Goal: Task Accomplishment & Management: Manage account settings

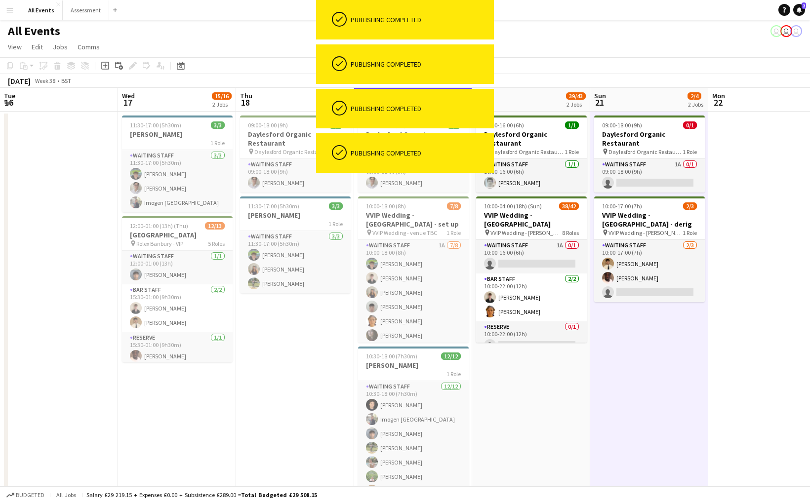
scroll to position [51, 0]
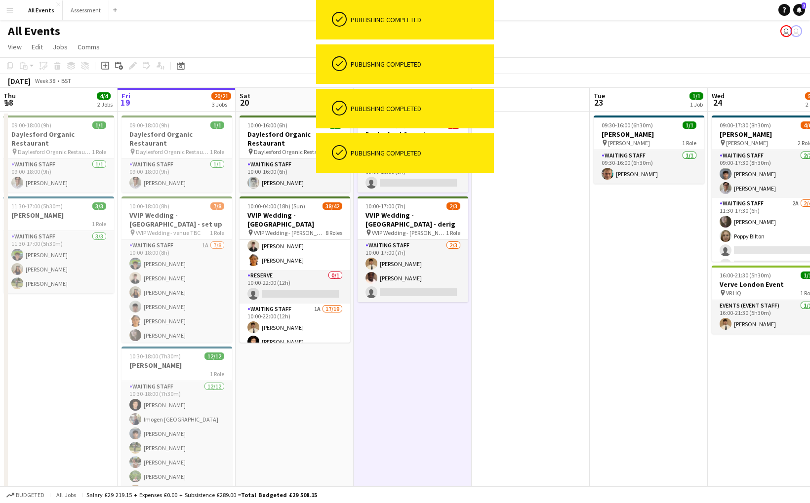
click at [668, 367] on app-date-cell "09:30-16:00 (6h30m) 1/1 E.J. Churchill pin E.J. Churchill 1 Role Waiting Staff …" at bounding box center [649, 313] width 118 height 402
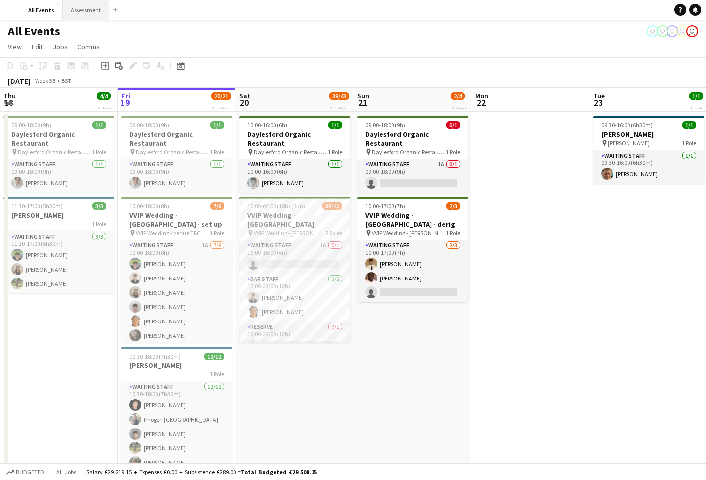
click at [83, 10] on button "Assessment Close" at bounding box center [86, 9] width 46 height 19
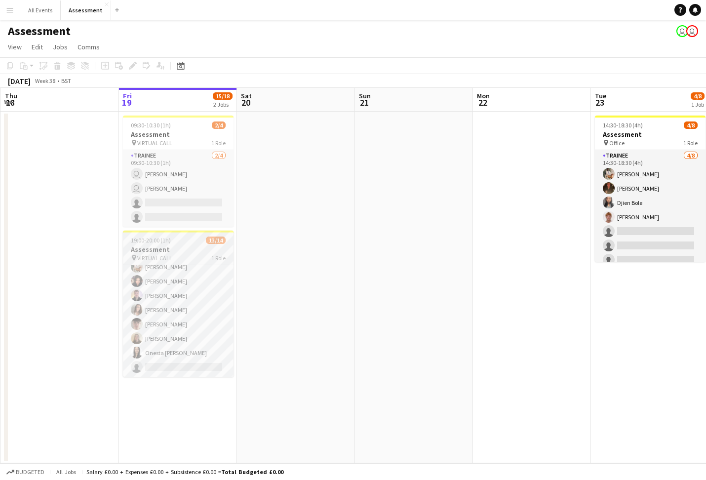
click at [189, 245] on app-job-card "19:00-20:00 (1h) 13/14 Assessment pin VIRTUAL CALL 1 Role Trainee 13/14 19:00-2…" at bounding box center [178, 304] width 111 height 146
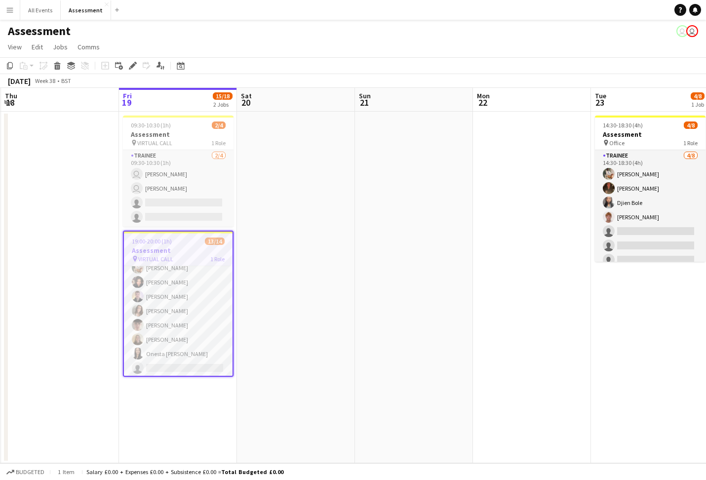
click at [288, 258] on app-date-cell at bounding box center [296, 288] width 118 height 352
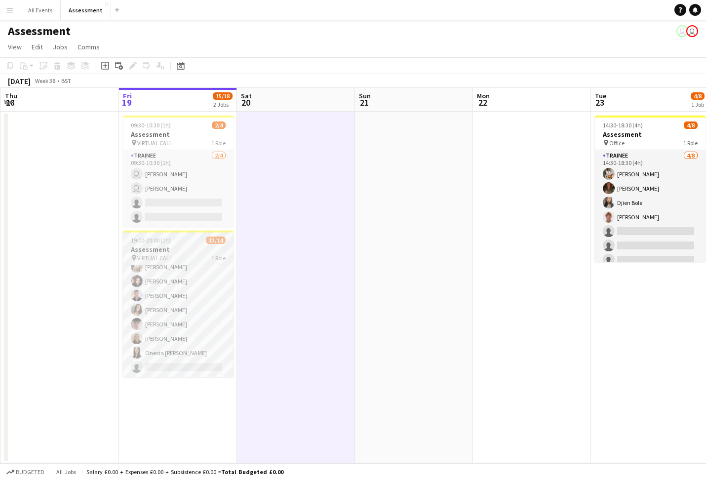
click at [198, 250] on h3 "Assessment" at bounding box center [178, 249] width 111 height 9
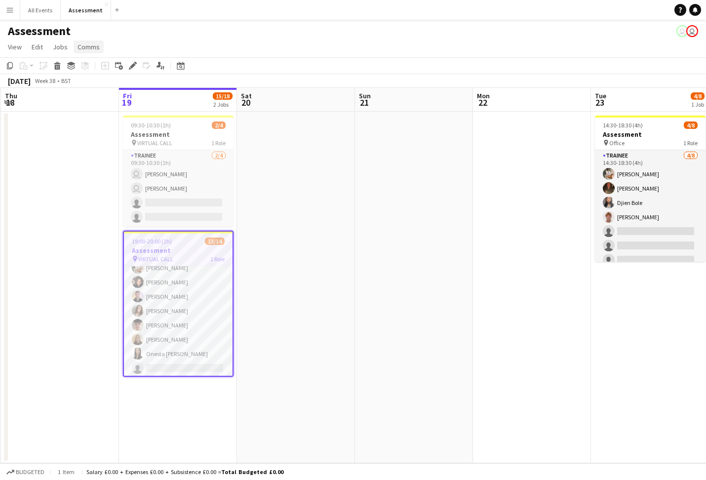
click at [89, 48] on span "Comms" at bounding box center [89, 46] width 22 height 9
click at [235, 42] on app-page-menu "View Day view expanded Day view collapsed Month view Date picker Jump to today …" at bounding box center [353, 48] width 706 height 19
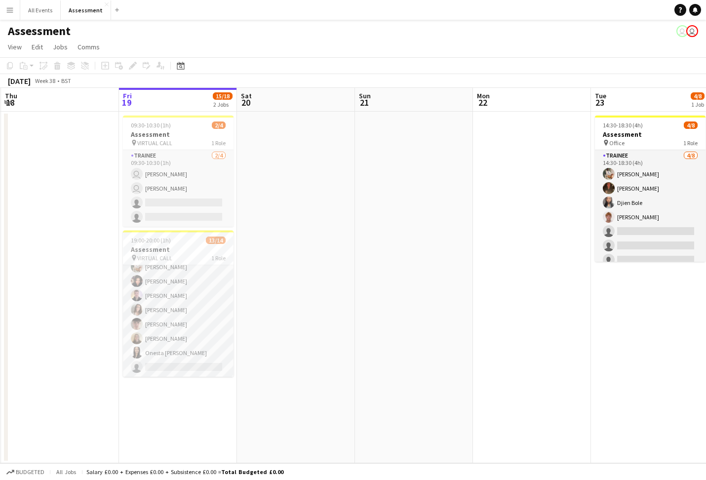
click at [293, 17] on app-navbar "Menu Boards Boards Boards All jobs Status Workforce Workforce My Workforce Recr…" at bounding box center [353, 10] width 706 height 20
click at [294, 36] on div "Assessment user user" at bounding box center [353, 29] width 706 height 19
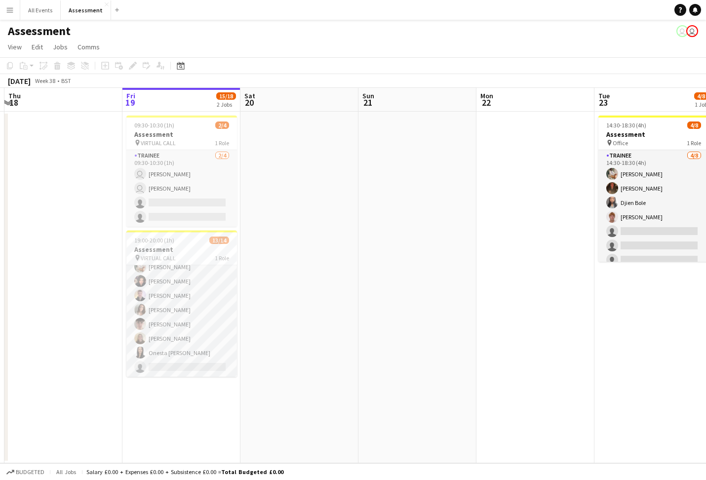
click at [336, 181] on app-date-cell at bounding box center [300, 288] width 118 height 352
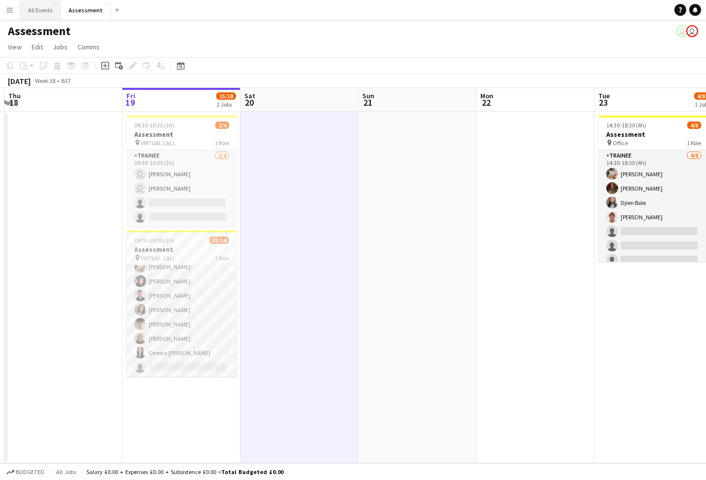
click at [36, 11] on button "All Events Close" at bounding box center [40, 9] width 41 height 19
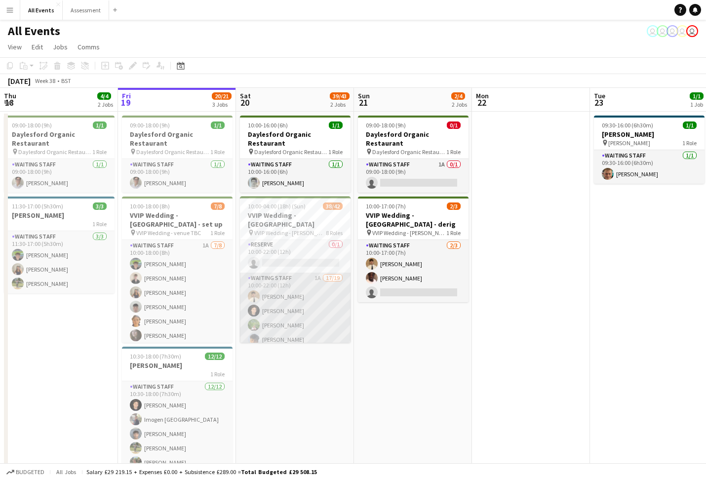
scroll to position [109, 0]
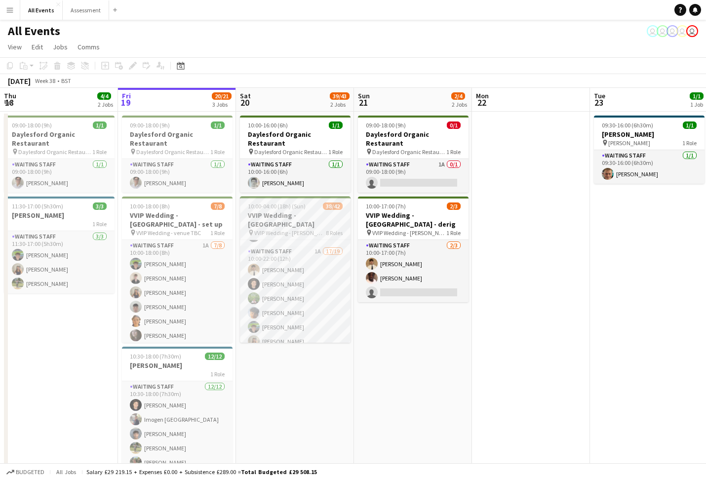
click at [317, 201] on app-job-card "10:00-04:00 (18h) (Sun) 38/42 VVIP Wedding - Daylesford pin VVIP Wedding - King…" at bounding box center [295, 270] width 111 height 146
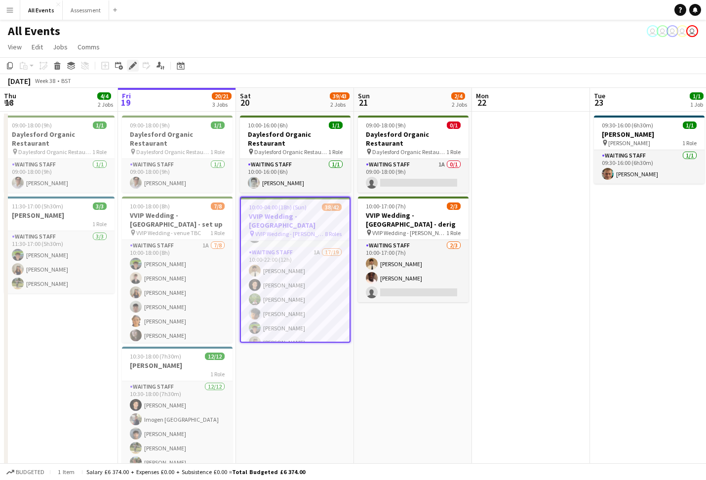
click at [132, 66] on icon at bounding box center [132, 65] width 5 height 5
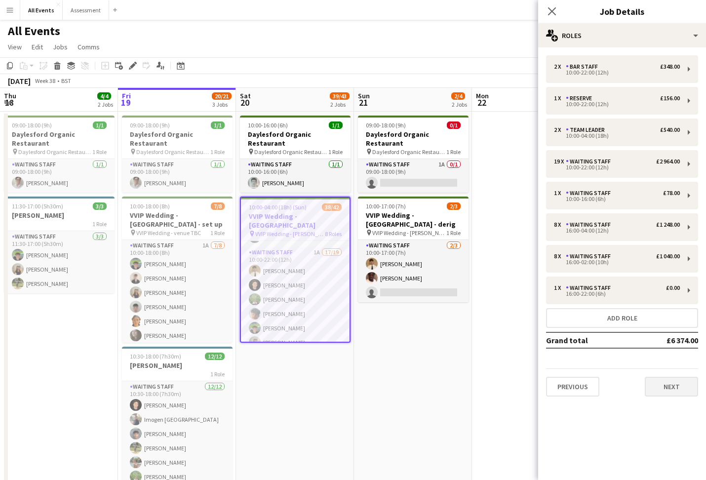
click at [669, 388] on button "Next" at bounding box center [671, 387] width 53 height 20
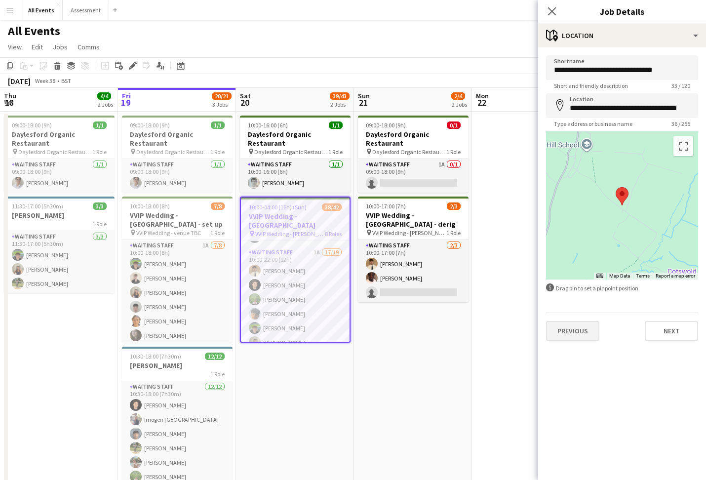
click at [578, 333] on button "Previous" at bounding box center [572, 331] width 53 height 20
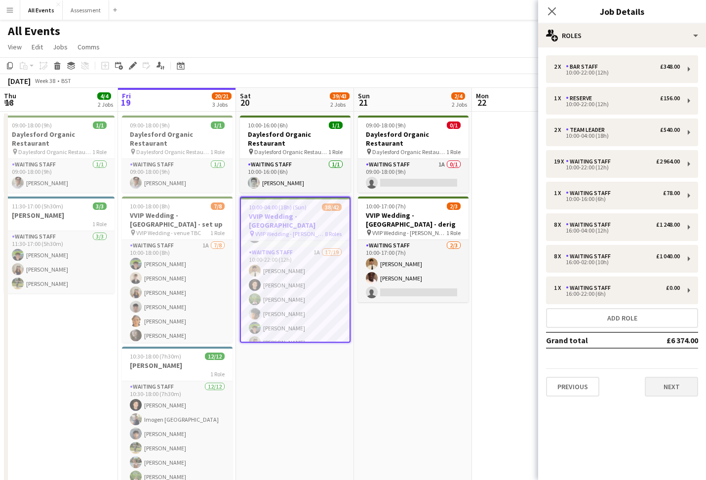
click at [673, 382] on button "Next" at bounding box center [671, 387] width 53 height 20
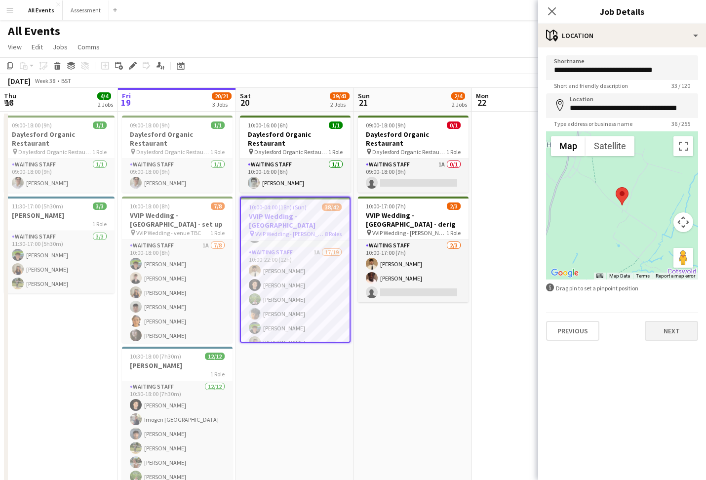
click at [673, 329] on button "Next" at bounding box center [671, 331] width 53 height 20
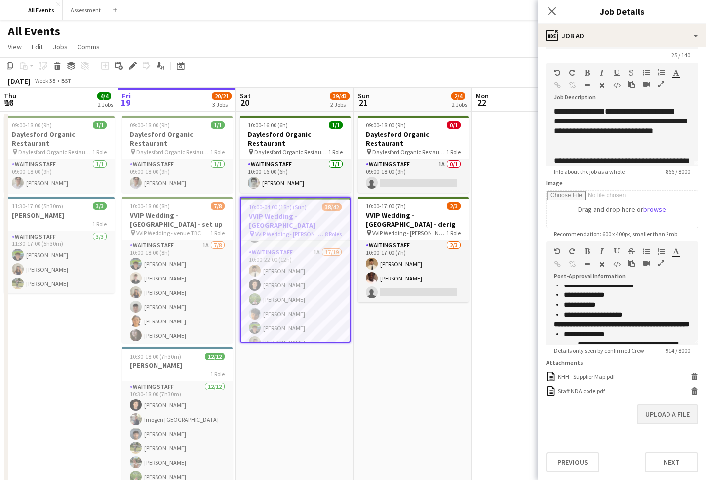
scroll to position [31, 0]
click at [673, 419] on button "Upload a file" at bounding box center [667, 415] width 61 height 20
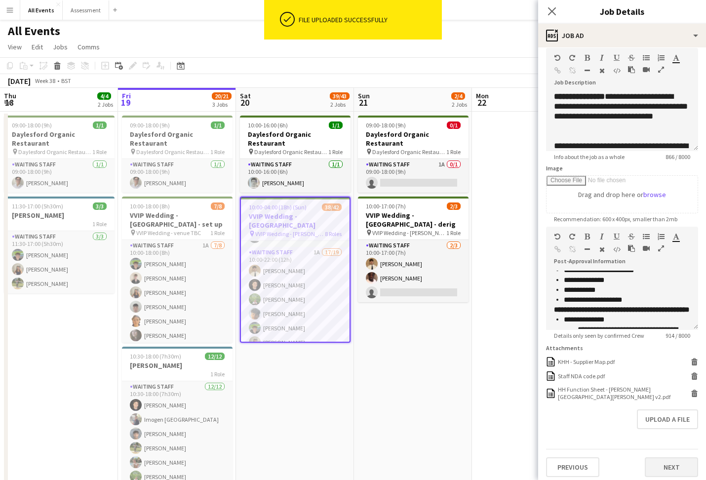
scroll to position [45, 0]
click at [684, 469] on button "Next" at bounding box center [671, 468] width 53 height 20
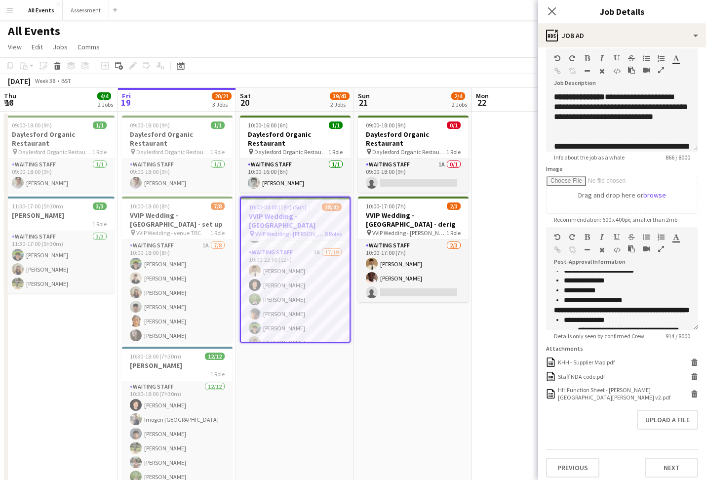
scroll to position [0, 0]
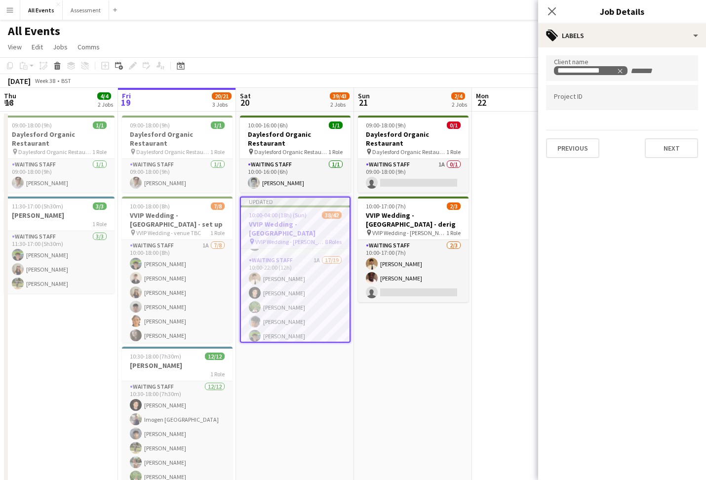
click at [462, 383] on app-date-cell "09:00-18:00 (9h) 0/1 Daylesford Organic Restaurant pin Daylesford Organic Resta…" at bounding box center [413, 313] width 118 height 402
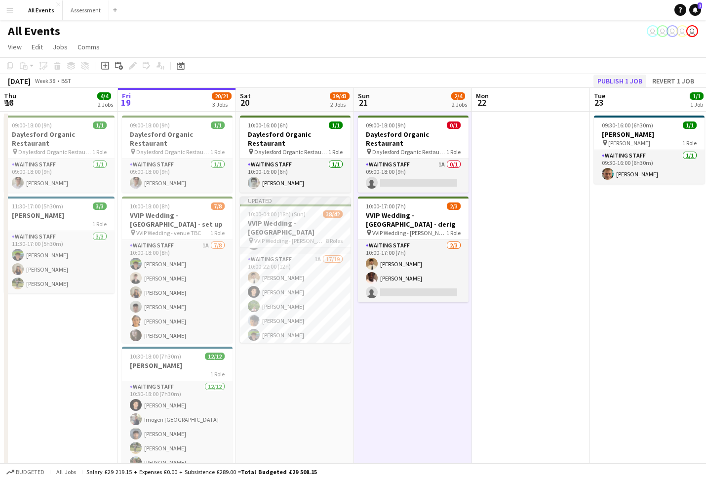
click at [614, 83] on button "Publish 1 job" at bounding box center [620, 81] width 53 height 13
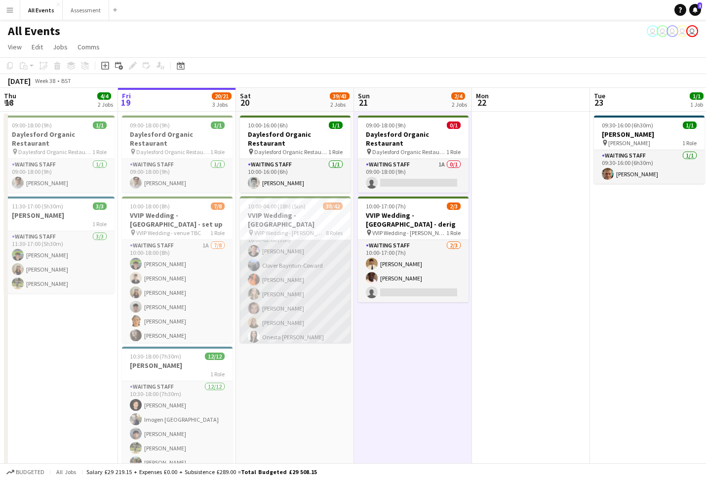
scroll to position [506, 0]
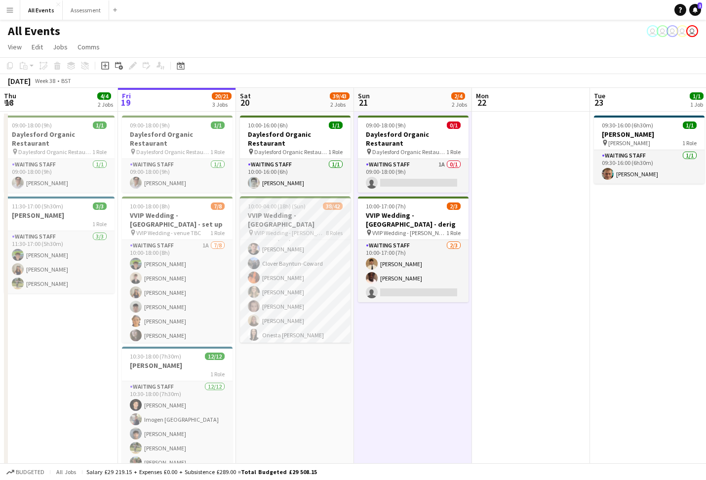
click at [304, 211] on h3 "VVIP Wedding - [GEOGRAPHIC_DATA]" at bounding box center [295, 220] width 111 height 18
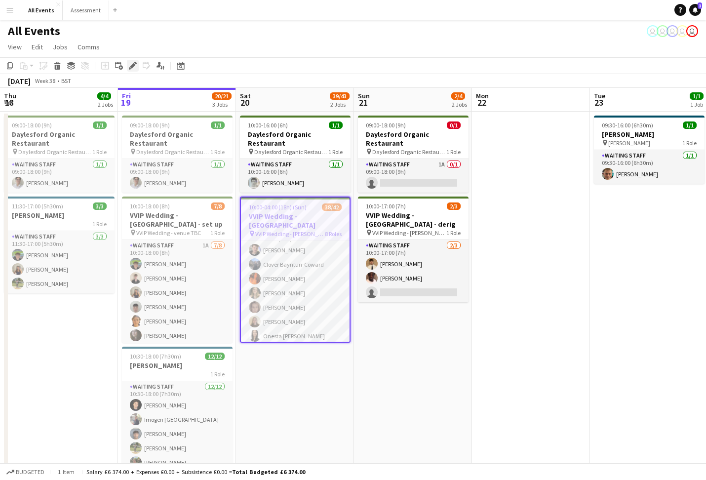
click at [134, 68] on icon "Edit" at bounding box center [133, 66] width 8 height 8
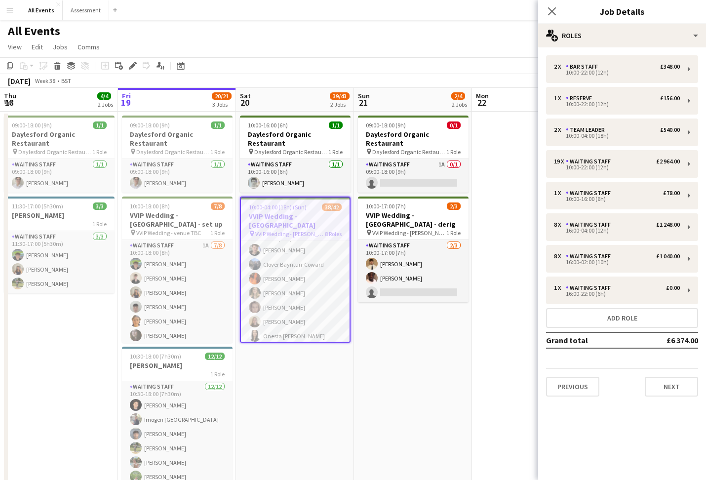
click at [483, 361] on app-date-cell at bounding box center [531, 313] width 118 height 402
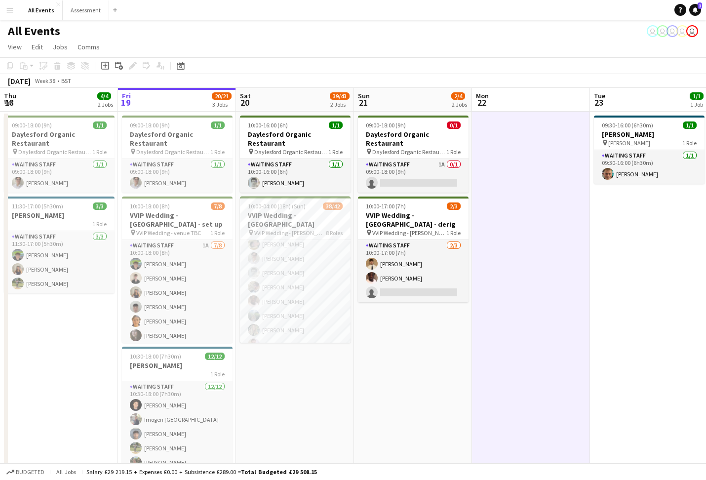
scroll to position [644, 0]
click at [309, 281] on app-card-role "Waiting Staff 8/8 16:00-04:00 (12h) Franco Rubinstein Emily Reeve Lorant Kiraly…" at bounding box center [295, 288] width 111 height 134
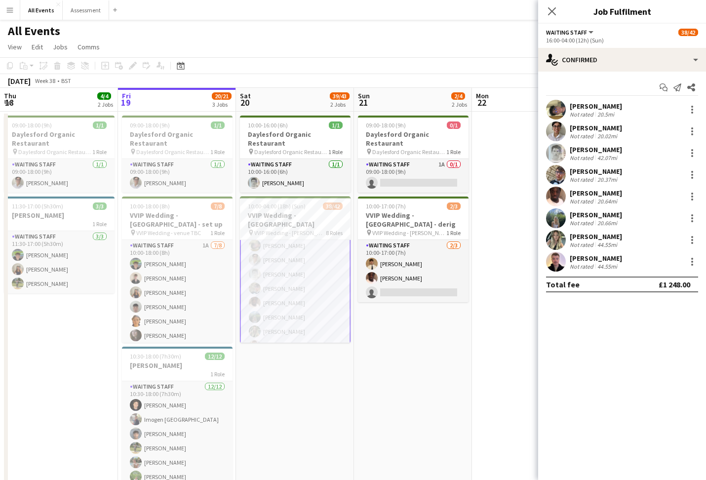
scroll to position [0, 0]
click at [694, 197] on div at bounding box center [693, 197] width 12 height 12
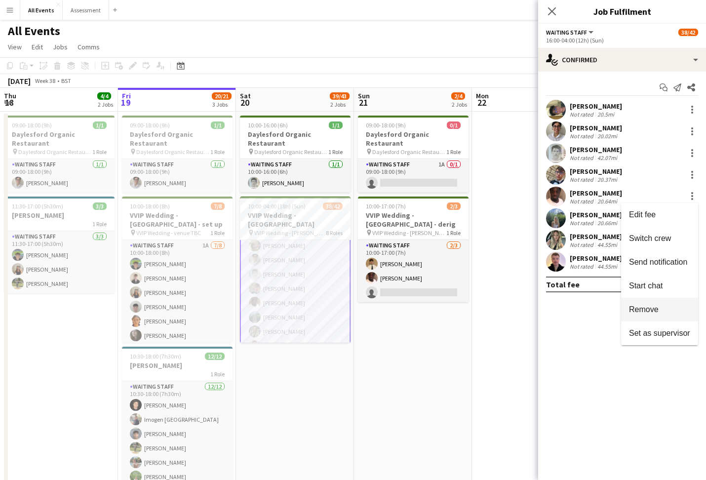
click at [669, 302] on button "Remove" at bounding box center [660, 310] width 77 height 24
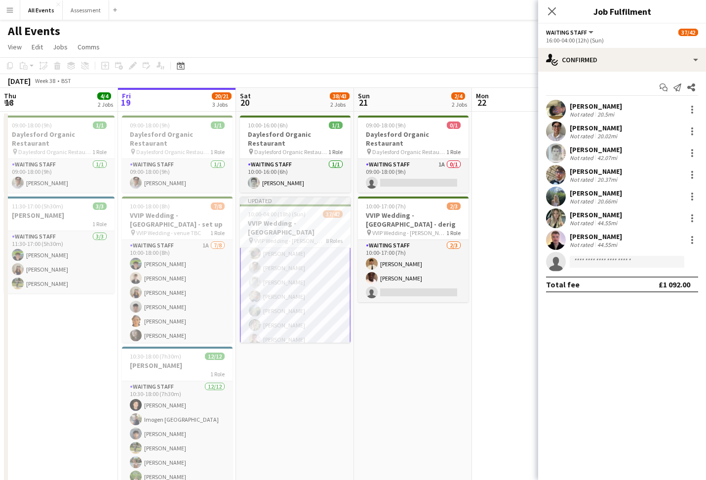
click at [472, 284] on app-date-cell at bounding box center [531, 313] width 118 height 402
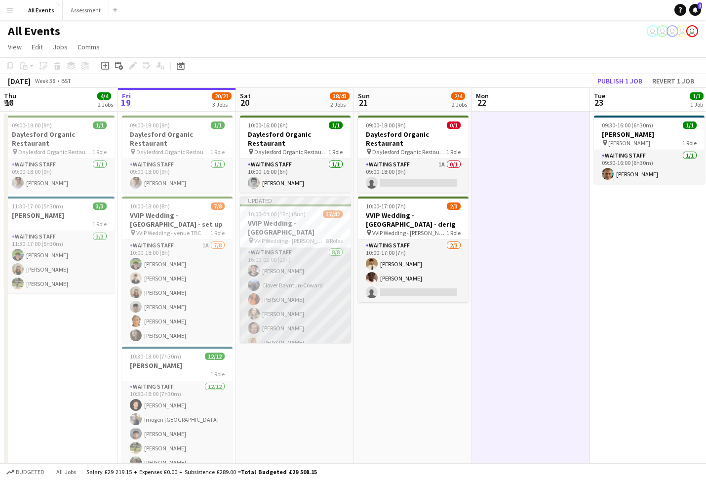
scroll to position [491, 0]
click at [298, 250] on app-card-role "Waiting Staff 8/8 16:00-02:00 (10h) Noah Farrell Clover Bayntun-Coward Lucy Tur…" at bounding box center [295, 315] width 111 height 134
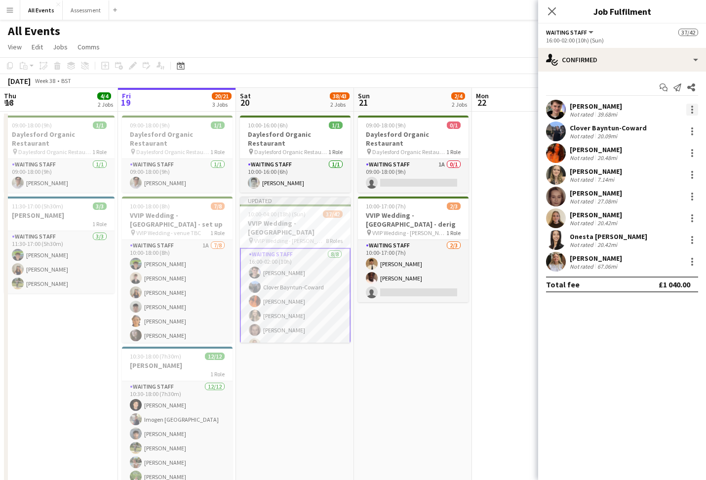
click at [698, 111] on div at bounding box center [693, 110] width 12 height 12
click at [654, 224] on span "Remove" at bounding box center [644, 222] width 30 height 8
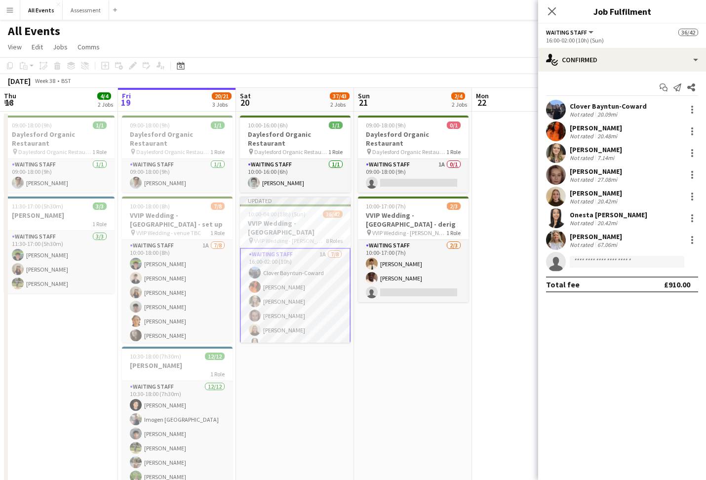
click at [490, 276] on app-date-cell at bounding box center [531, 313] width 118 height 402
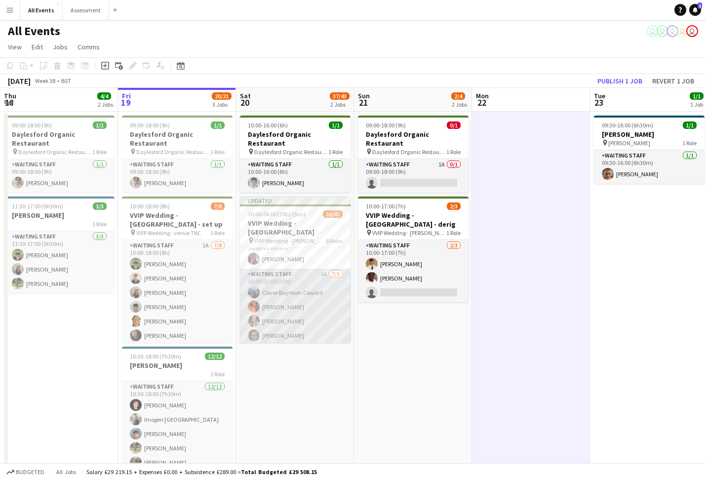
scroll to position [453, 0]
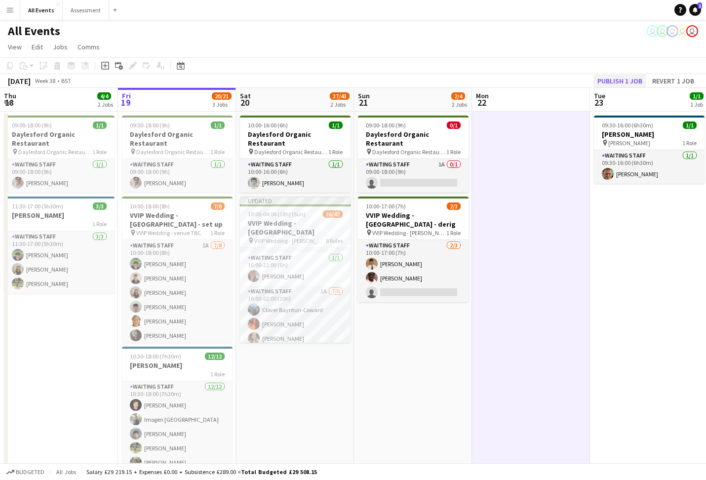
click at [621, 82] on button "Publish 1 job" at bounding box center [620, 81] width 53 height 13
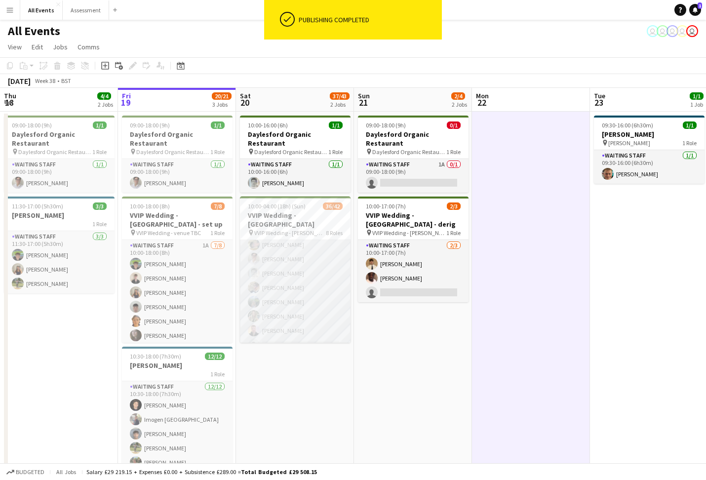
scroll to position [33, 0]
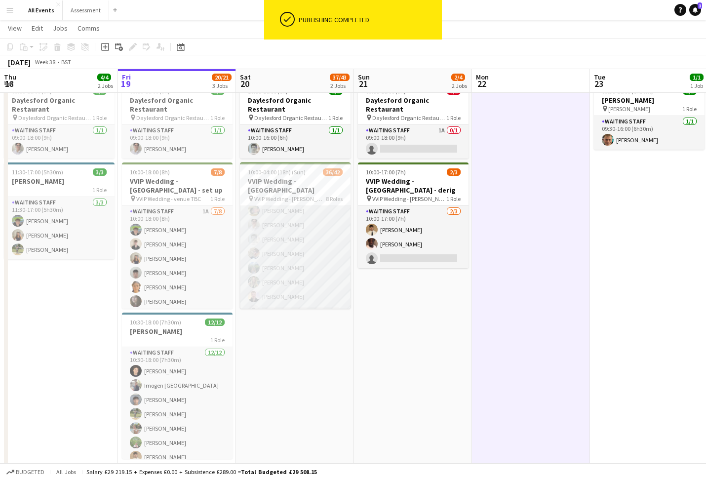
click at [302, 277] on app-card-role "Waiting Staff 7/8 16:00-04:00 (12h) Franco Rubinstein Emily Reeve Lorant Kiraly…" at bounding box center [295, 254] width 111 height 134
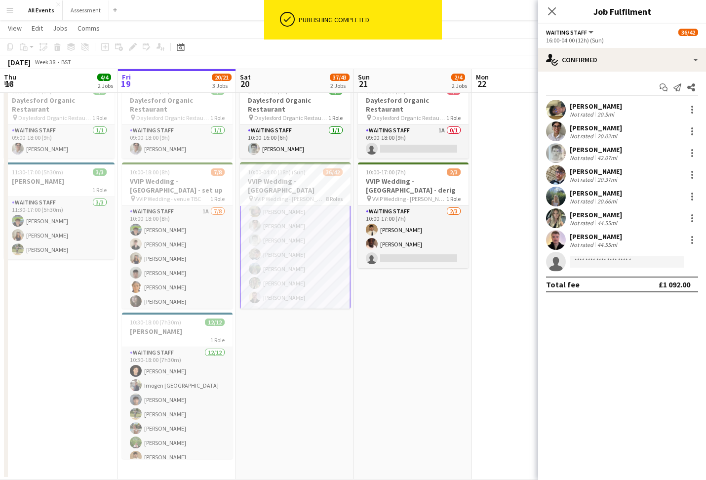
click at [621, 271] on app-confirmed-crew "Franco Rubinstein Not rated 20.5mi Emily Reeve Not rated 20.02mi Lorant Kiraly …" at bounding box center [623, 196] width 168 height 193
click at [621, 266] on input at bounding box center [627, 262] width 115 height 12
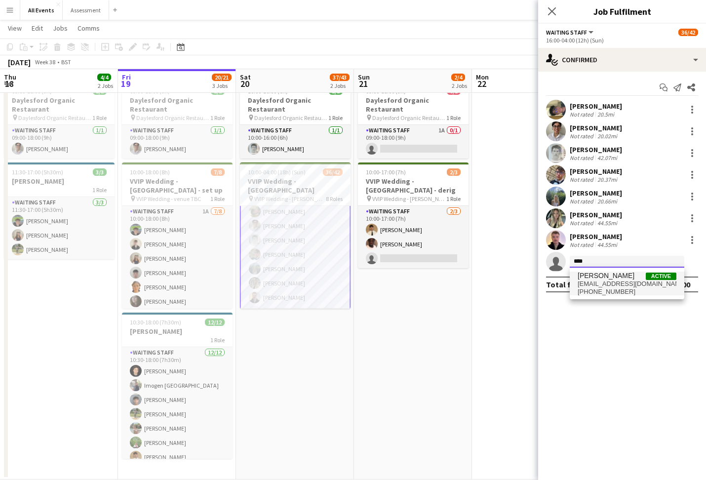
type input "****"
click at [623, 283] on span "simon_hannah@hotmail.com" at bounding box center [627, 284] width 99 height 8
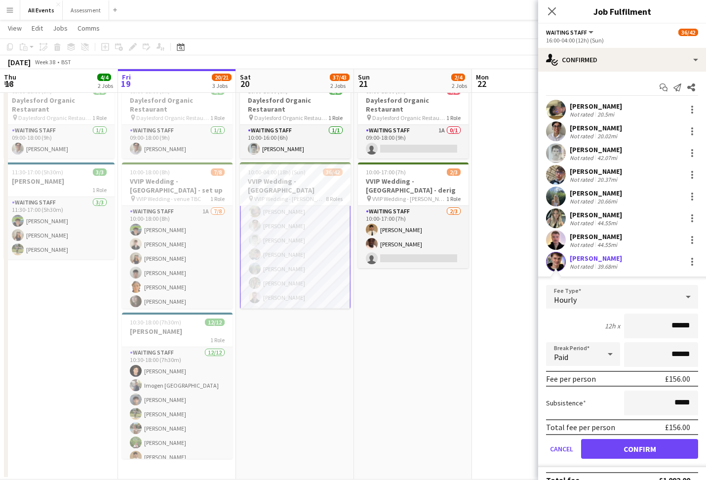
click at [640, 449] on button "Confirm" at bounding box center [639, 449] width 117 height 20
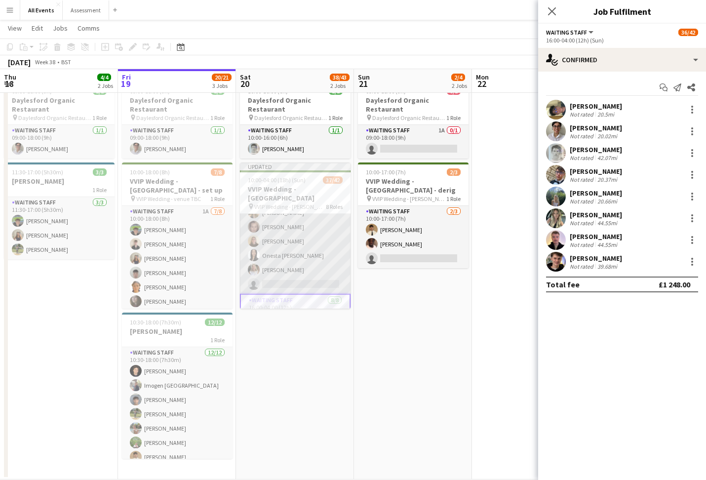
scroll to position [534, 0]
click at [320, 274] on app-card-role "Waiting Staff 1A 7/8 16:00-02:00 (10h) Clover Bayntun-Coward Lucy Turner France…" at bounding box center [296, 238] width 111 height 134
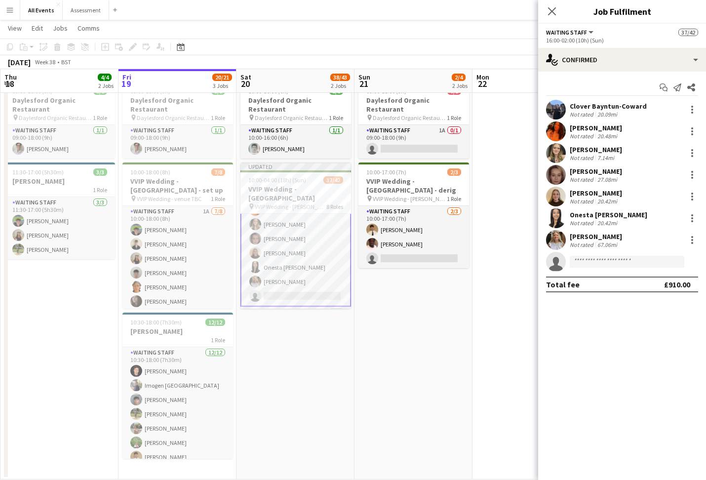
scroll to position [0, 237]
click at [612, 259] on input at bounding box center [627, 262] width 115 height 12
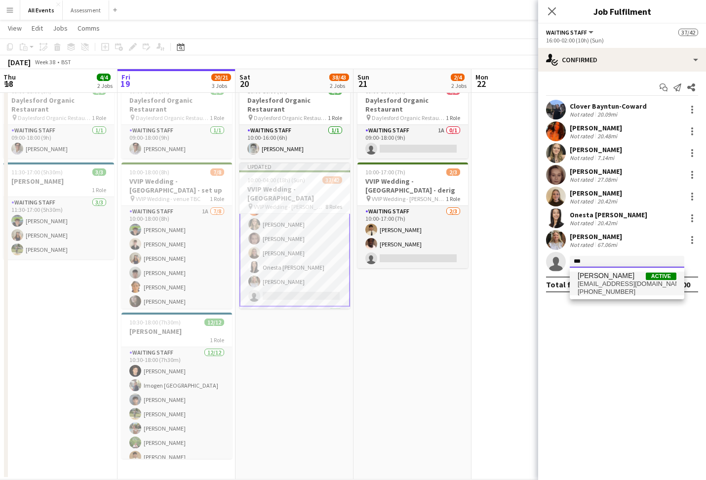
type input "***"
click at [615, 286] on span "olalekansuleolamide@gmail.com" at bounding box center [627, 284] width 99 height 8
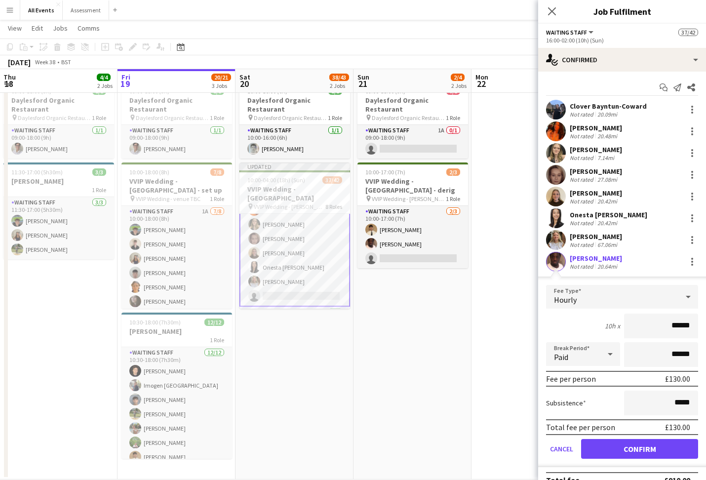
click at [631, 447] on button "Confirm" at bounding box center [639, 449] width 117 height 20
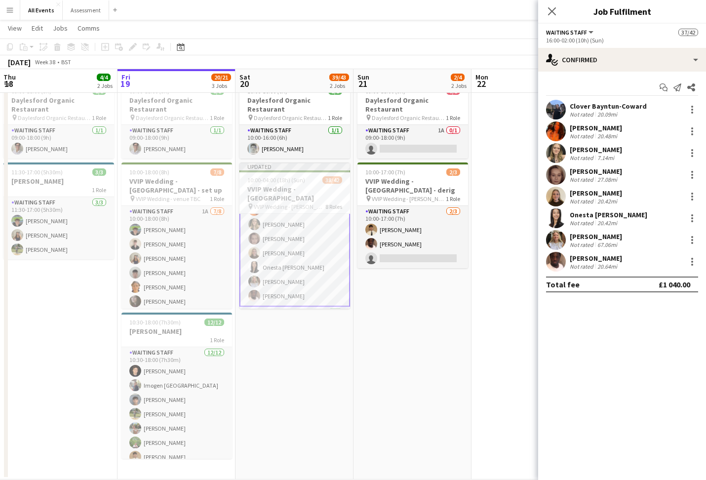
click at [466, 286] on app-date-cell "09:00-18:00 (9h) 0/1 Daylesford Organic Restaurant pin Daylesford Organic Resta…" at bounding box center [413, 279] width 118 height 402
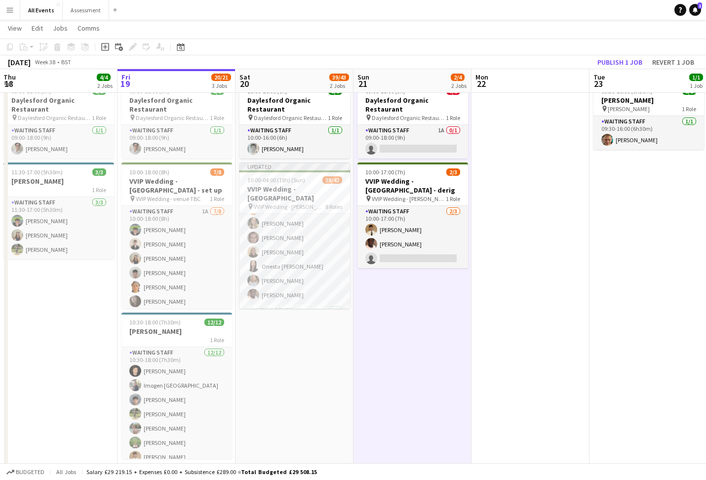
click at [503, 282] on app-date-cell at bounding box center [531, 279] width 118 height 402
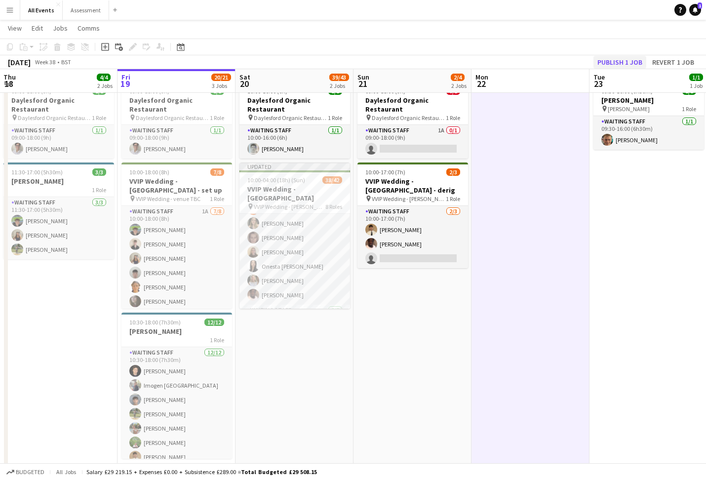
click at [624, 62] on button "Publish 1 job" at bounding box center [620, 62] width 53 height 13
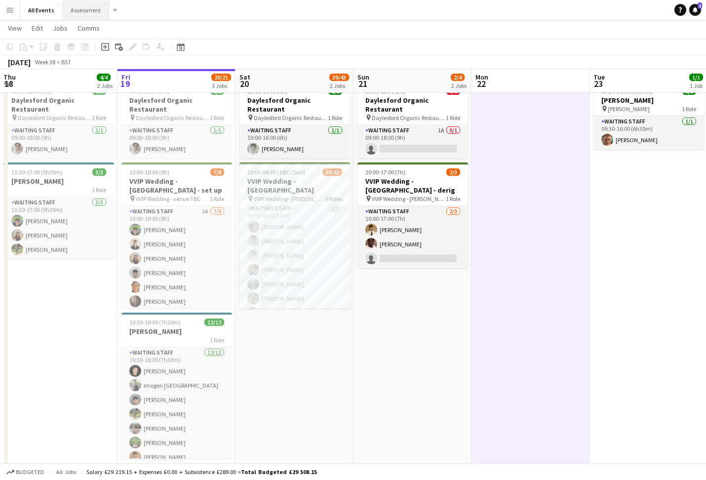
click at [88, 10] on button "Assessment Close" at bounding box center [86, 9] width 46 height 19
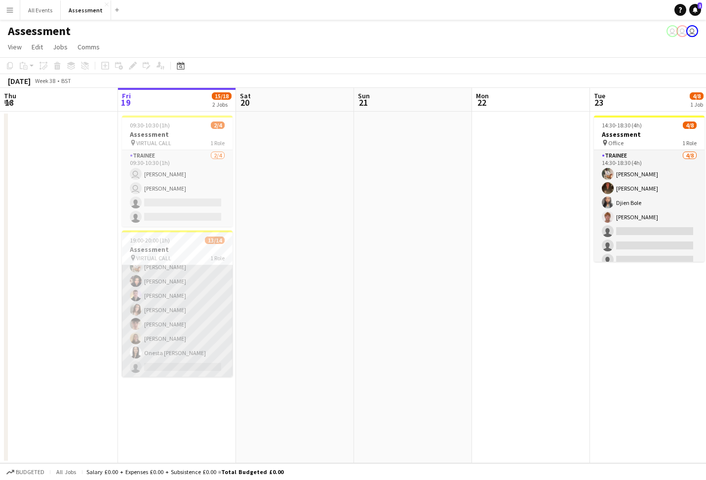
click at [195, 363] on app-card-role "Trainee 13/14 19:00-20:00 (1h) Lily Edwards Tabitha Stork Olamide Olalekan-Sule…" at bounding box center [177, 267] width 111 height 220
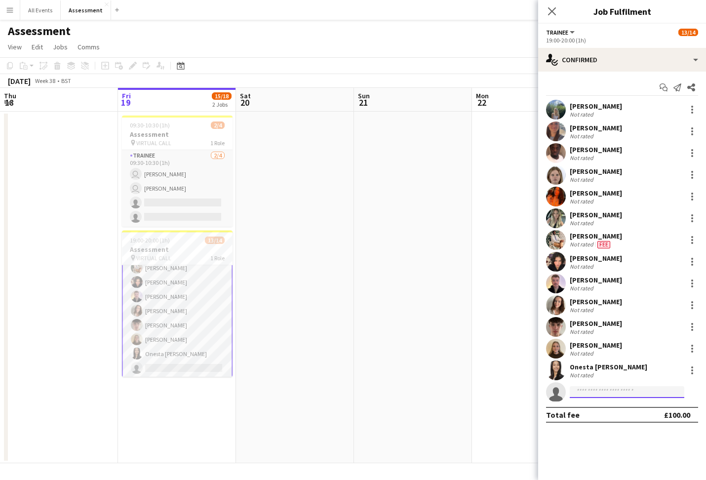
click at [609, 393] on input at bounding box center [627, 392] width 115 height 12
type input "****"
click at [619, 412] on span "ceciliavass123@gmail.com" at bounding box center [627, 415] width 99 height 8
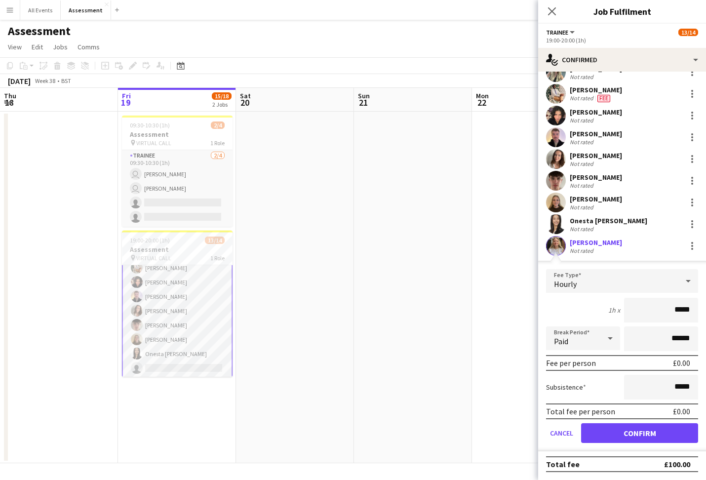
scroll to position [146, 0]
click at [650, 433] on button "Confirm" at bounding box center [639, 433] width 117 height 20
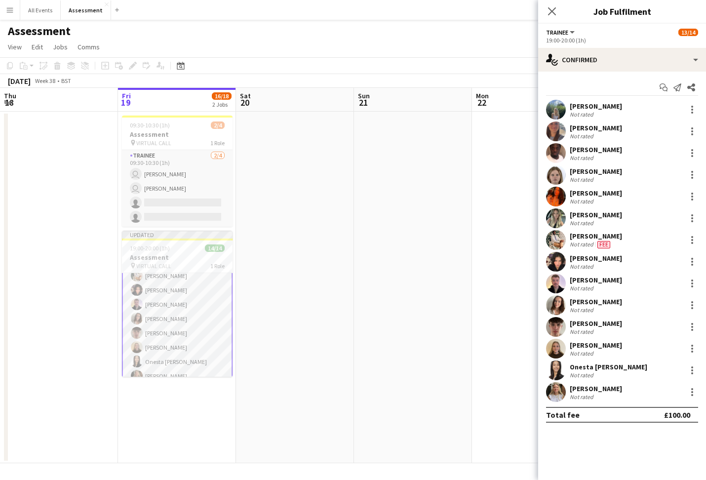
scroll to position [0, 0]
click at [516, 396] on app-date-cell at bounding box center [531, 288] width 118 height 352
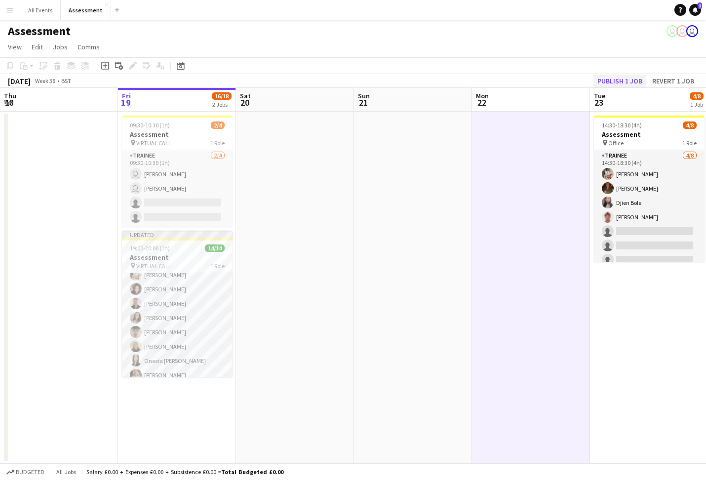
click at [626, 76] on button "Publish 1 job" at bounding box center [620, 81] width 53 height 13
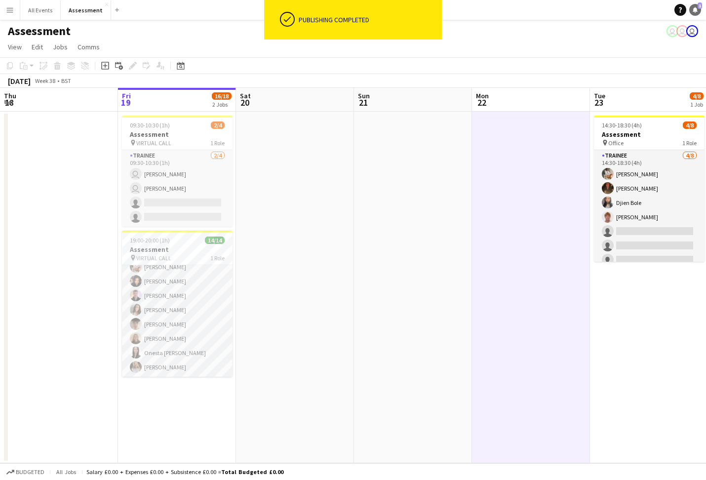
click at [695, 9] on icon at bounding box center [695, 9] width 5 height 5
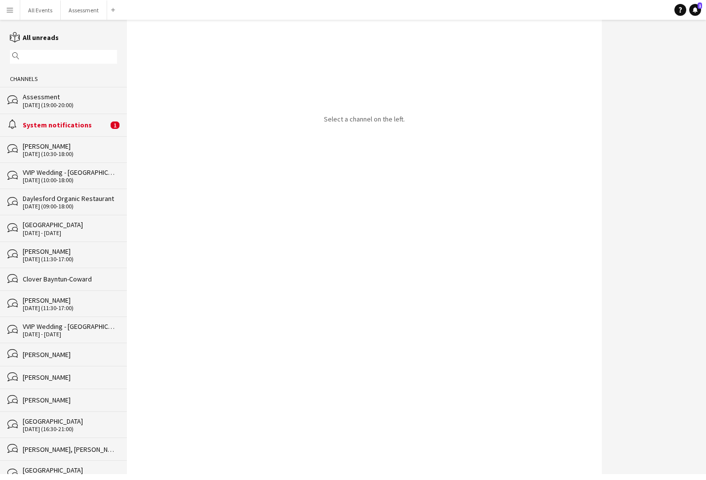
click at [83, 123] on div "System notifications" at bounding box center [65, 125] width 85 height 9
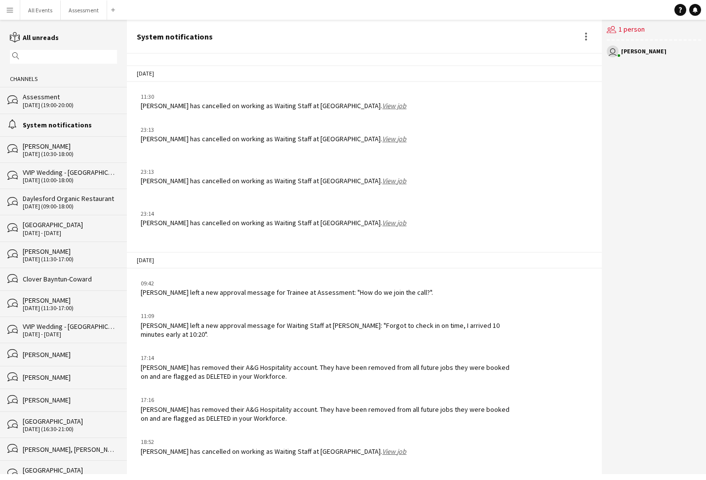
click at [382, 450] on link "View job" at bounding box center [394, 451] width 24 height 9
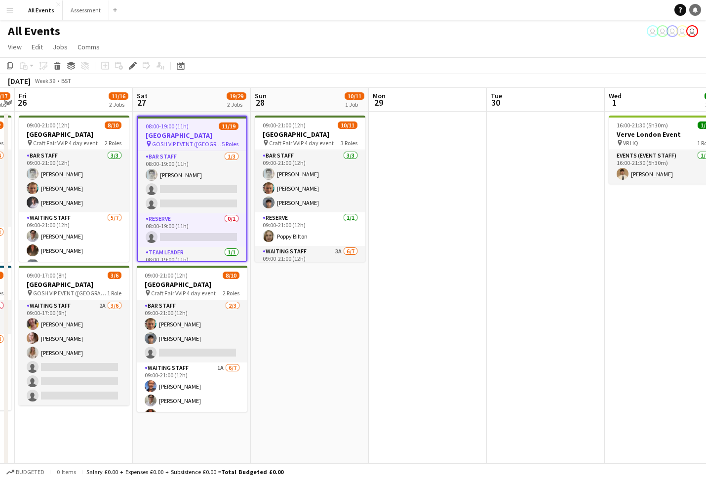
click at [697, 10] on icon at bounding box center [695, 9] width 5 height 5
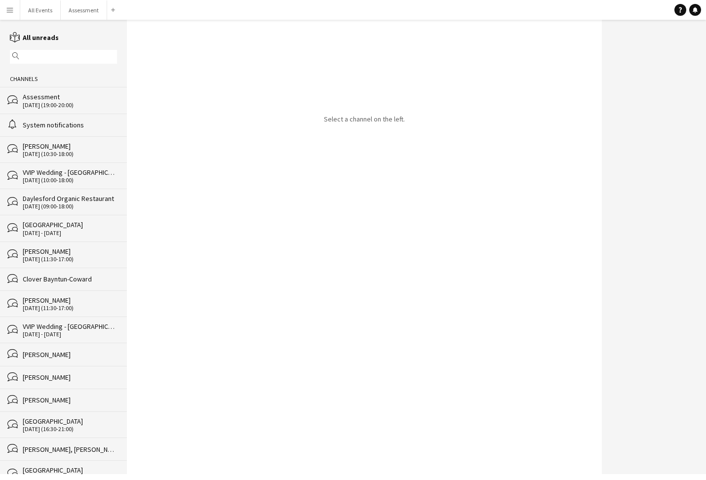
click at [62, 124] on div "System notifications" at bounding box center [70, 125] width 94 height 9
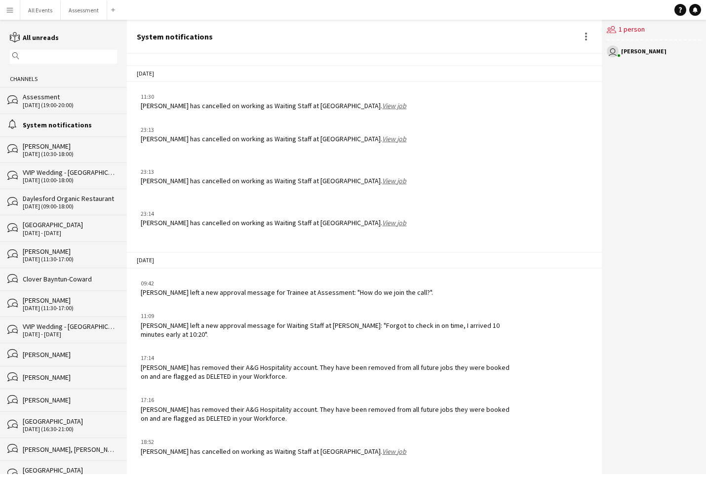
click at [382, 449] on link "View job" at bounding box center [394, 451] width 24 height 9
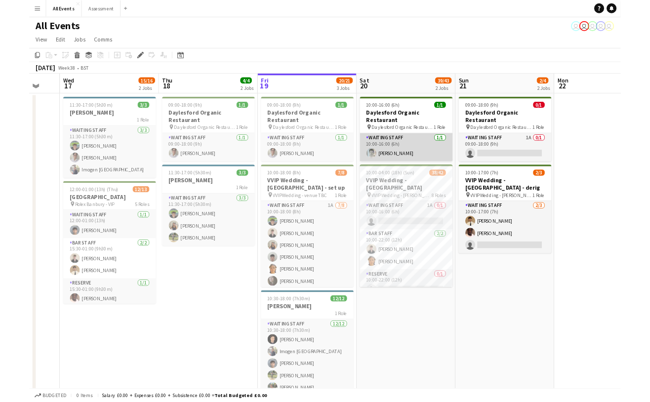
scroll to position [0, 312]
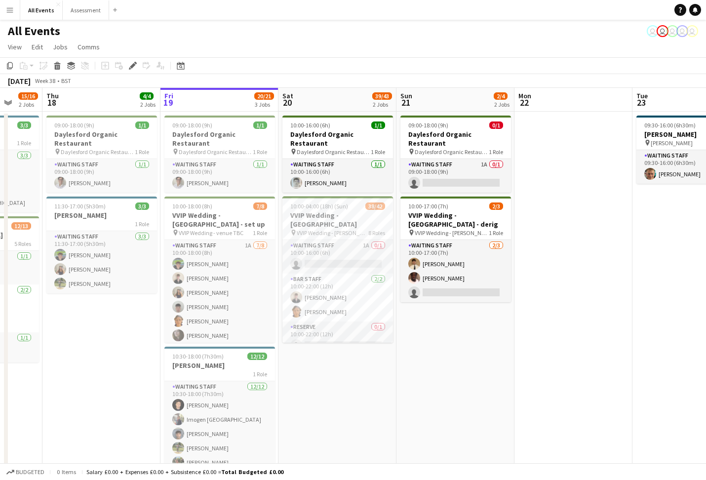
click at [447, 331] on app-date-cell "09:00-18:00 (9h) 0/1 Daylesford Organic Restaurant pin Daylesford Organic Resta…" at bounding box center [456, 313] width 118 height 402
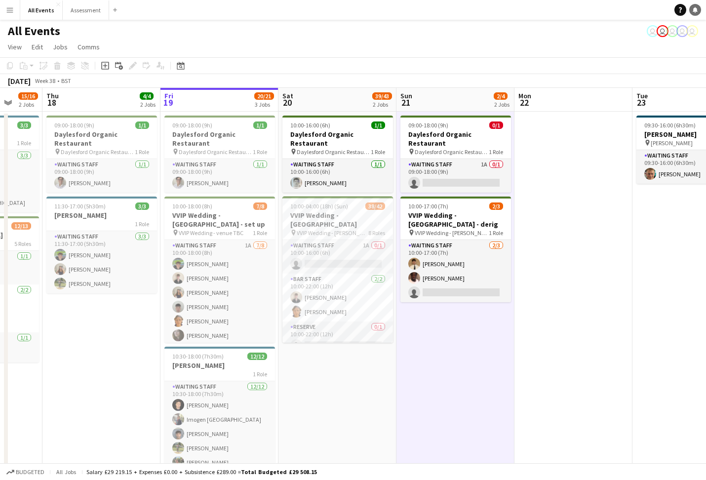
click at [696, 10] on icon at bounding box center [695, 9] width 5 height 5
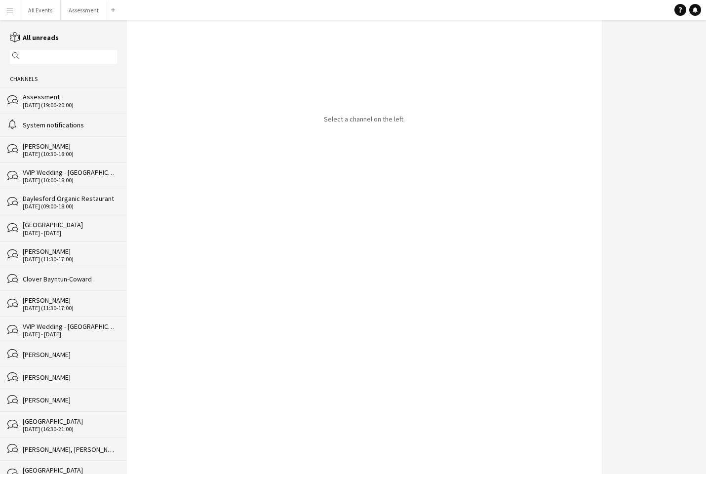
click at [55, 101] on div "Assessment" at bounding box center [70, 96] width 94 height 9
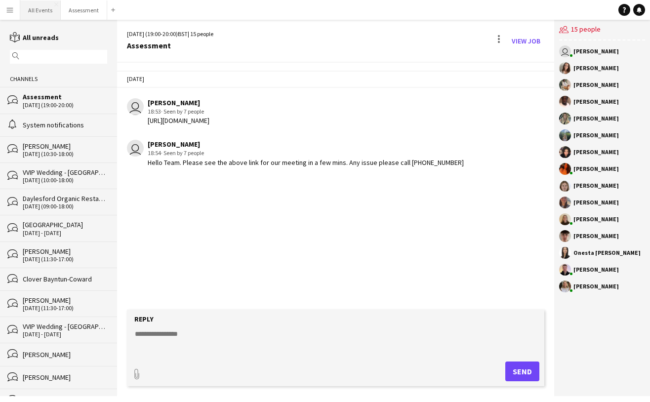
click at [46, 11] on button "All Events Close" at bounding box center [40, 9] width 41 height 19
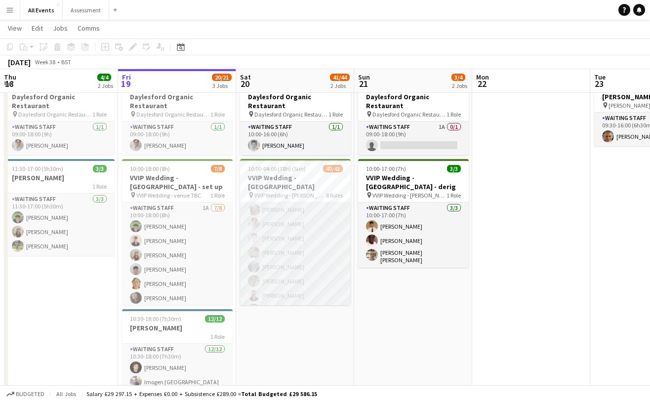
scroll to position [659, 0]
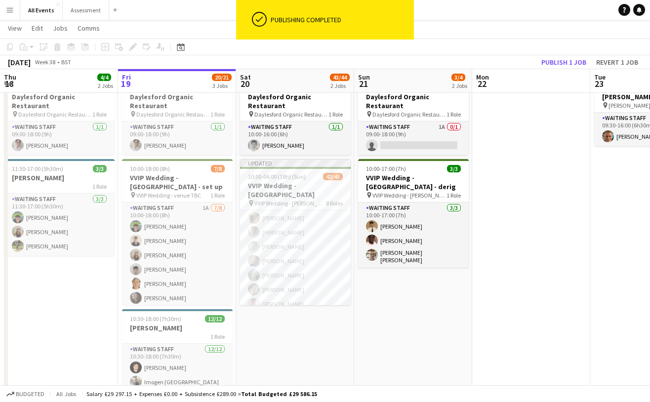
click at [449, 314] on app-date-cell "09:00-18:00 (9h) 0/1 Daylesford Organic Restaurant pin Daylesford Organic Resta…" at bounding box center [413, 275] width 118 height 402
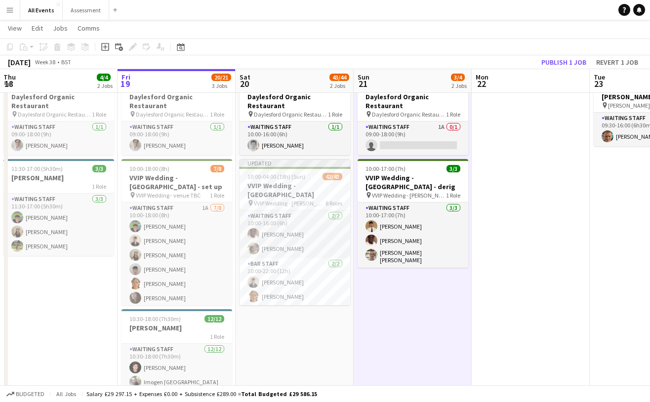
scroll to position [0, 0]
drag, startPoint x: 434, startPoint y: 386, endPoint x: 445, endPoint y: 343, distance: 44.3
click at [435, 386] on div "Budgeted All jobs Salary £29 297.15 + Expenses £0.00 + Subsistence £289.00 = To…" at bounding box center [325, 393] width 650 height 17
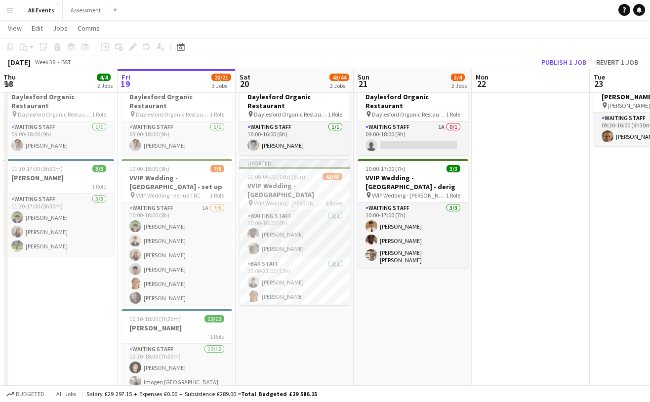
click at [443, 328] on app-date-cell "09:00-18:00 (9h) 0/1 Daylesford Organic Restaurant pin Daylesford Organic Resta…" at bounding box center [413, 275] width 118 height 402
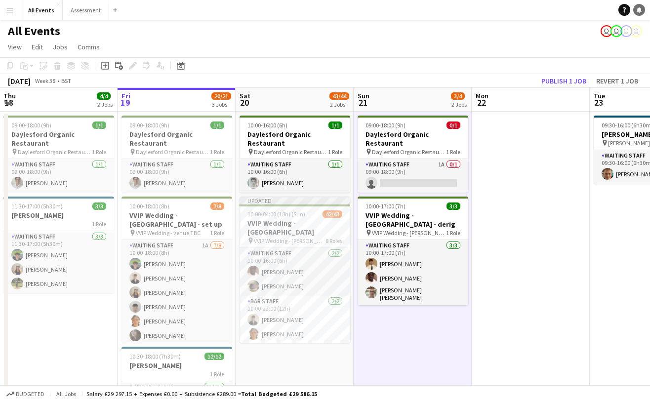
click at [641, 13] on link "Notifications" at bounding box center [639, 10] width 12 height 12
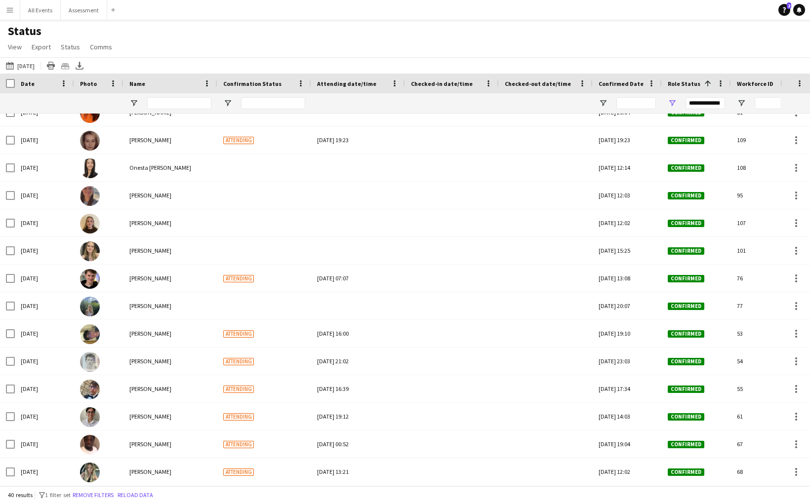
scroll to position [734, 0]
click at [32, 8] on button "All Events Close" at bounding box center [40, 9] width 41 height 19
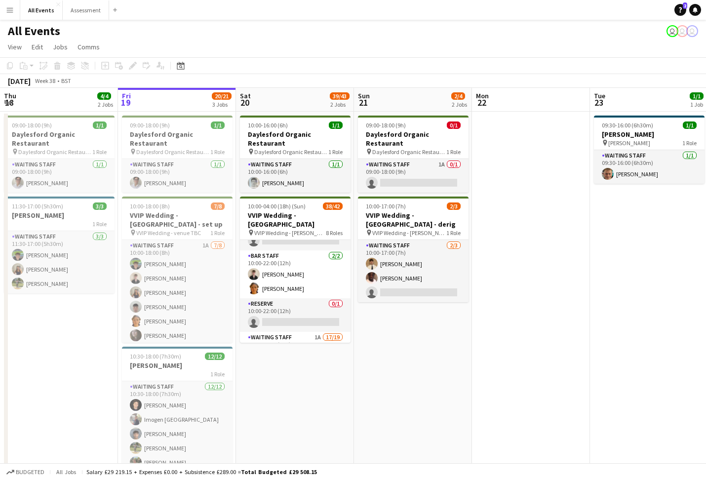
scroll to position [18, 0]
click at [83, 15] on button "Assessment Close" at bounding box center [86, 9] width 46 height 19
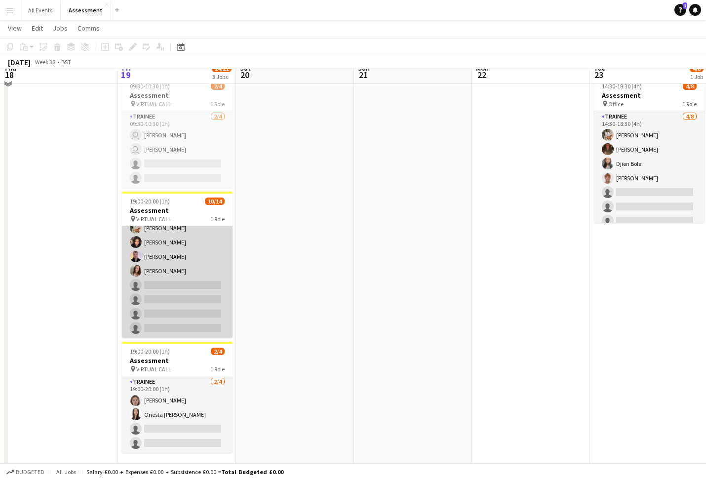
scroll to position [42, 0]
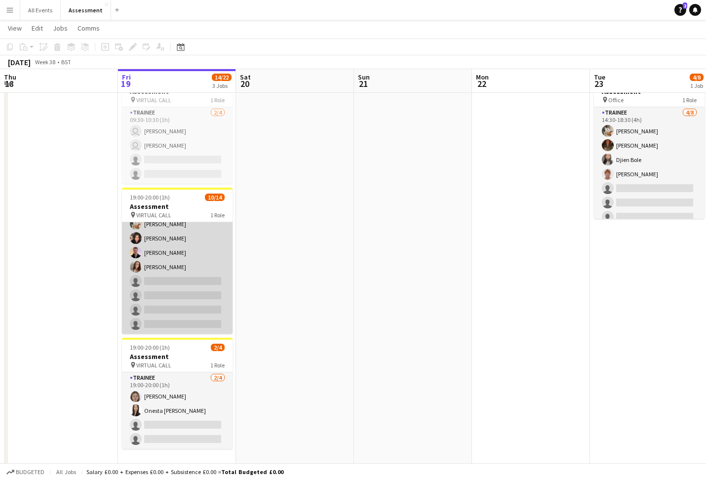
click at [194, 302] on app-card-role "Trainee 10/14 19:00-20:00 (1h) Lily Edwards Tabitha Stork Olamide Olalekan-Sule…" at bounding box center [177, 224] width 111 height 220
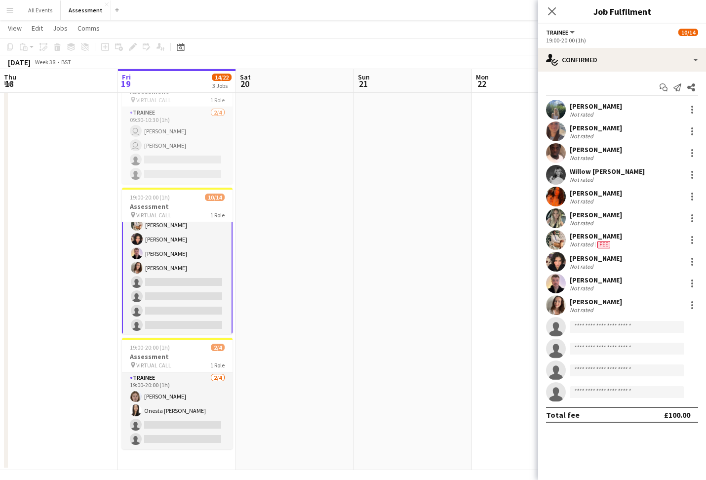
scroll to position [0, 237]
click at [629, 326] on input at bounding box center [627, 327] width 115 height 12
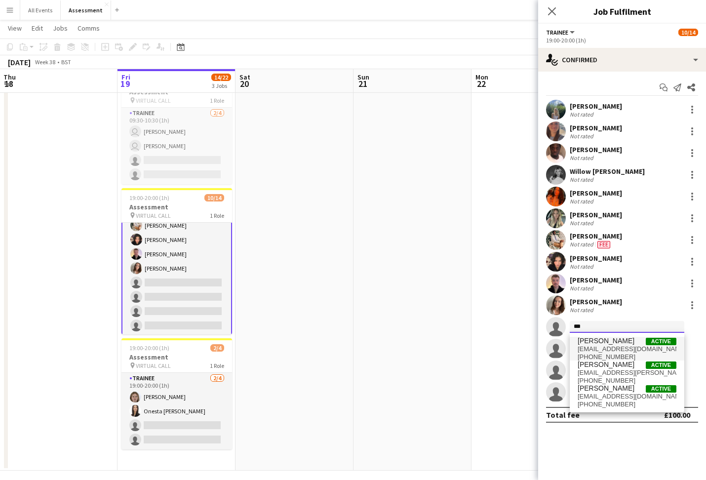
scroll to position [39, 0]
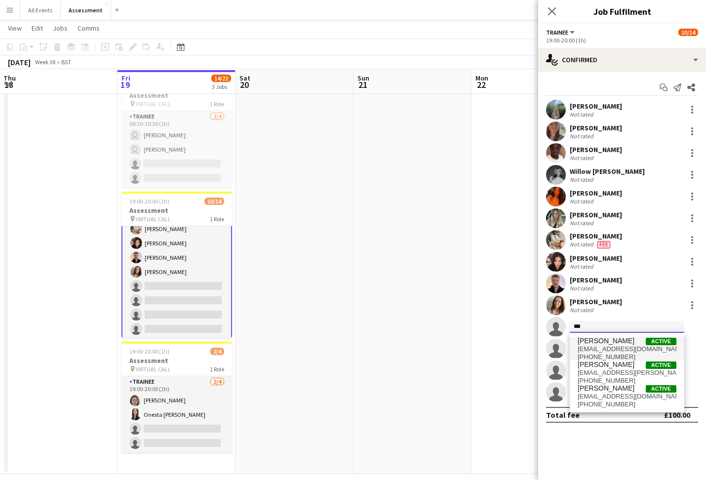
type input "***"
click at [616, 347] on span "belsonelijah@gmail.com" at bounding box center [627, 349] width 99 height 8
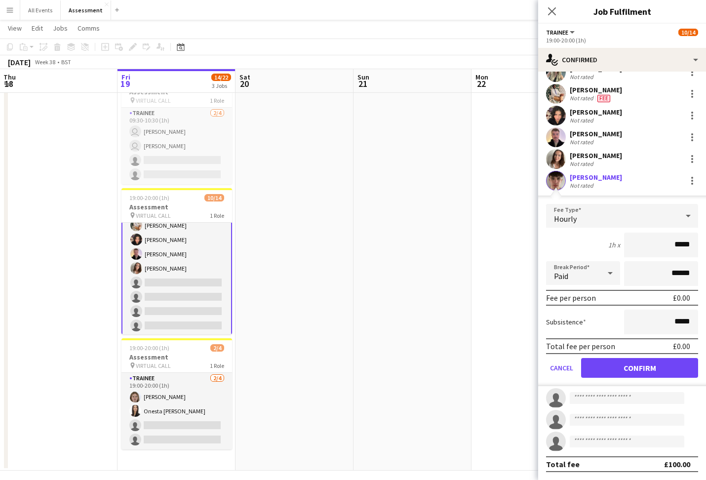
scroll to position [146, 0]
click at [622, 363] on button "Confirm" at bounding box center [639, 368] width 117 height 20
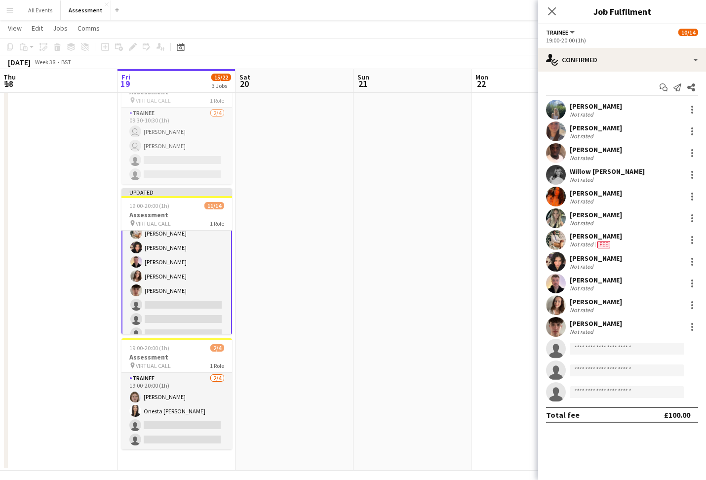
click at [365, 363] on app-date-cell at bounding box center [413, 270] width 118 height 402
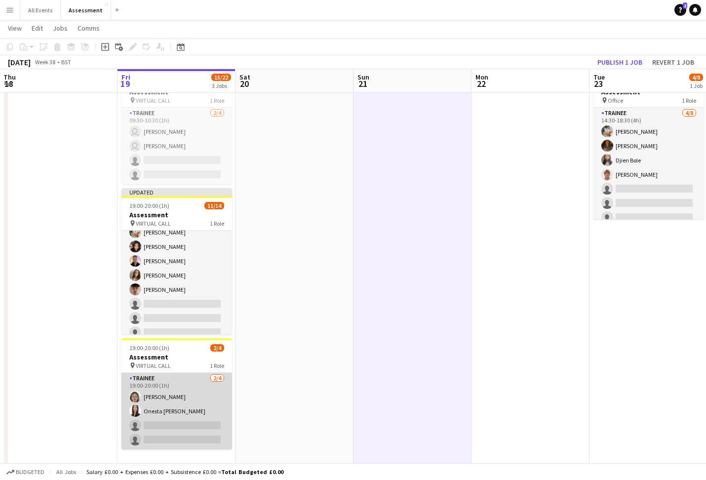
click at [172, 394] on app-card-role "Trainee 2/4 19:00-20:00 (1h) Abbey Wood Onesta Lam single-neutral-actions singl…" at bounding box center [177, 411] width 111 height 77
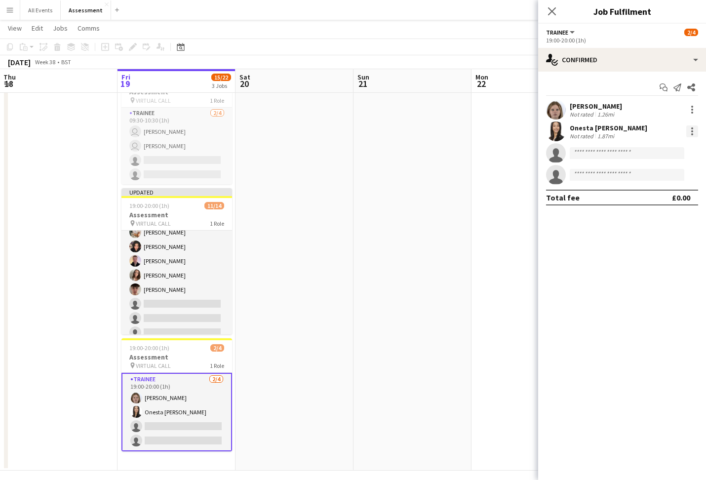
click at [695, 133] on div at bounding box center [693, 131] width 12 height 12
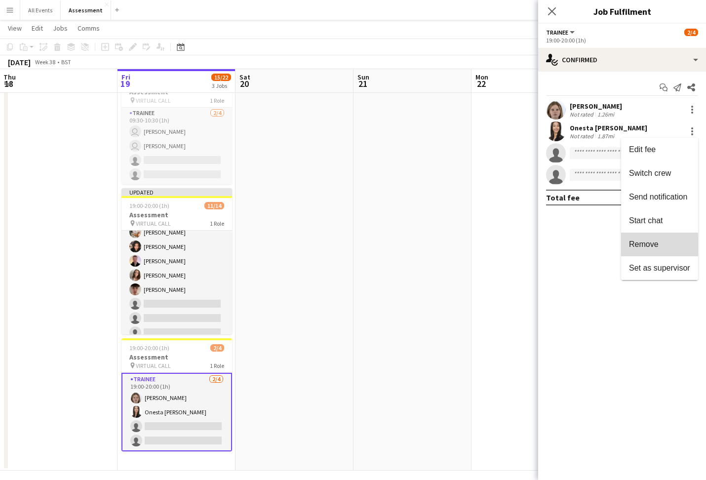
click at [654, 248] on span "Remove" at bounding box center [644, 244] width 30 height 8
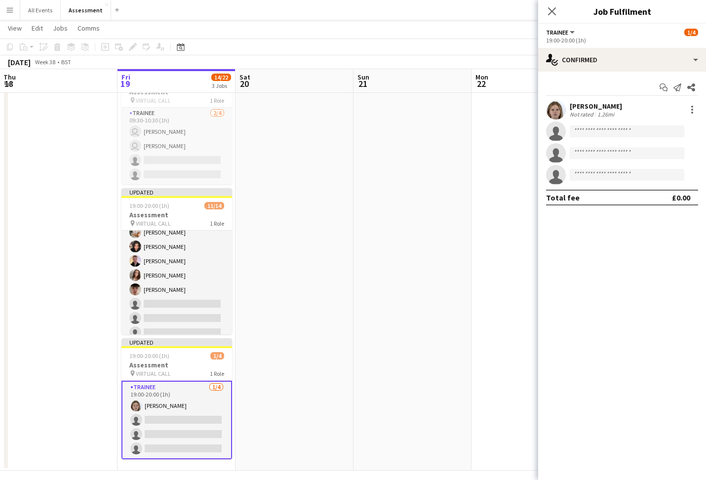
click at [666, 106] on div "Abbey Wood Not rated 1.26mi" at bounding box center [623, 110] width 168 height 20
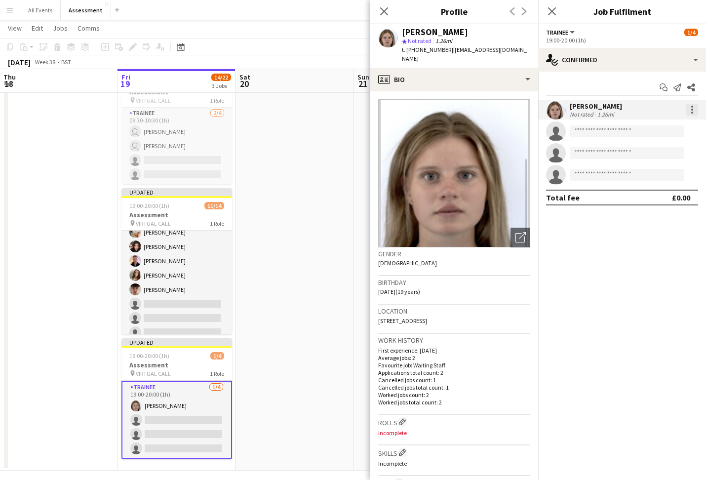
click at [692, 109] on div at bounding box center [693, 110] width 2 height 2
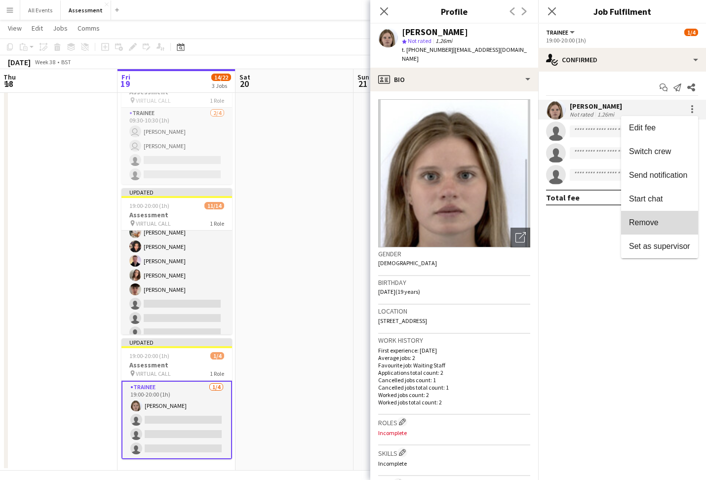
click at [675, 218] on span "Remove" at bounding box center [659, 222] width 61 height 9
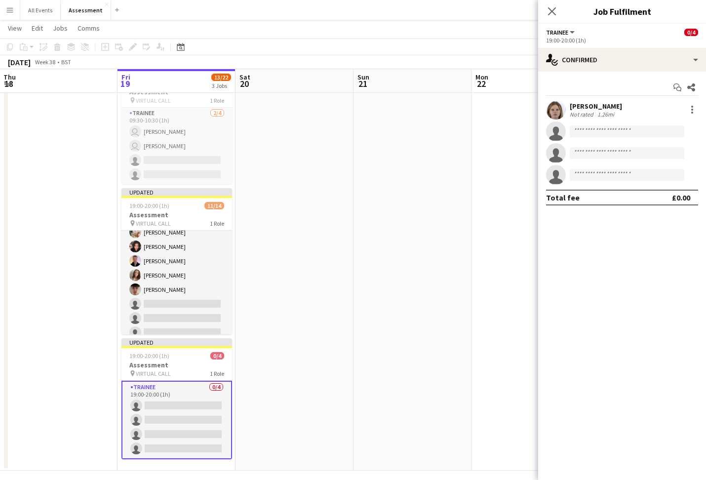
click at [461, 205] on app-date-cell at bounding box center [413, 270] width 118 height 402
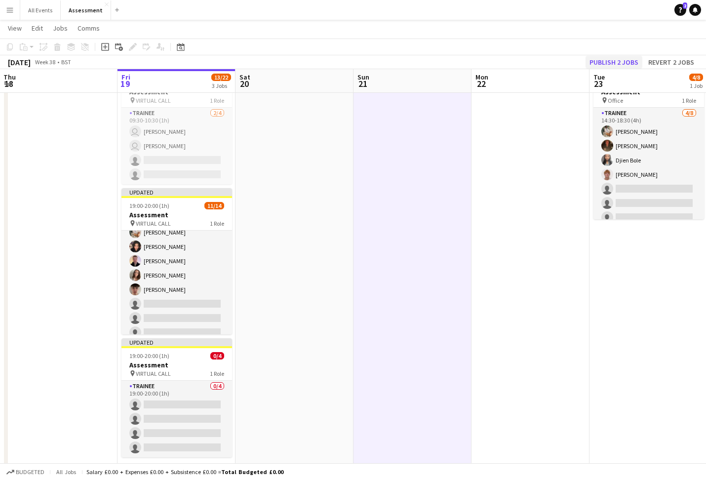
click at [618, 57] on button "Publish 2 jobs" at bounding box center [614, 62] width 57 height 13
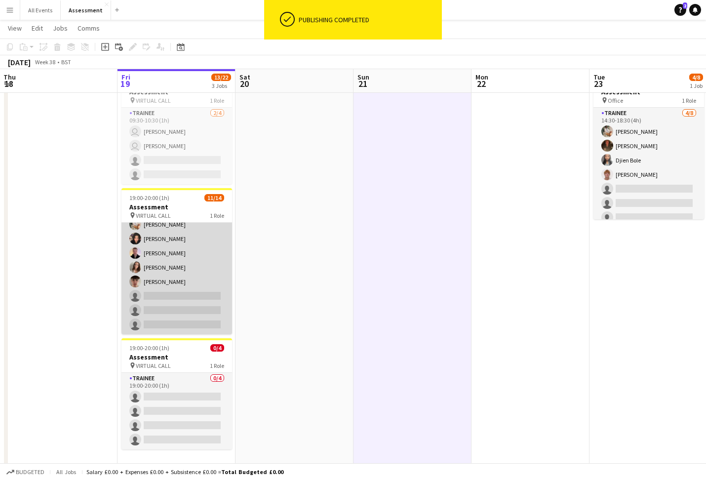
click at [187, 307] on app-card-role "Trainee 11/14 19:00-20:00 (1h) Lily Edwards Tabitha Stork Olamide Olalekan-Sule…" at bounding box center [177, 225] width 111 height 220
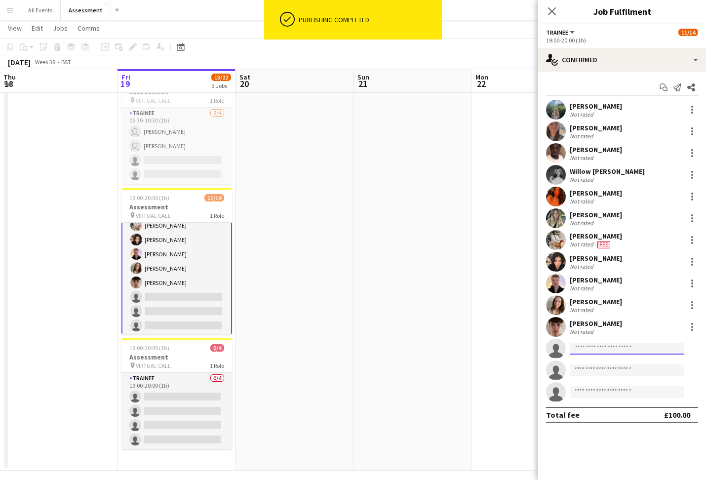
click at [625, 348] on input at bounding box center [627, 349] width 115 height 12
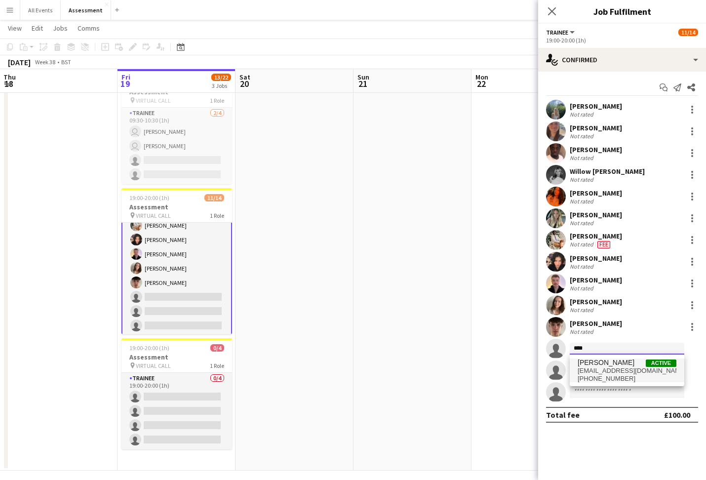
type input "****"
click at [624, 363] on span "Abbey Wood Active" at bounding box center [627, 363] width 99 height 8
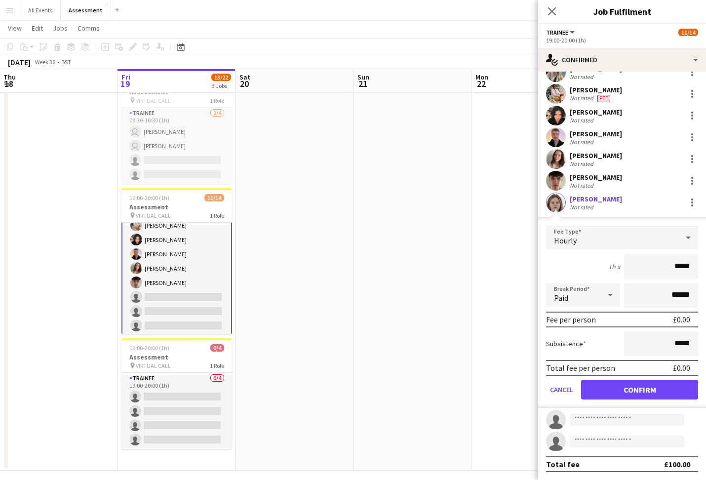
scroll to position [146, 0]
click at [636, 389] on button "Confirm" at bounding box center [639, 390] width 117 height 20
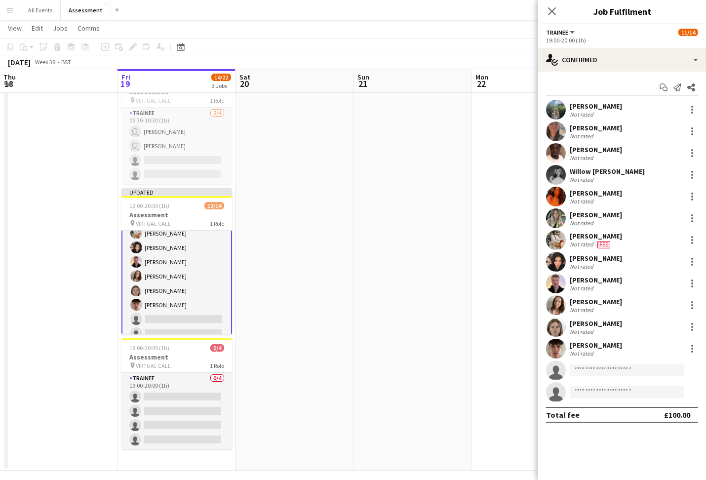
drag, startPoint x: 615, startPoint y: 378, endPoint x: 618, endPoint y: 374, distance: 5.3
click at [616, 377] on app-invite-slot "single-neutral-actions" at bounding box center [623, 371] width 168 height 20
click at [618, 374] on input at bounding box center [627, 371] width 115 height 12
type input "***"
click at [620, 387] on span "Onesta Lam Active" at bounding box center [627, 384] width 99 height 8
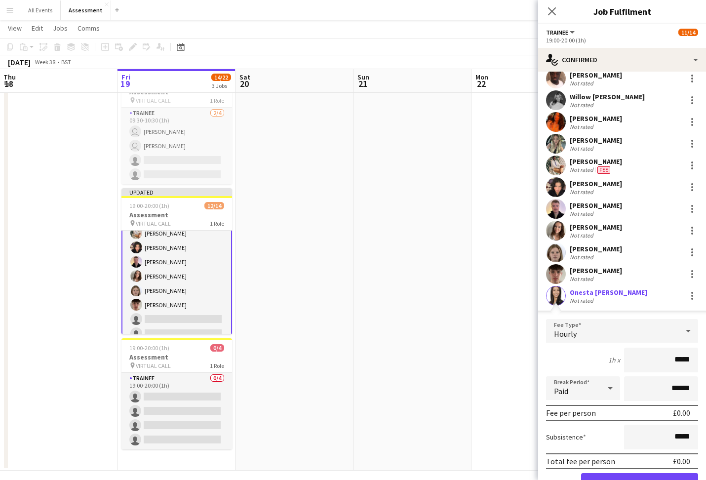
scroll to position [146, 0]
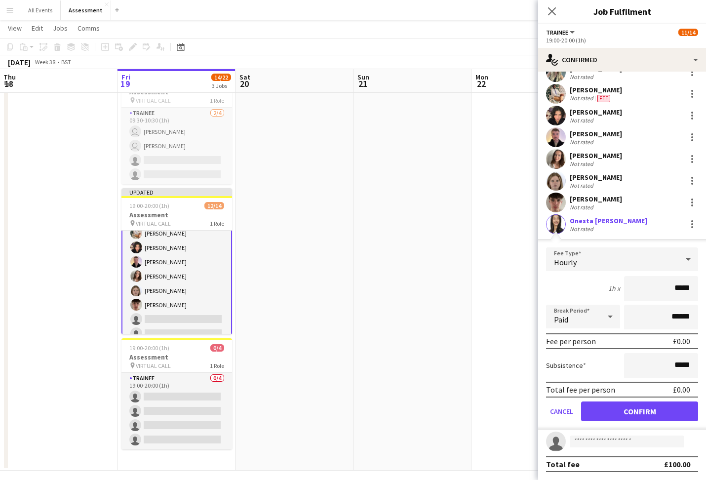
click at [633, 415] on button "Confirm" at bounding box center [639, 412] width 117 height 20
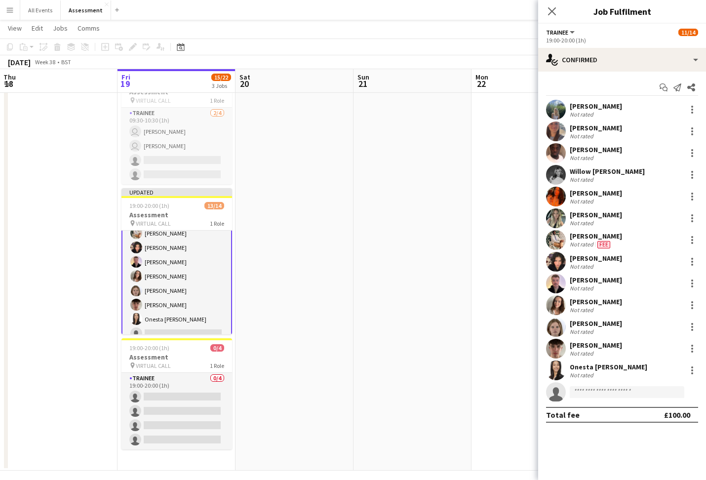
scroll to position [0, 0]
click at [607, 391] on input at bounding box center [627, 392] width 115 height 12
type input "****"
drag, startPoint x: 607, startPoint y: 391, endPoint x: 617, endPoint y: 412, distance: 22.8
click at [617, 412] on span "sophrambo@gmail.com" at bounding box center [627, 415] width 99 height 8
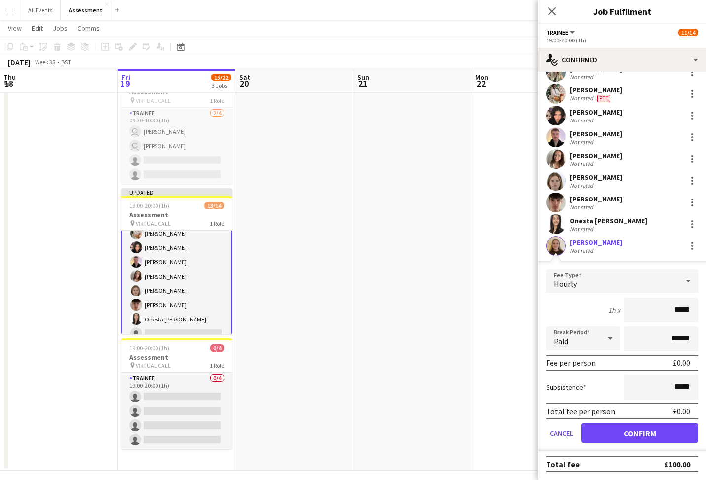
scroll to position [146, 0]
click at [644, 431] on button "Confirm" at bounding box center [639, 433] width 117 height 20
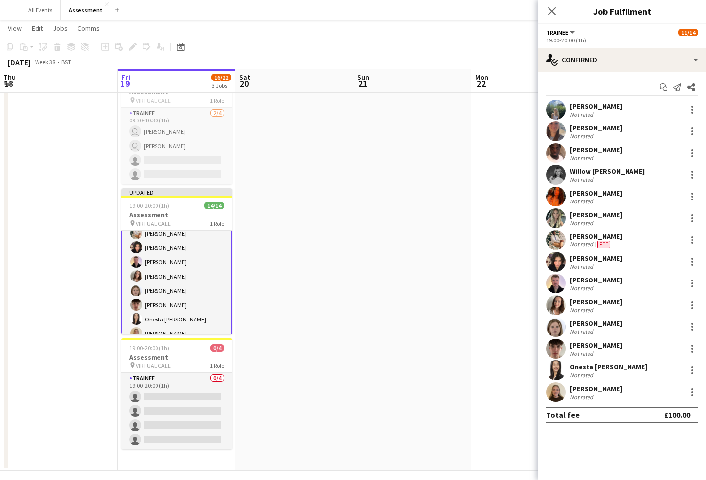
click at [502, 199] on app-date-cell at bounding box center [531, 270] width 118 height 402
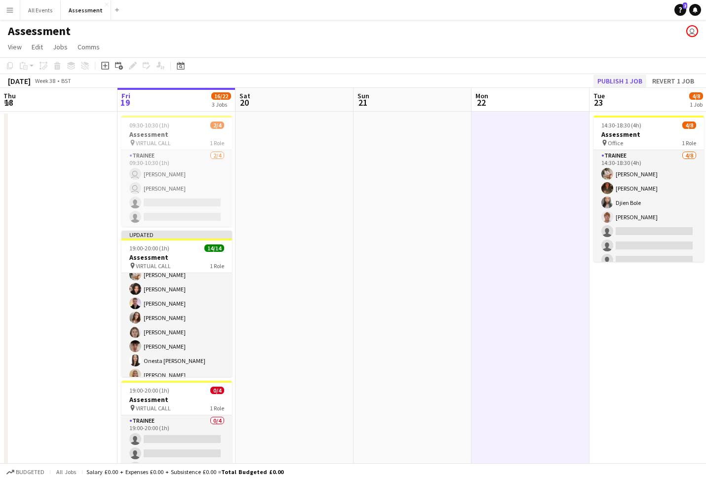
click at [626, 81] on button "Publish 1 job" at bounding box center [620, 81] width 53 height 13
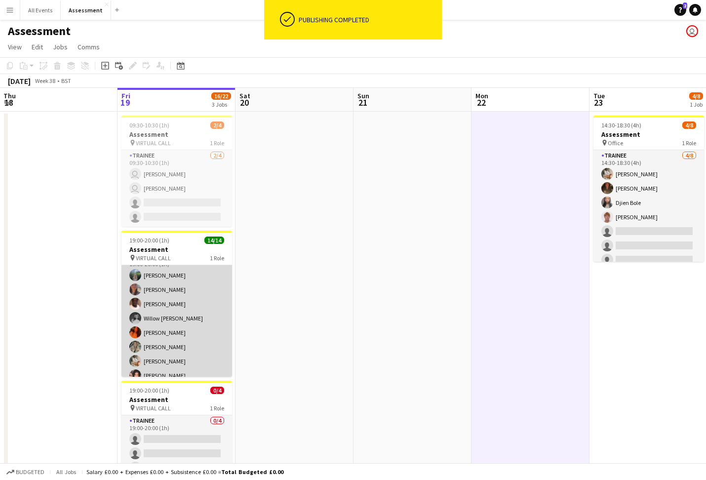
scroll to position [18, 0]
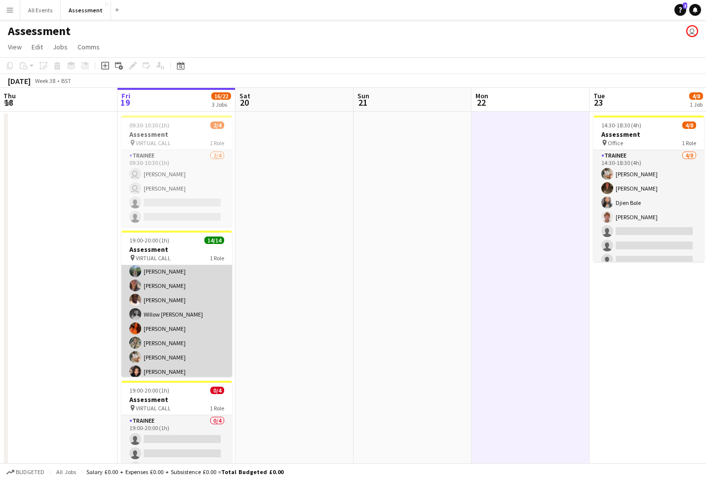
click at [179, 315] on app-card-role "Trainee 14/14 19:00-20:00 (1h) Lily Edwards Tabitha Stork Olamide Olalekan-Sule…" at bounding box center [177, 358] width 111 height 220
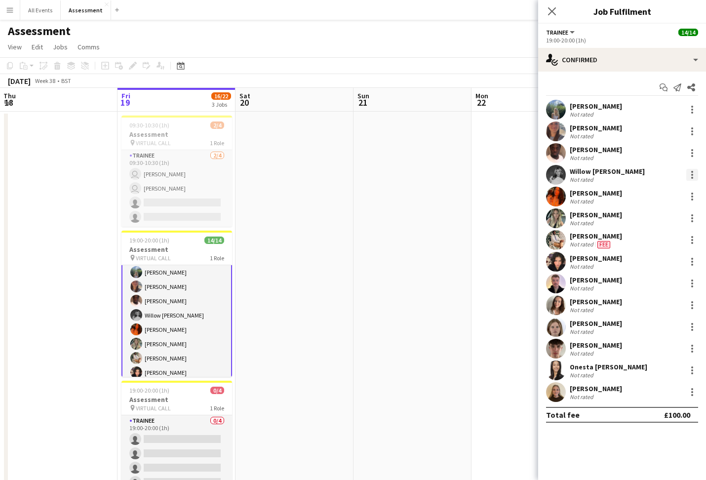
click at [697, 173] on div at bounding box center [693, 175] width 12 height 12
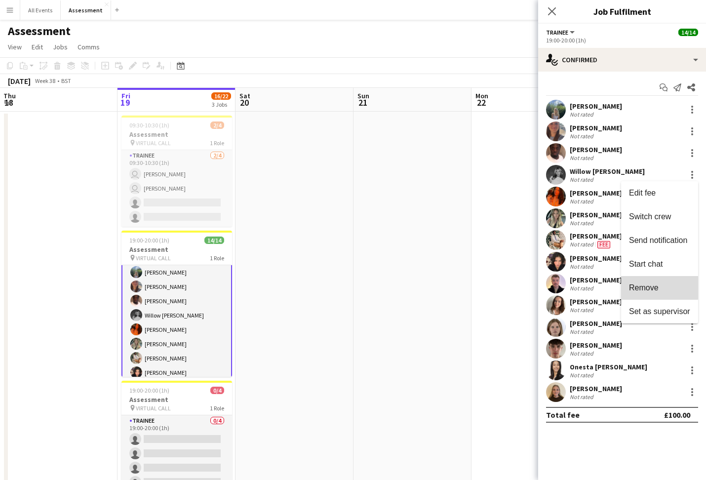
click at [659, 287] on span "Remove" at bounding box center [644, 288] width 30 height 8
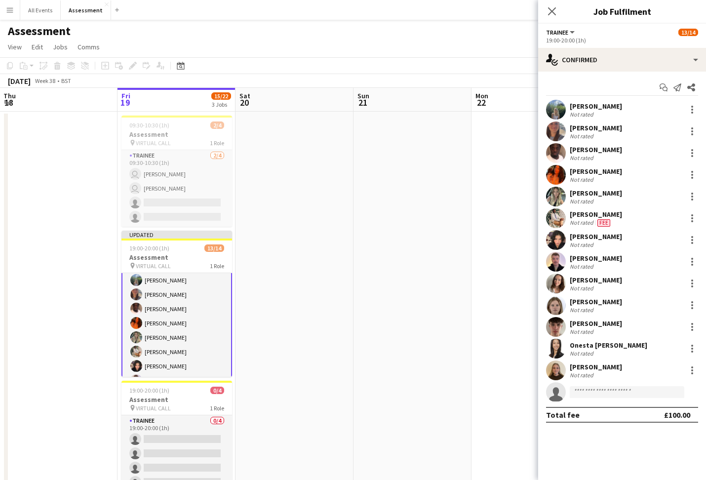
click at [473, 298] on app-date-cell at bounding box center [531, 313] width 118 height 402
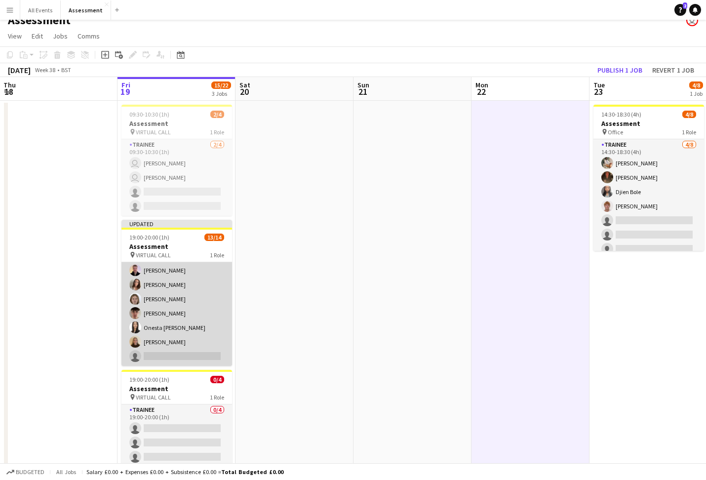
scroll to position [14, 0]
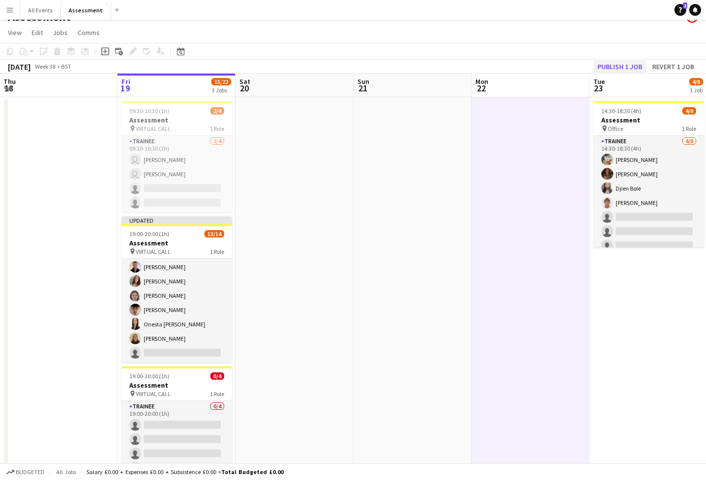
click at [623, 69] on button "Publish 1 job" at bounding box center [620, 66] width 53 height 13
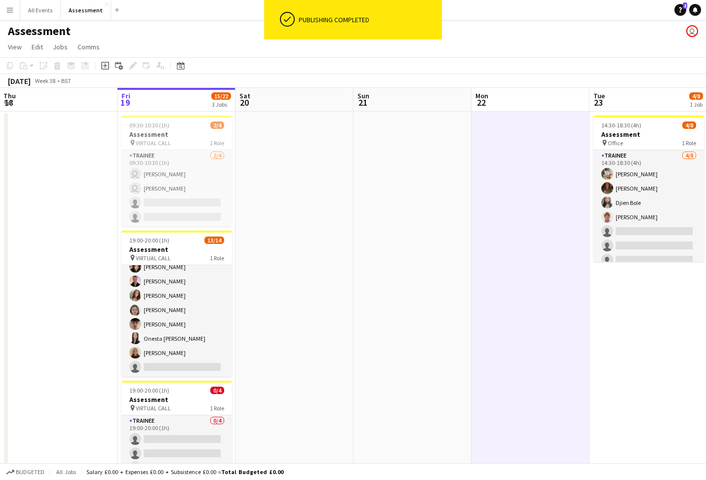
scroll to position [0, 0]
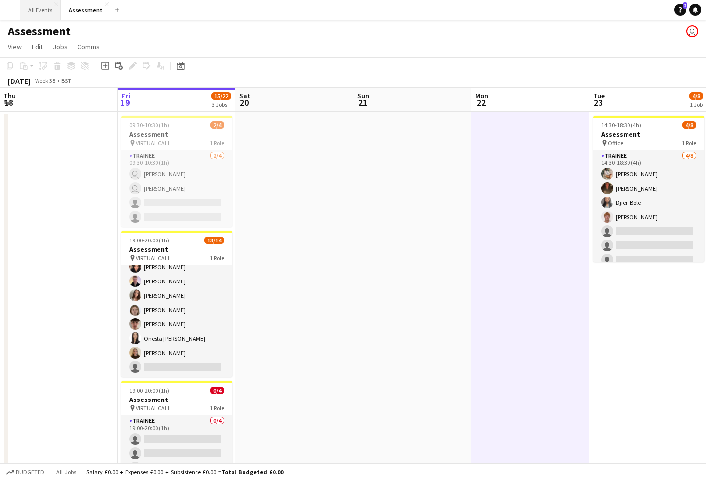
click at [36, 15] on button "All Events Close" at bounding box center [40, 9] width 41 height 19
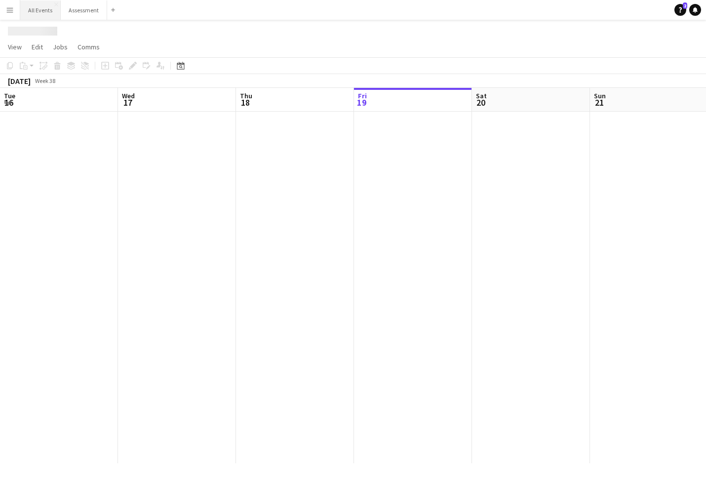
scroll to position [0, 236]
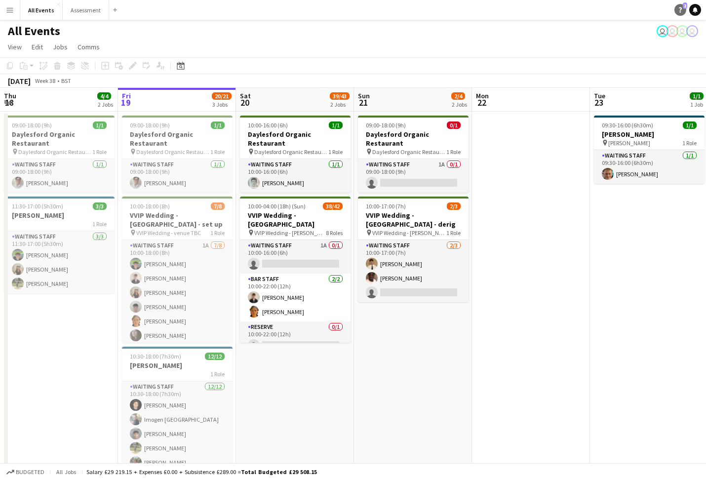
click at [677, 6] on link "Help 2" at bounding box center [681, 10] width 12 height 12
click at [442, 351] on app-date-cell "09:00-18:00 (9h) 0/1 Daylesford Organic Restaurant pin Daylesford Organic Resta…" at bounding box center [413, 313] width 118 height 402
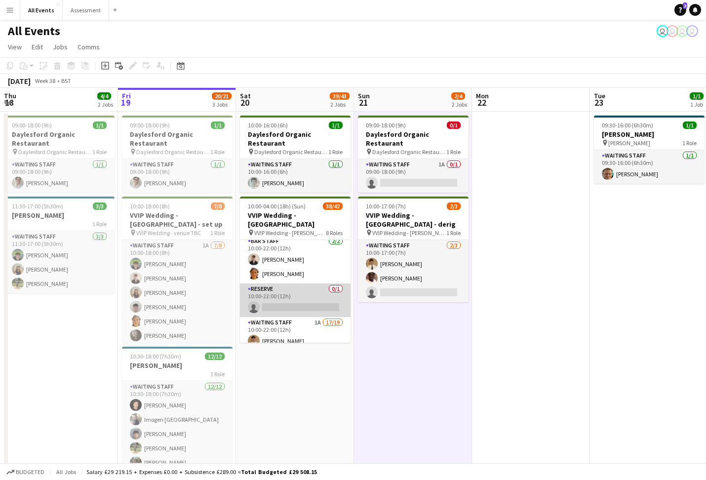
scroll to position [42, 0]
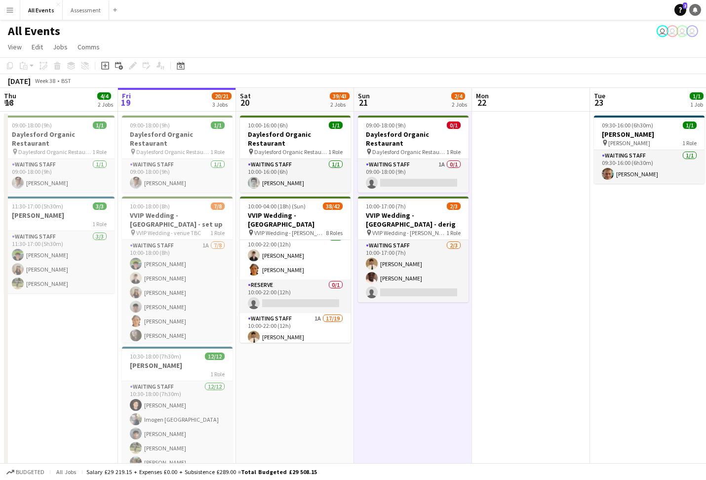
click at [694, 11] on icon at bounding box center [695, 9] width 5 height 5
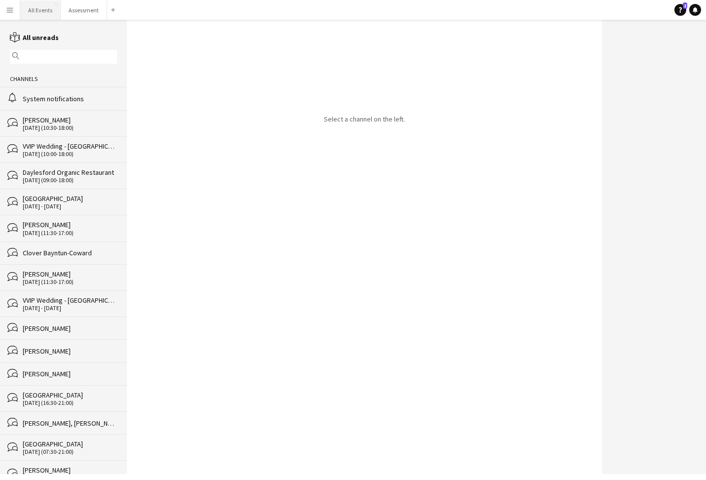
click at [31, 15] on button "All Events Close" at bounding box center [40, 9] width 41 height 19
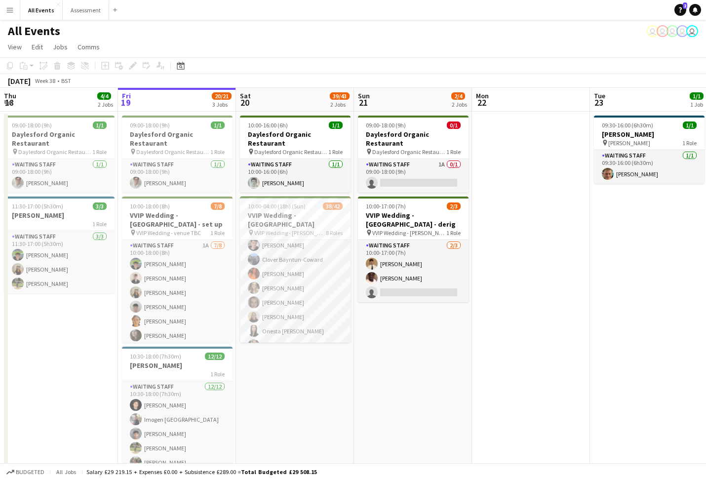
scroll to position [497, 0]
click at [79, 9] on button "Assessment Close" at bounding box center [86, 9] width 46 height 19
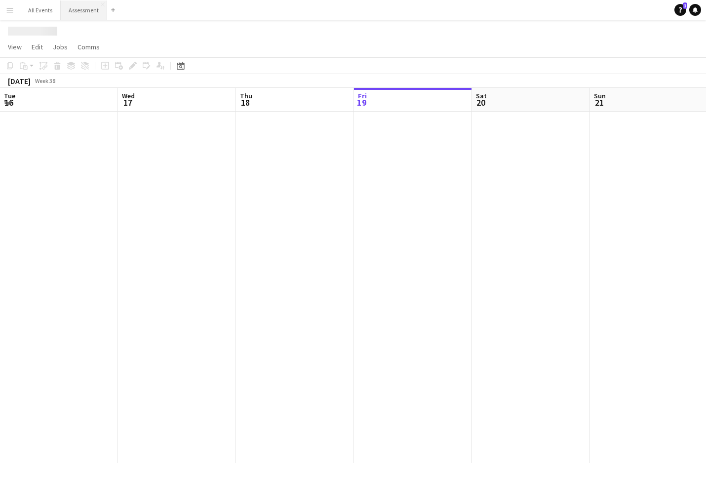
drag, startPoint x: 704, startPoint y: 337, endPoint x: 79, endPoint y: 9, distance: 705.6
click at [79, 9] on button "Assessment Close" at bounding box center [84, 9] width 46 height 19
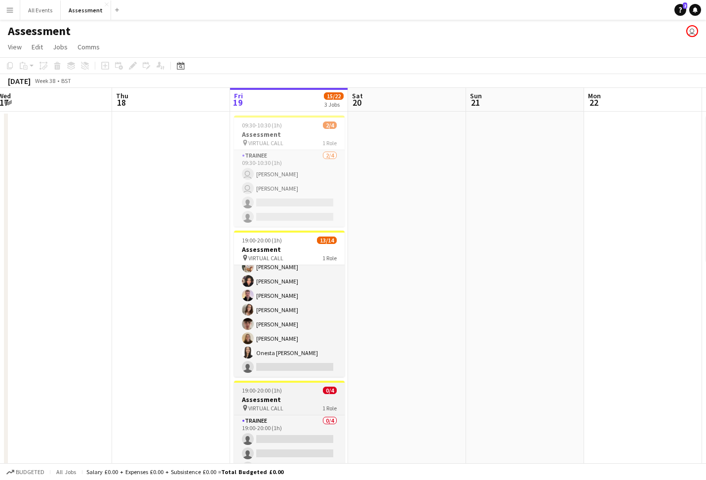
scroll to position [108, 0]
click at [305, 402] on h3 "Assessment" at bounding box center [289, 399] width 111 height 9
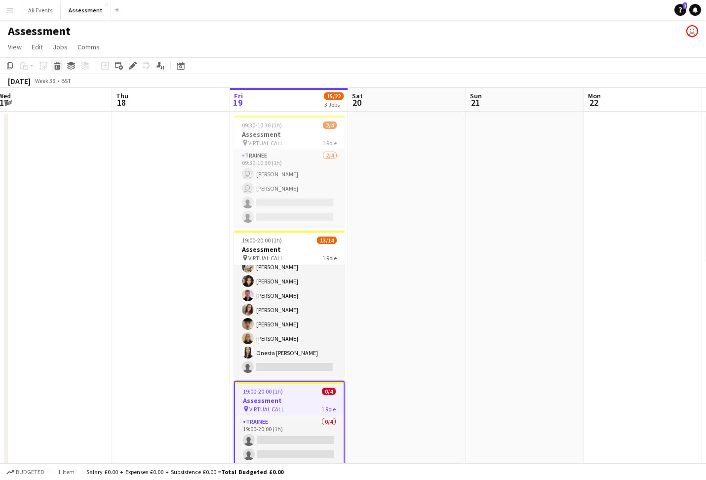
click at [60, 67] on icon at bounding box center [57, 67] width 5 height 5
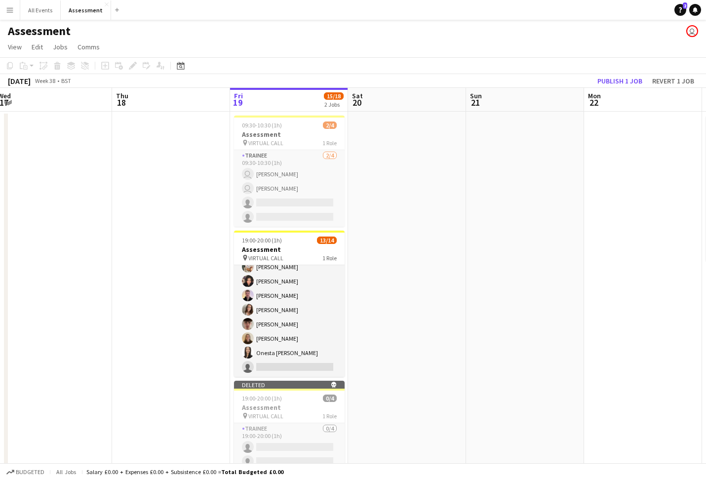
click at [614, 84] on button "Publish 1 job" at bounding box center [620, 81] width 53 height 13
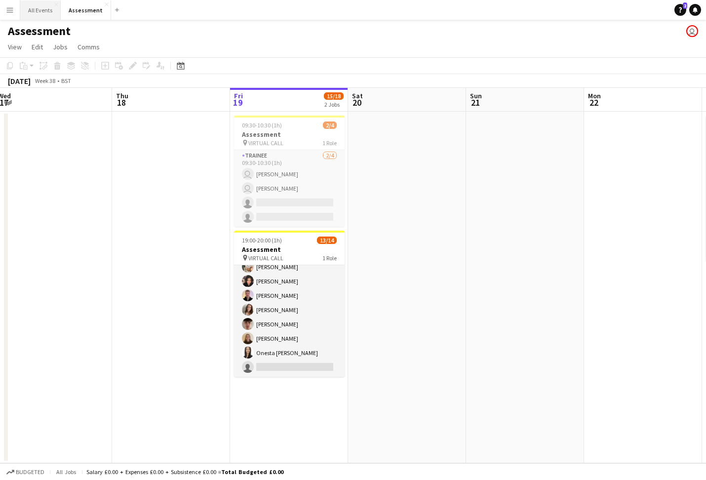
click at [26, 9] on button "All Events Close" at bounding box center [40, 9] width 41 height 19
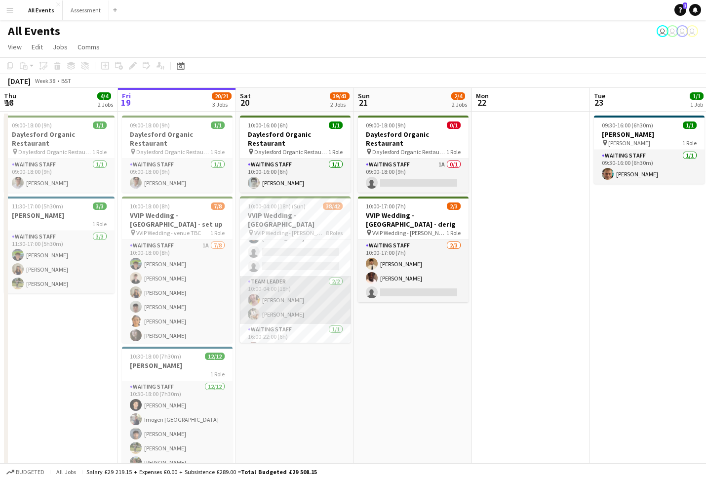
scroll to position [383, 0]
click at [304, 229] on span "VVIP Wedding - Kingham Hill House" at bounding box center [290, 232] width 72 height 7
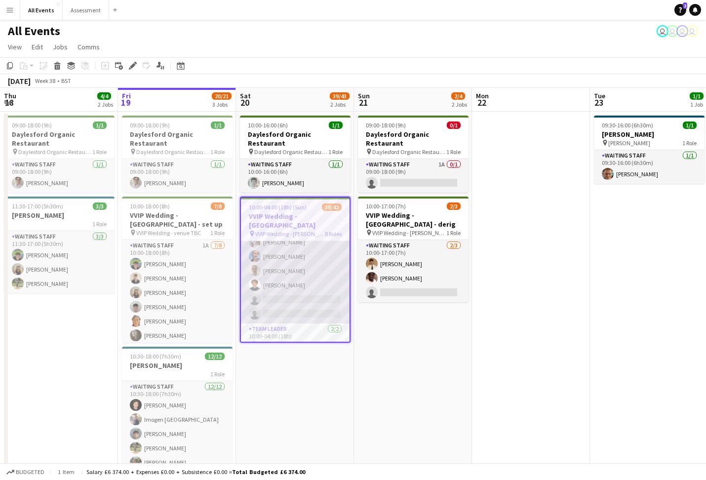
scroll to position [330, 0]
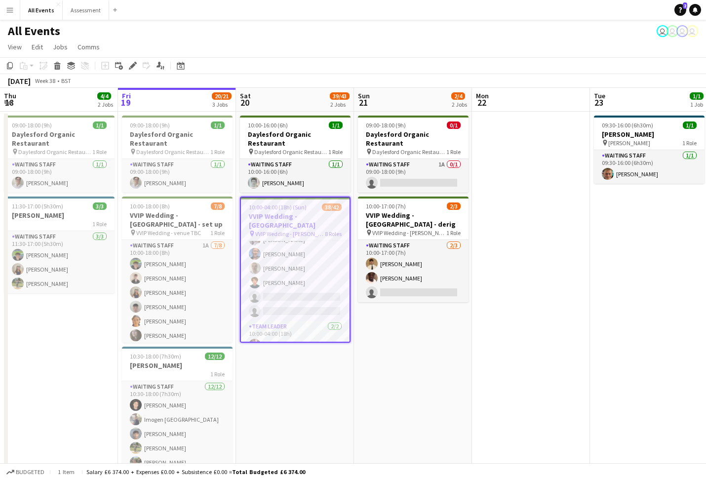
click at [296, 212] on h3 "VVIP Wedding - [GEOGRAPHIC_DATA]" at bounding box center [295, 221] width 109 height 18
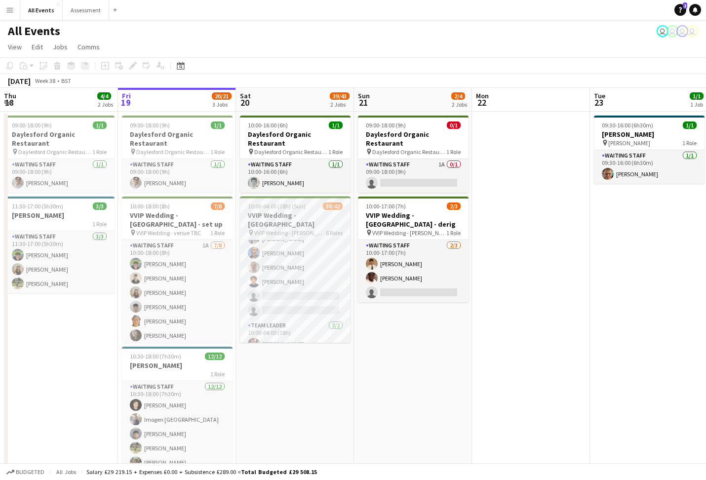
click at [295, 211] on h3 "VVIP Wedding - [GEOGRAPHIC_DATA]" at bounding box center [295, 220] width 111 height 18
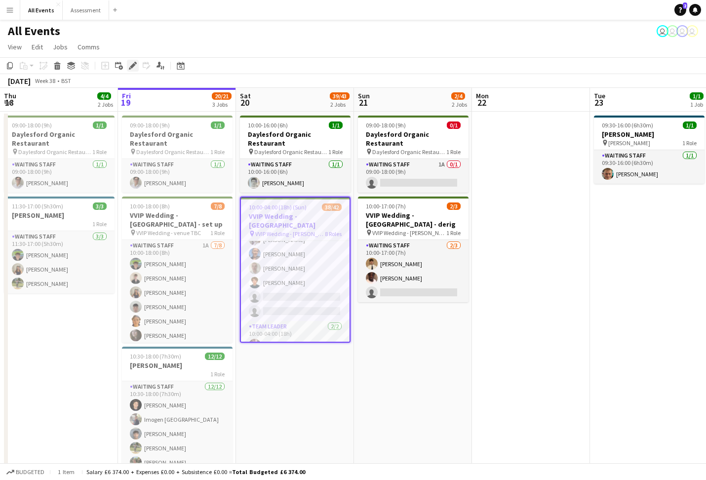
click at [131, 66] on icon at bounding box center [132, 65] width 5 height 5
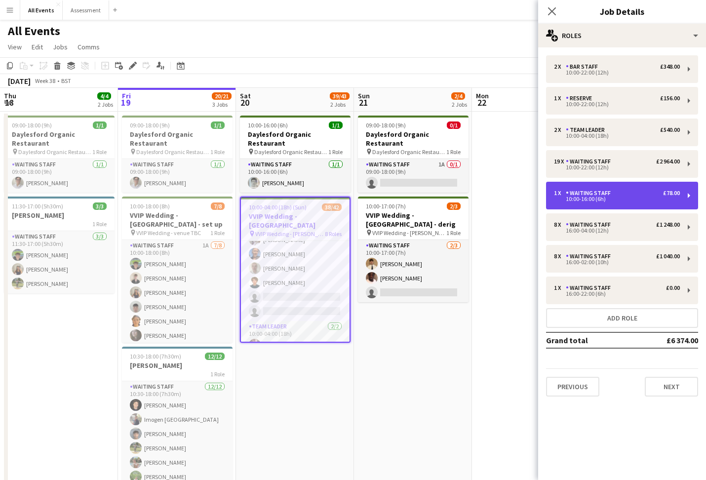
click at [692, 196] on div "1 x Waiting Staff £78.00 10:00-16:00 (6h)" at bounding box center [622, 196] width 152 height 28
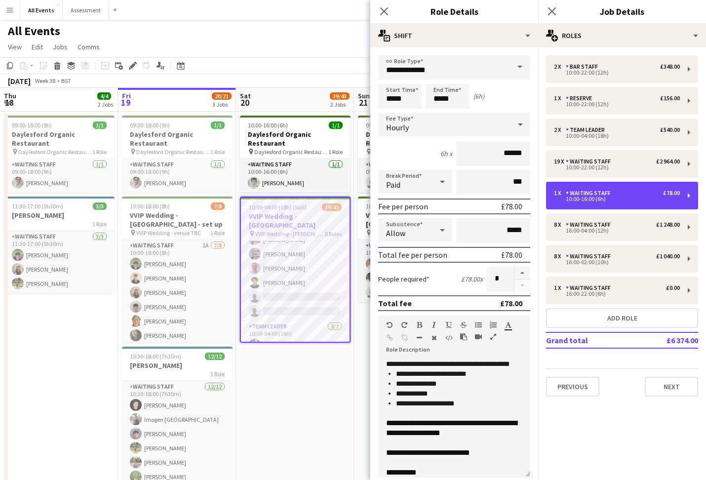
scroll to position [5, 0]
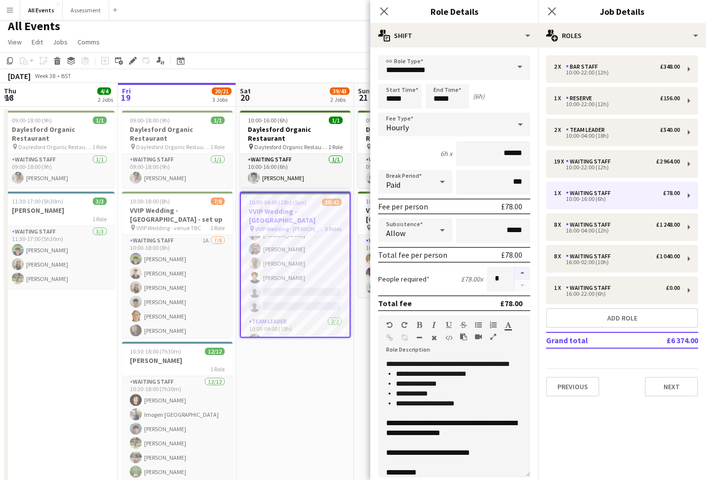
click at [525, 272] on button "button" at bounding box center [523, 273] width 16 height 13
type input "*"
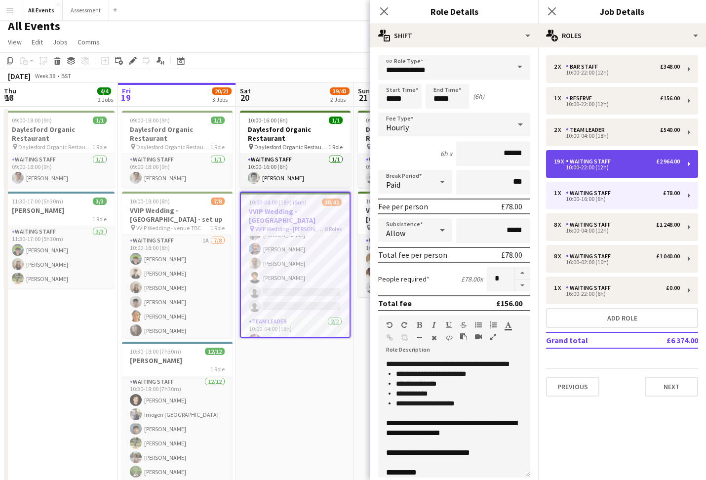
click at [688, 165] on div "19 x Waiting Staff £2 964.00 10:00-22:00 (12h)" at bounding box center [622, 164] width 152 height 28
type input "*****"
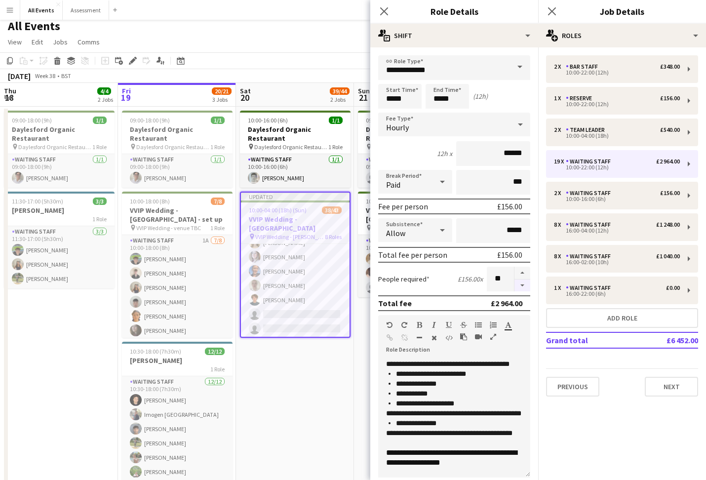
click at [521, 286] on button "button" at bounding box center [523, 286] width 16 height 12
type input "**"
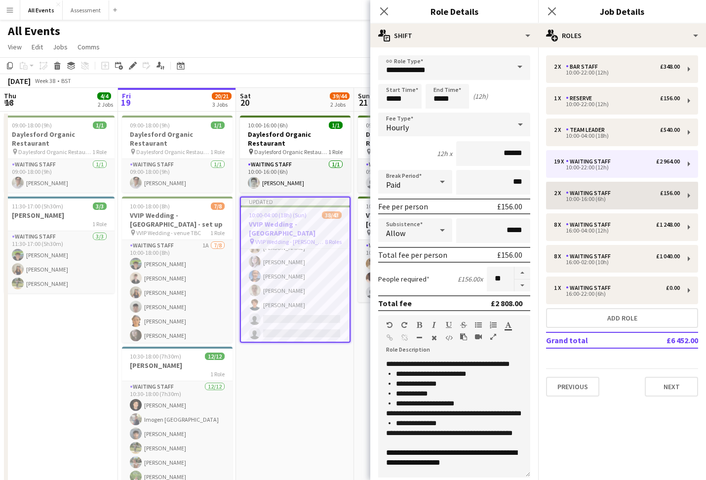
scroll to position [0, 0]
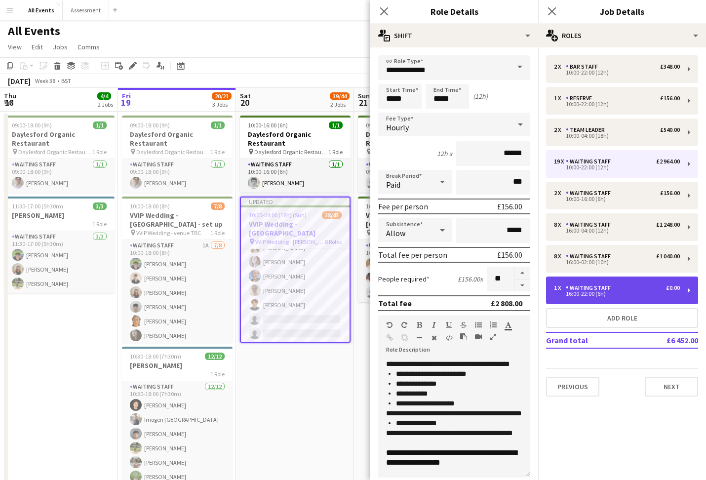
click at [686, 290] on div "1 x Waiting Staff £0.00 16:00-22:00 (6h)" at bounding box center [622, 291] width 152 height 28
type input "*****"
type input "*"
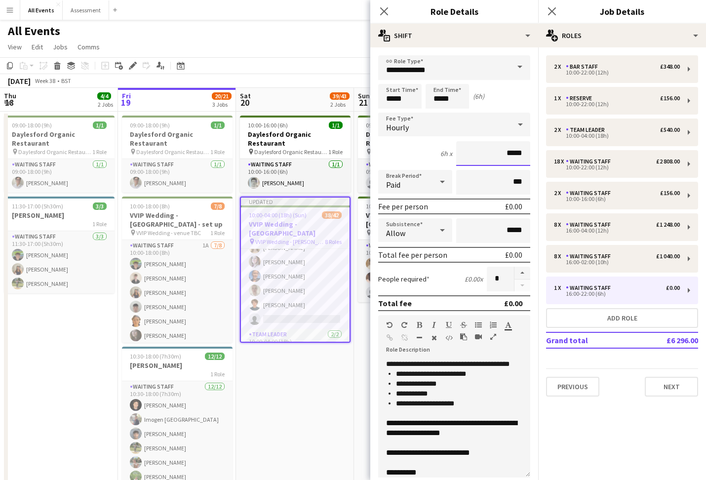
drag, startPoint x: 507, startPoint y: 154, endPoint x: 535, endPoint y: 154, distance: 27.7
click at [535, 154] on form "**********" at bounding box center [455, 347] width 168 height 585
type input "***"
click at [524, 272] on button "button" at bounding box center [523, 273] width 16 height 13
type input "*"
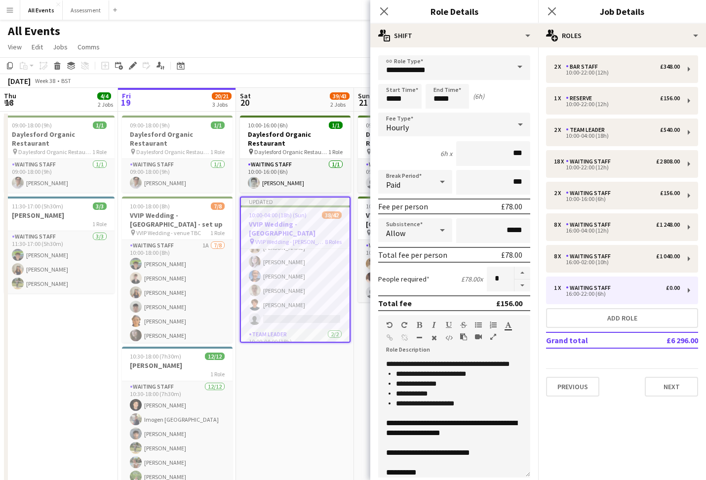
click at [331, 387] on app-date-cell "10:00-16:00 (6h) 1/1 Daylesford Organic Restaurant pin Daylesford Organic Resta…" at bounding box center [295, 313] width 118 height 402
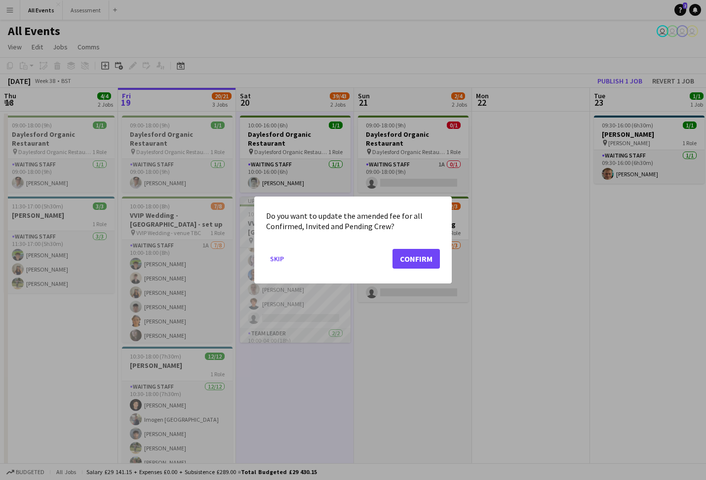
click at [424, 259] on button "Confirm" at bounding box center [416, 259] width 47 height 20
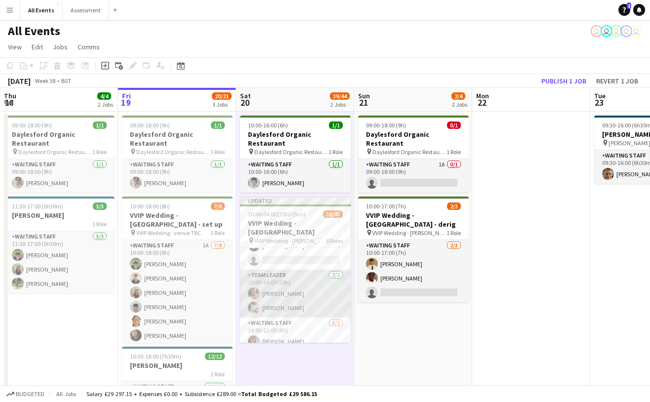
scroll to position [445, 0]
click at [306, 280] on app-card-role "Waiting Staff 1/2 16:00-22:00 (6h) Tabitha Stork single-neutral-actions" at bounding box center [295, 284] width 111 height 48
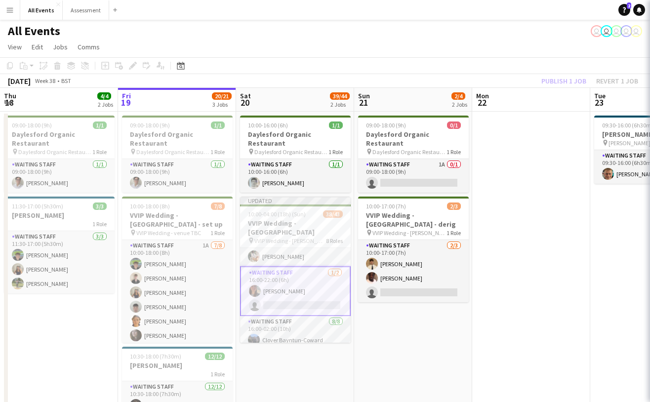
scroll to position [441, 0]
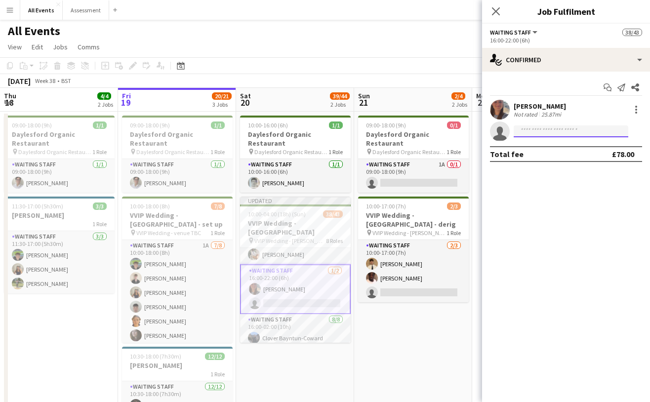
click at [563, 127] on input at bounding box center [571, 131] width 115 height 12
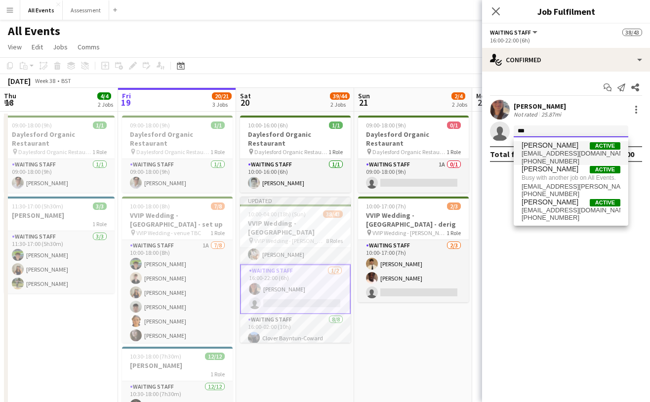
type input "***"
click at [571, 151] on span "belsonelijah@gmail.com" at bounding box center [571, 154] width 99 height 8
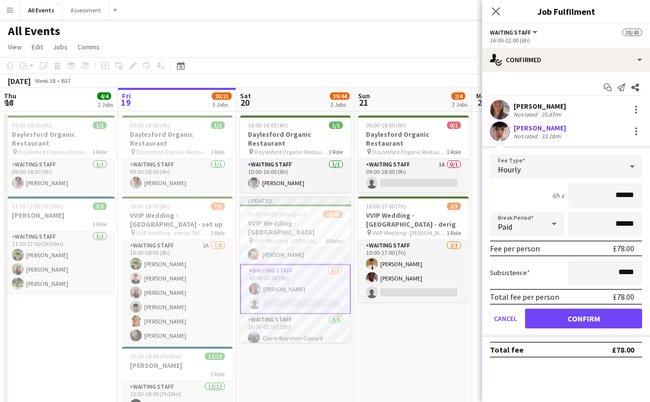
click at [567, 321] on button "Confirm" at bounding box center [583, 319] width 117 height 20
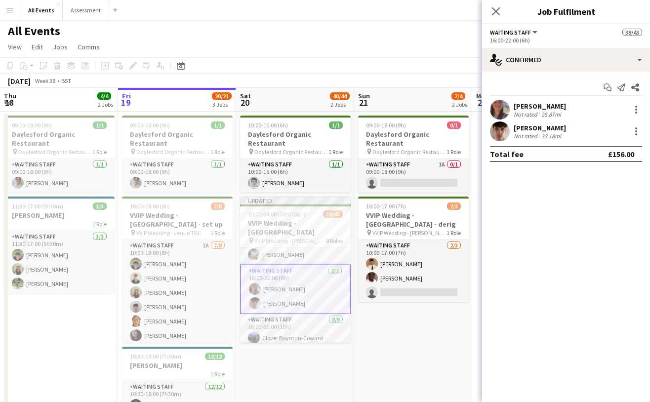
click at [439, 333] on app-date-cell "09:00-18:00 (9h) 0/1 Daylesford Organic Restaurant pin Daylesford Organic Resta…" at bounding box center [413, 313] width 118 height 402
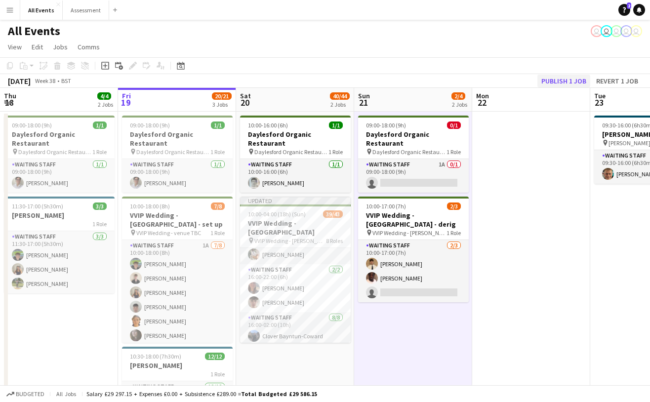
click at [570, 80] on button "Publish 1 job" at bounding box center [564, 81] width 53 height 13
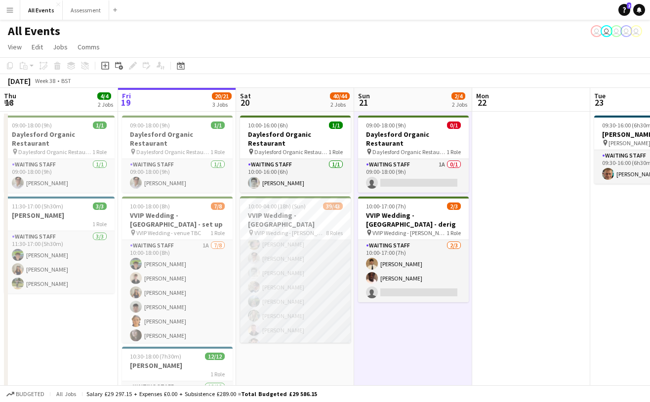
scroll to position [659, 0]
click at [578, 299] on app-date-cell at bounding box center [531, 313] width 118 height 402
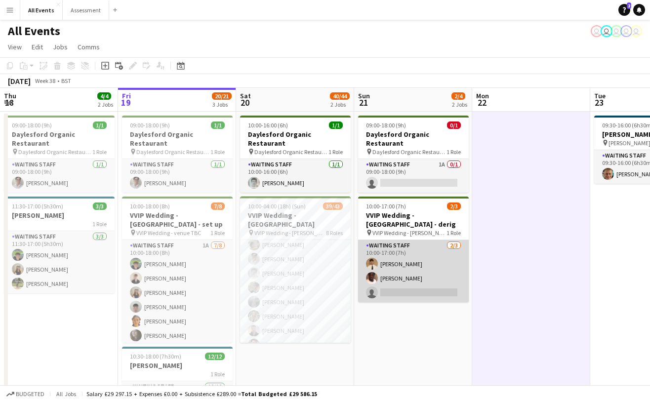
click at [425, 281] on app-card-role "Waiting Staff 2/3 10:00-17:00 (7h) George Long Olamide Olalekan-Sule single-neu…" at bounding box center [413, 271] width 111 height 62
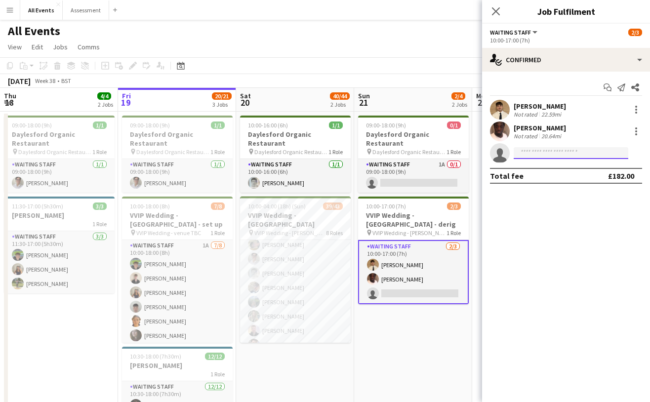
click at [551, 150] on input at bounding box center [571, 153] width 115 height 12
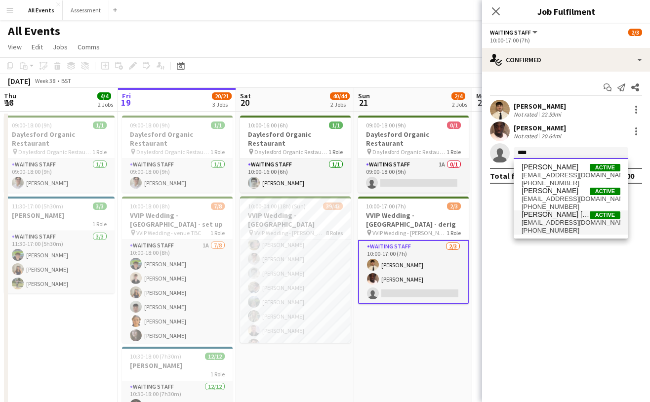
type input "****"
click at [568, 221] on span "adminemail123@icloud.com" at bounding box center [571, 223] width 99 height 8
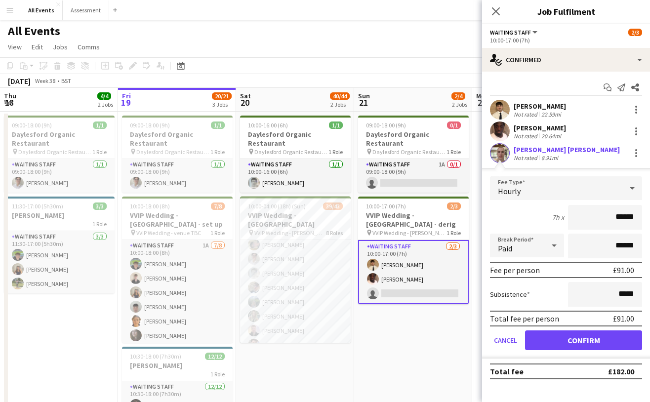
click at [599, 341] on button "Confirm" at bounding box center [583, 341] width 117 height 20
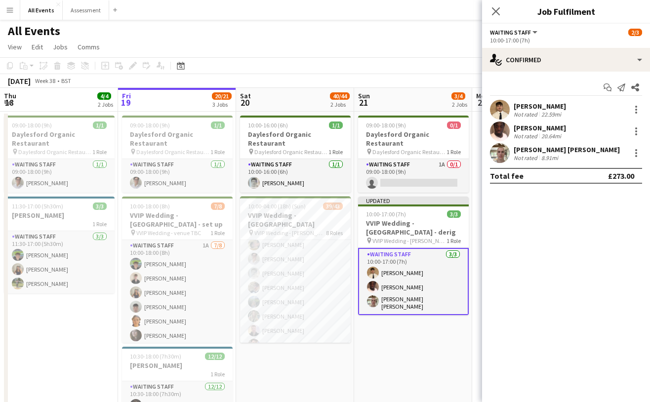
click at [446, 340] on app-date-cell "09:00-18:00 (9h) 0/1 Daylesford Organic Restaurant pin Daylesford Organic Resta…" at bounding box center [413, 313] width 118 height 402
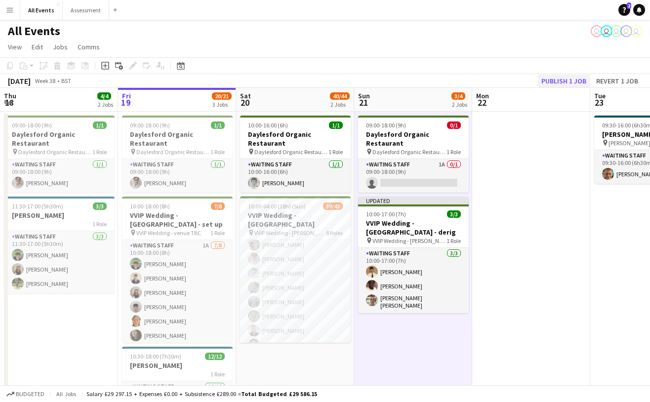
click at [571, 84] on button "Publish 1 job" at bounding box center [564, 81] width 53 height 13
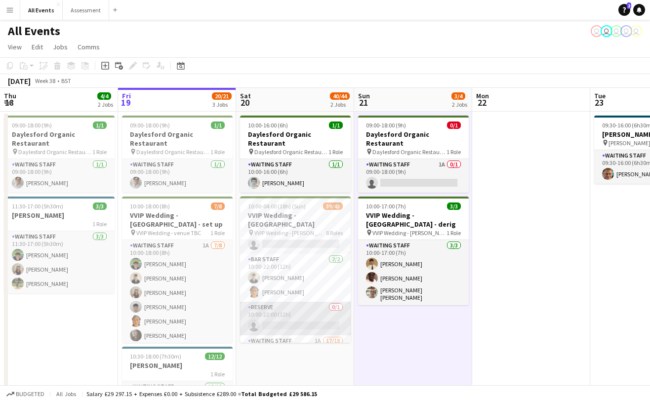
scroll to position [0, 0]
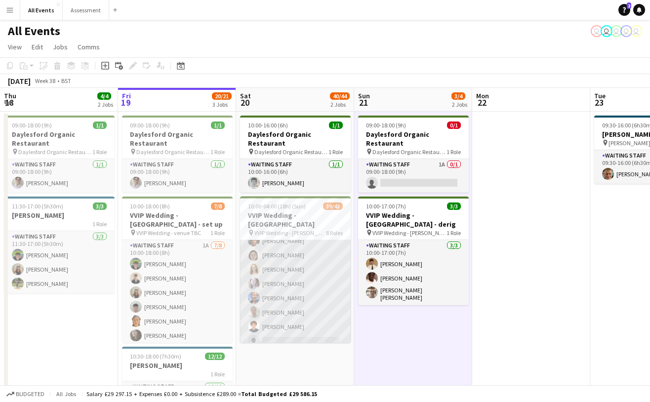
click at [310, 307] on app-card-role "Waiting Staff 1A 17/18 10:00-22:00 (12h) George Long Richard Windsor Eliza Faul…" at bounding box center [295, 211] width 111 height 280
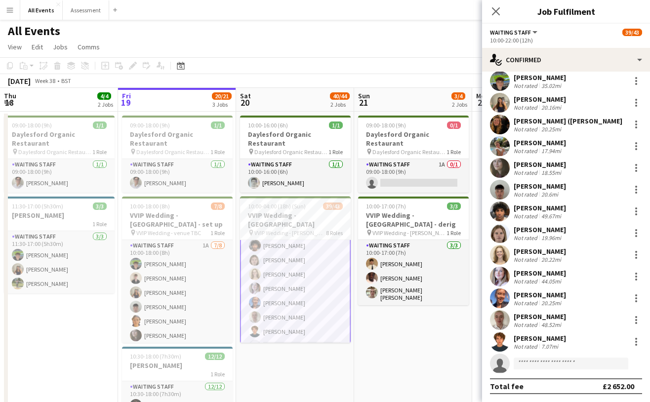
scroll to position [116, 0]
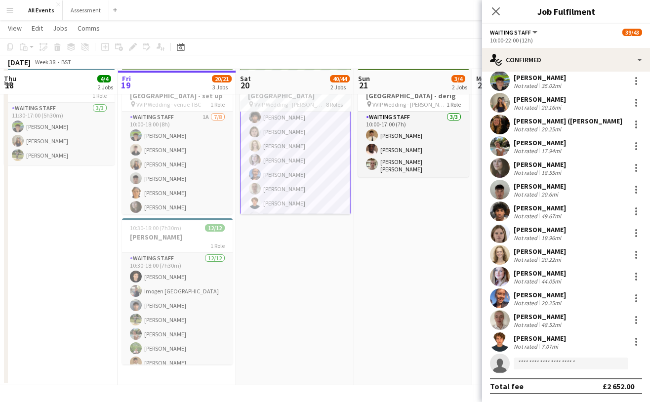
drag, startPoint x: 581, startPoint y: 354, endPoint x: 588, endPoint y: 363, distance: 11.3
click at [587, 360] on app-invite-slot "single-neutral-actions" at bounding box center [566, 364] width 168 height 20
click at [588, 363] on input at bounding box center [571, 364] width 115 height 12
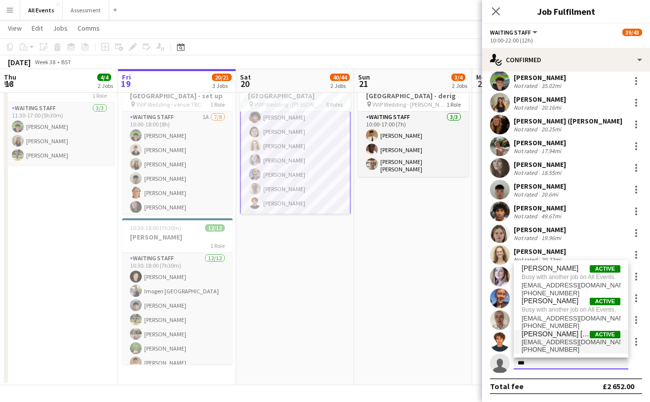
type input "***"
click at [567, 347] on span "+447778859619" at bounding box center [571, 350] width 99 height 8
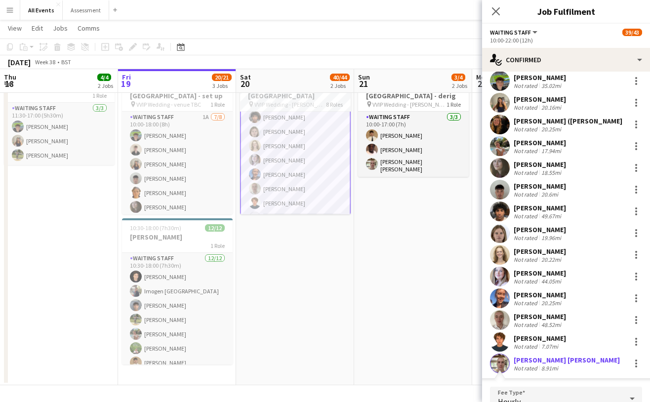
scroll to position [306, 0]
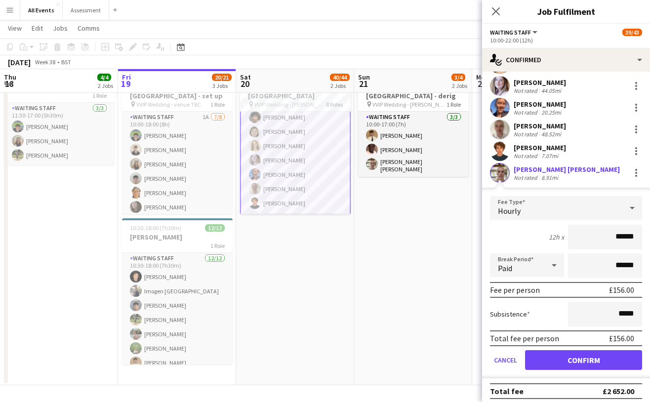
click at [581, 366] on button "Confirm" at bounding box center [583, 360] width 117 height 20
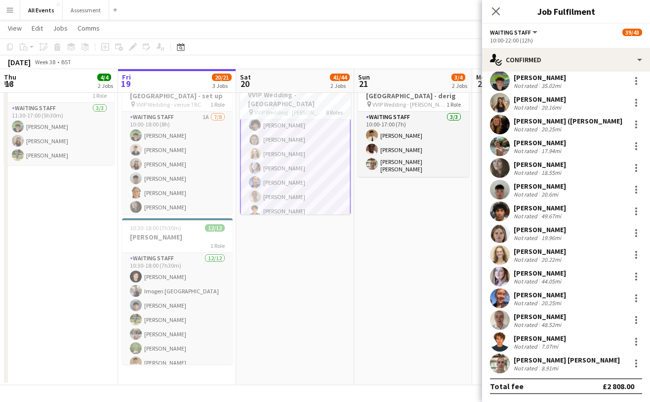
drag, startPoint x: 423, startPoint y: 291, endPoint x: 430, endPoint y: 286, distance: 8.5
click at [423, 291] on app-date-cell "09:00-18:00 (9h) 0/1 Daylesford Organic Restaurant pin Daylesford Organic Resta…" at bounding box center [413, 184] width 118 height 402
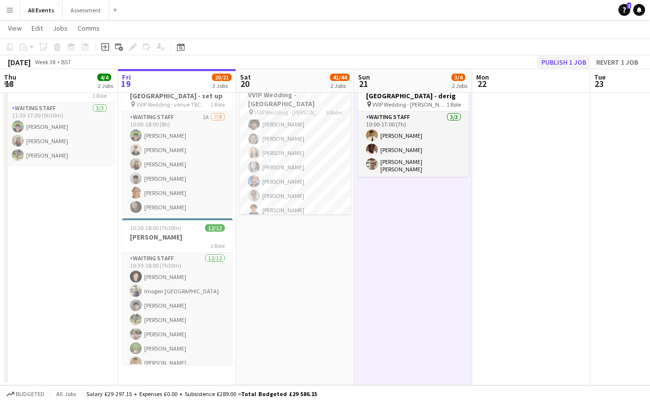
click at [560, 62] on button "Publish 1 job" at bounding box center [564, 62] width 53 height 13
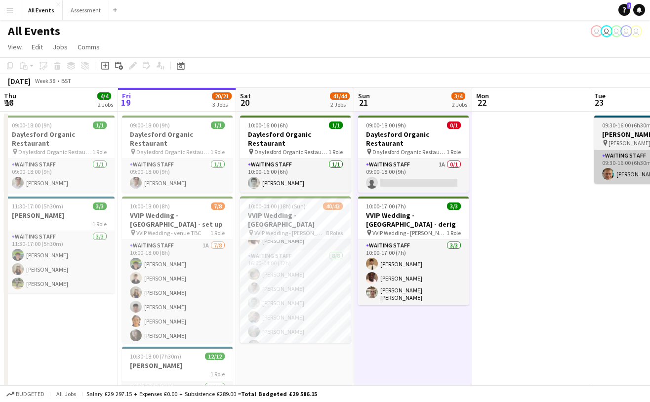
scroll to position [630, 0]
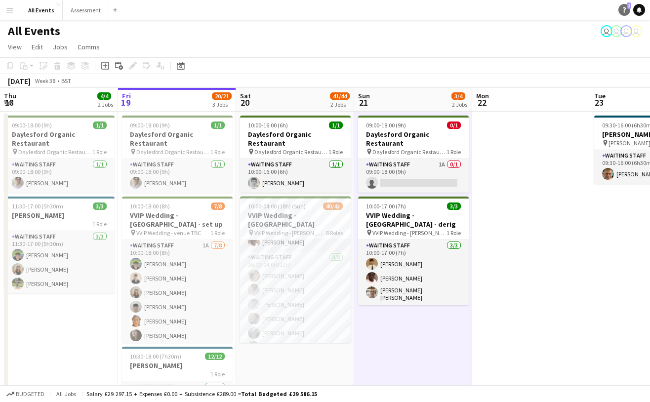
click at [625, 13] on link "Help 2" at bounding box center [625, 10] width 12 height 12
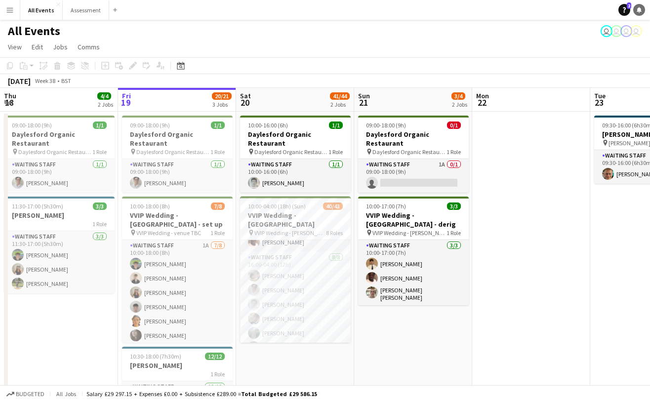
click at [637, 10] on icon "Notifications" at bounding box center [639, 10] width 6 height 6
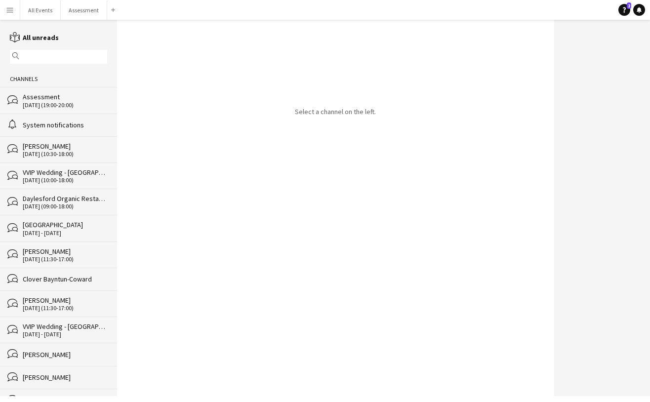
click at [67, 179] on div "[DATE] (10:00-18:00)" at bounding box center [65, 180] width 84 height 7
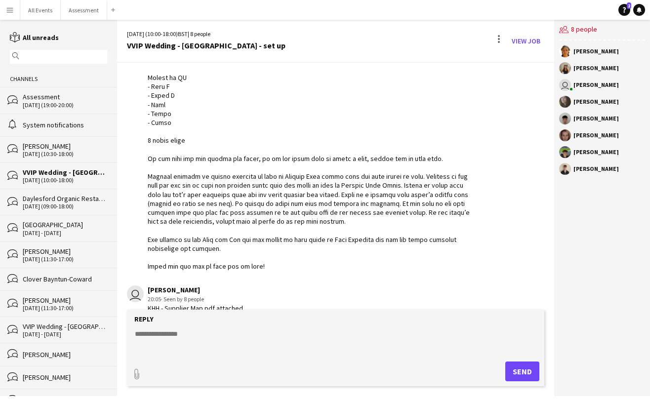
scroll to position [262, 0]
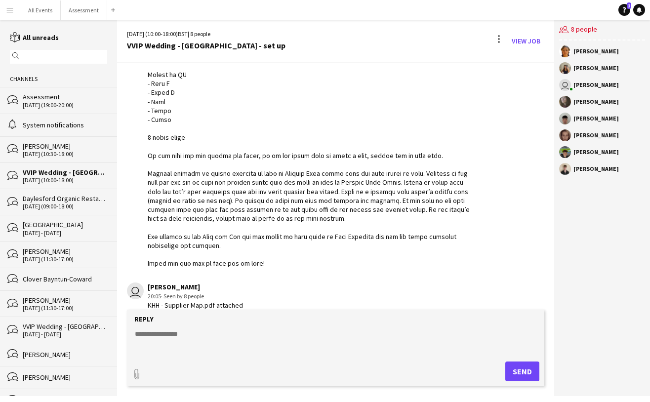
copy div "Hi Team The venue is not at Daylesford. Make sure to take your time and read al…"
drag, startPoint x: 148, startPoint y: 121, endPoint x: 285, endPoint y: 258, distance: 193.2
click at [285, 258] on div at bounding box center [312, 61] width 329 height 414
drag, startPoint x: 644, startPoint y: 322, endPoint x: 275, endPoint y: 258, distance: 374.1
click at [275, 258] on div at bounding box center [312, 61] width 329 height 414
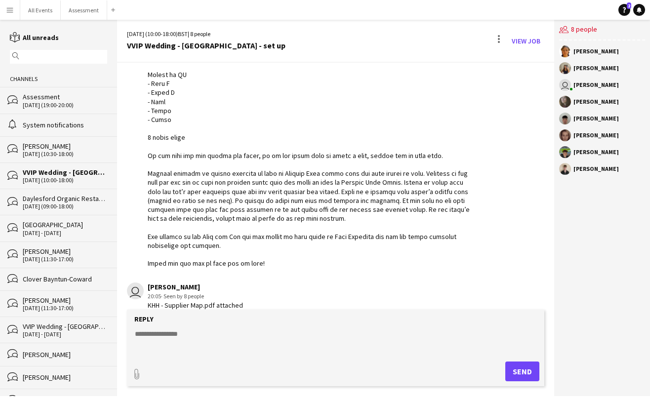
click at [297, 271] on div "Yesterday user Nathan Wong 20:02 · Seen by 8 people user Nathan Wong 20:05 · Se…" at bounding box center [335, 346] width 437 height 1091
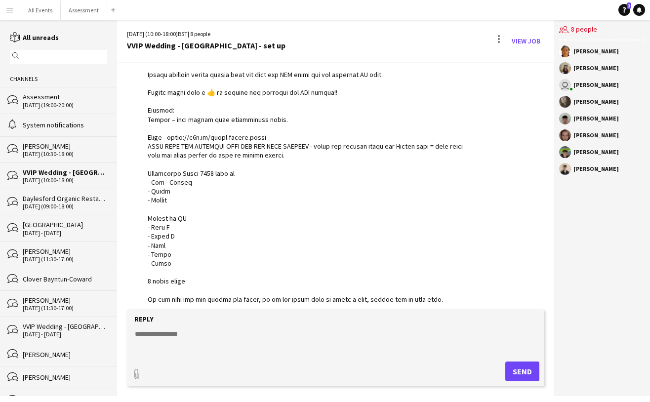
scroll to position [118, 0]
click at [35, 10] on button "All Events Close" at bounding box center [40, 9] width 41 height 19
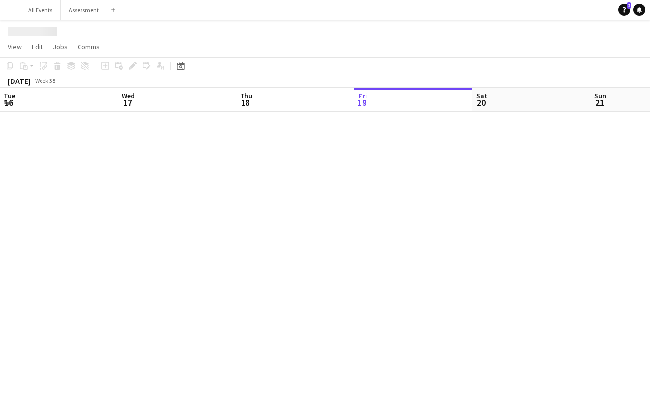
scroll to position [0, 236]
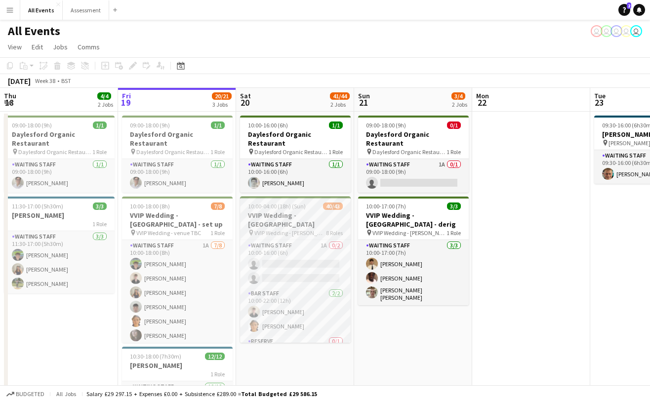
click at [301, 229] on span "VVIP Wedding - Kingham Hill House" at bounding box center [290, 232] width 72 height 7
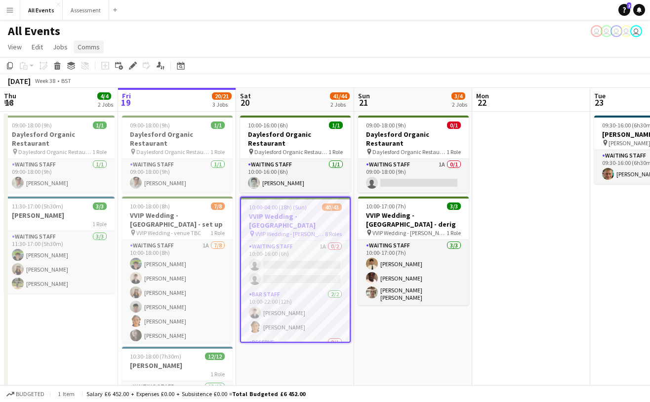
click at [94, 48] on span "Comms" at bounding box center [89, 46] width 22 height 9
click at [292, 62] on app-toolbar "Copy Paste Paste Command V Paste with crew Command Shift V Paste linked Job Del…" at bounding box center [325, 65] width 650 height 17
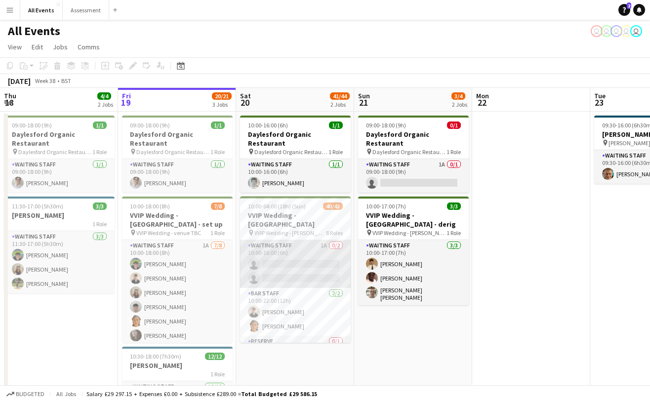
scroll to position [0, 0]
click at [306, 265] on app-card-role "Waiting Staff 1A 0/2 10:00-16:00 (6h) single-neutral-actions single-neutral-act…" at bounding box center [295, 264] width 111 height 48
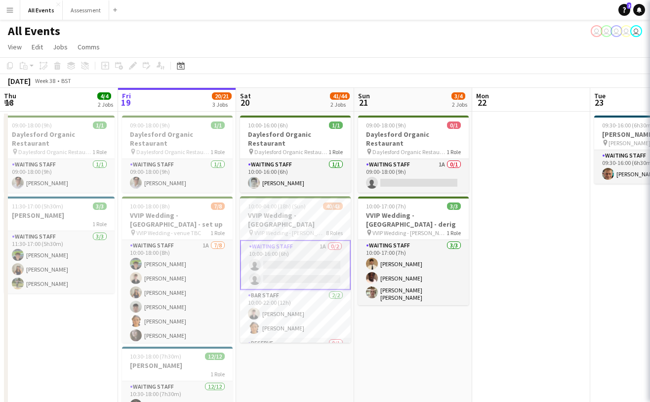
scroll to position [0, 0]
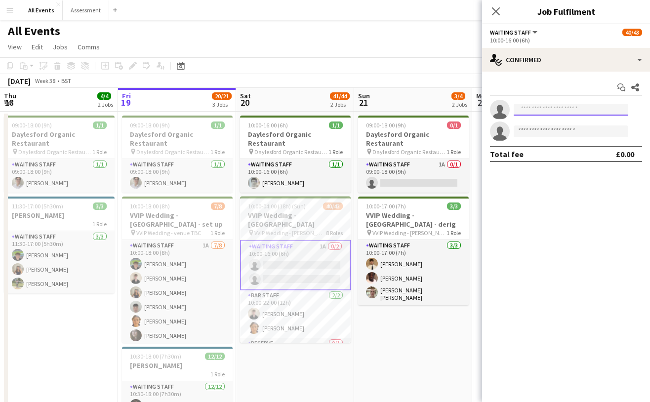
click at [578, 111] on input at bounding box center [571, 110] width 115 height 12
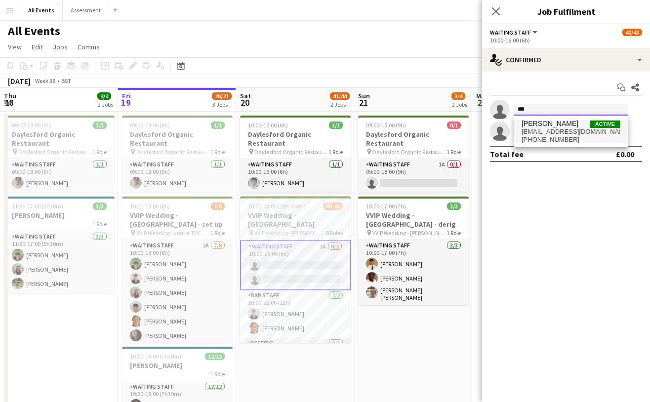
scroll to position [0, 0]
type input "***"
click at [562, 132] on span "olalekansuleolamide@gmail.com" at bounding box center [571, 132] width 99 height 8
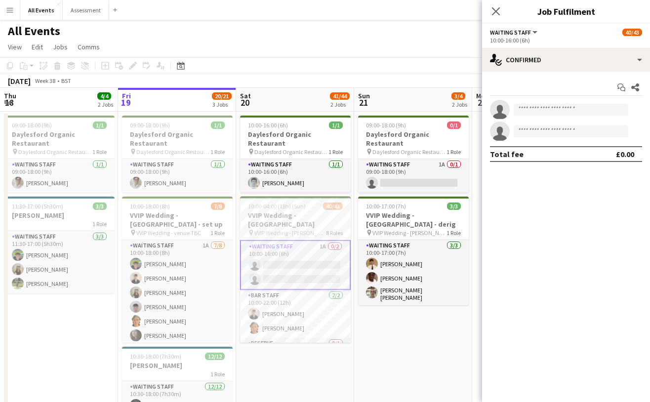
scroll to position [2, 0]
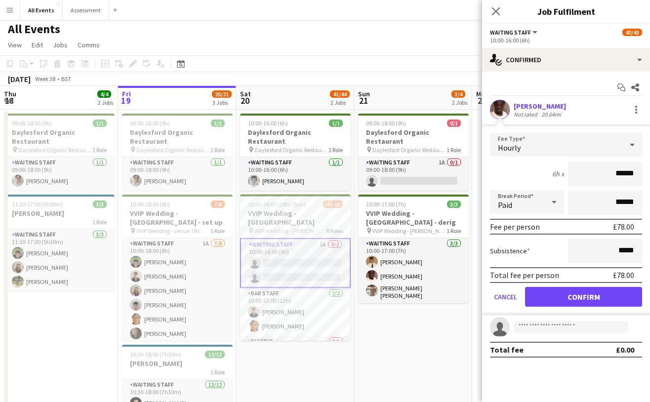
click at [581, 296] on button "Confirm" at bounding box center [583, 297] width 117 height 20
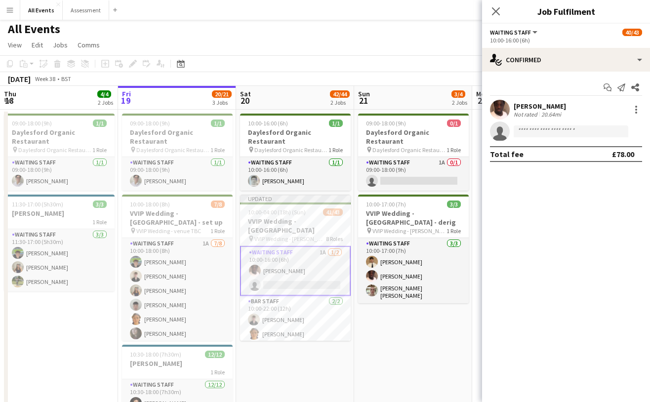
click at [456, 348] on app-date-cell "09:00-18:00 (9h) 0/1 Daylesford Organic Restaurant pin Daylesford Organic Resta…" at bounding box center [413, 311] width 118 height 402
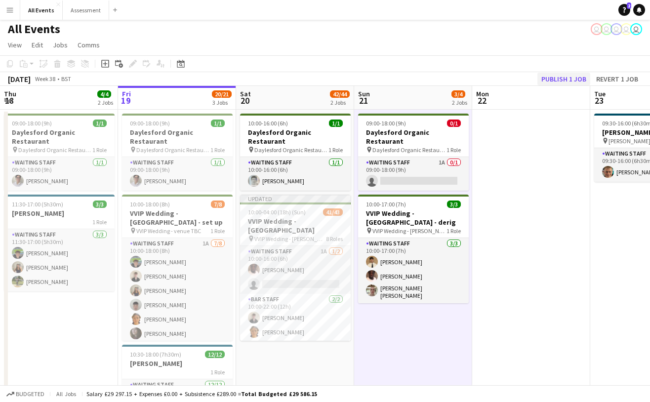
click at [558, 80] on button "Publish 1 job" at bounding box center [564, 79] width 53 height 13
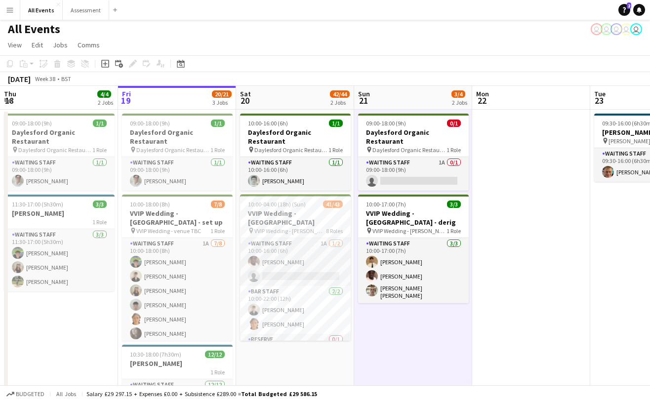
click at [536, 164] on app-date-cell at bounding box center [531, 311] width 118 height 402
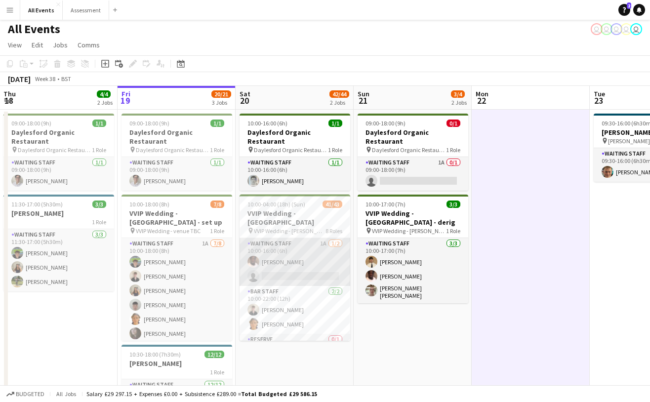
scroll to position [0, 0]
click at [309, 259] on app-card-role "Waiting Staff 1A 1/2 10:00-16:00 (6h) Olamide Olalekan-Sule single-neutral-acti…" at bounding box center [295, 262] width 111 height 48
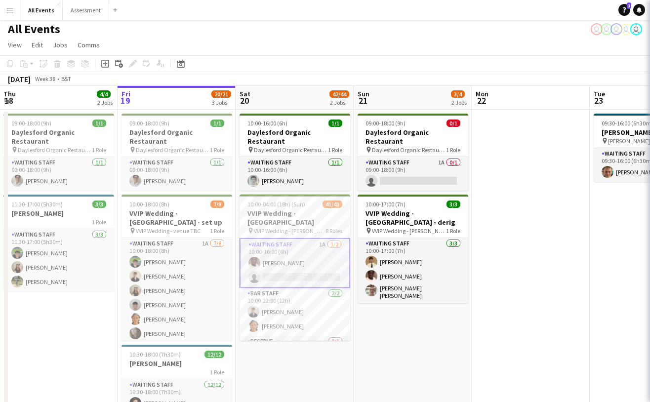
scroll to position [0, 242]
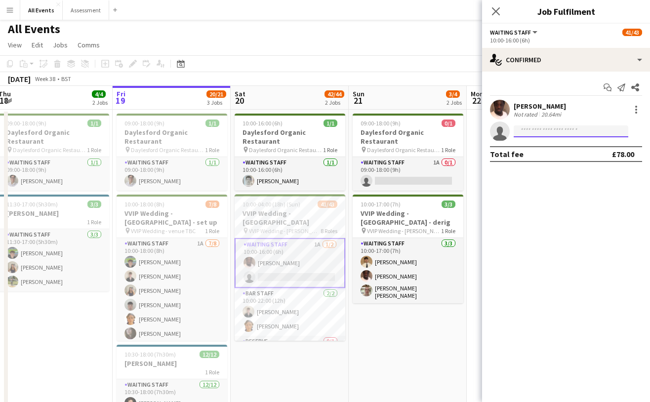
click at [577, 130] on input at bounding box center [571, 131] width 115 height 12
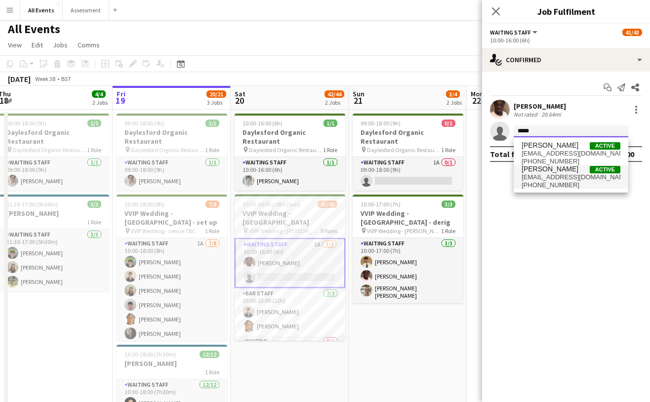
type input "*****"
click at [564, 177] on span "franco.rubinstein05@gmail.com" at bounding box center [571, 177] width 99 height 8
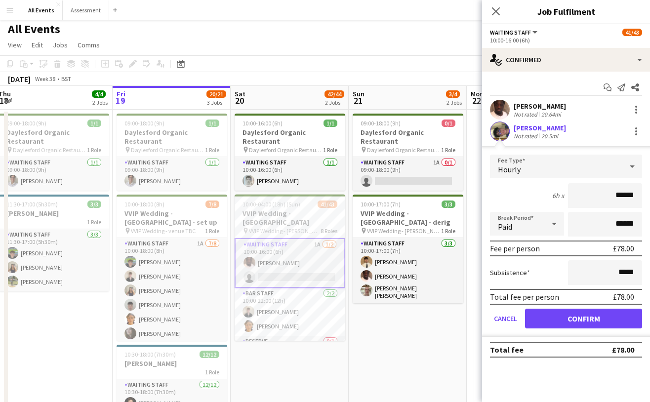
click at [600, 317] on button "Confirm" at bounding box center [583, 319] width 117 height 20
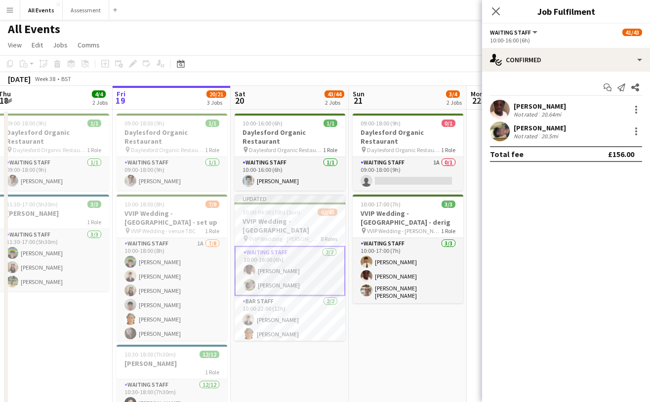
click at [318, 50] on app-page-menu "View Day view expanded Day view collapsed Month view Date picker Jump to today …" at bounding box center [325, 46] width 650 height 19
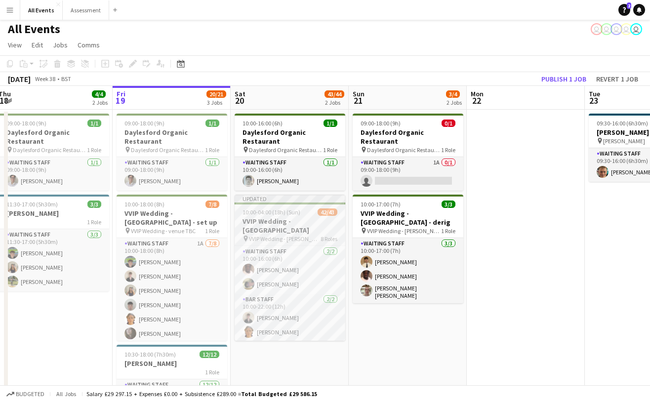
click at [302, 217] on h3 "VVIP Wedding - [GEOGRAPHIC_DATA]" at bounding box center [290, 226] width 111 height 18
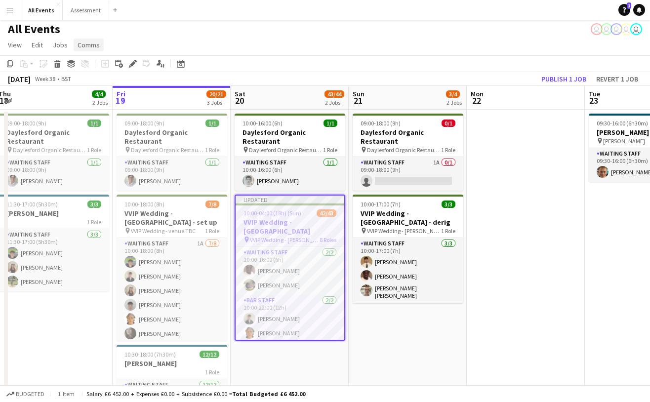
click at [90, 46] on span "Comms" at bounding box center [89, 45] width 22 height 9
click at [101, 83] on span "Create chat" at bounding box center [98, 87] width 35 height 9
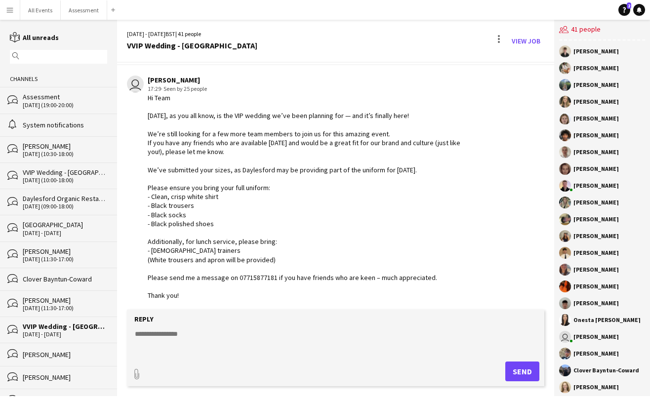
scroll to position [22, 0]
drag, startPoint x: 283, startPoint y: 334, endPoint x: 291, endPoint y: 343, distance: 11.5
click at [283, 334] on textarea at bounding box center [338, 342] width 408 height 26
paste textarea "**********"
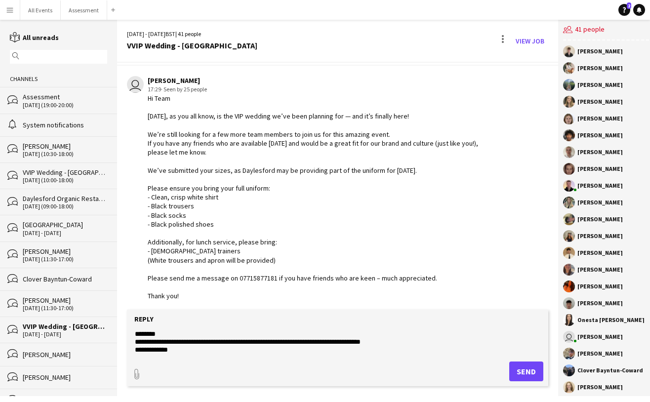
scroll to position [0, 0]
click at [179, 335] on textarea at bounding box center [338, 342] width 408 height 26
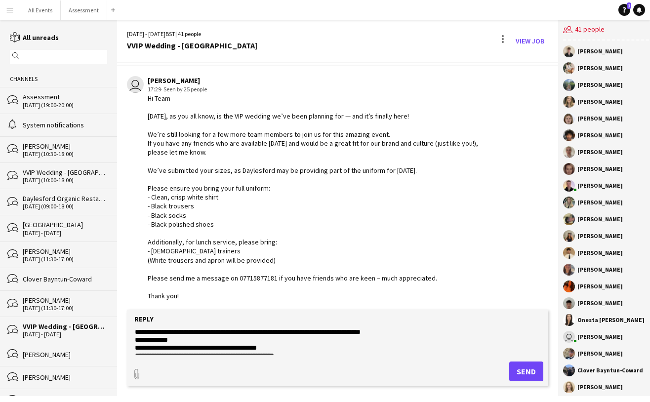
scroll to position [18, 0]
click at [136, 343] on textarea at bounding box center [338, 342] width 408 height 26
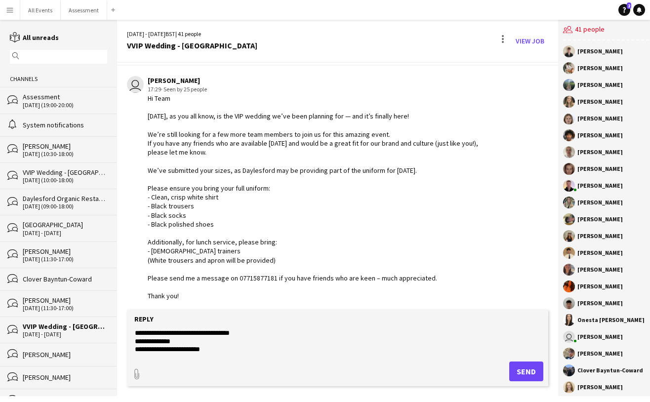
scroll to position [74, 0]
click at [135, 340] on textarea at bounding box center [338, 342] width 408 height 26
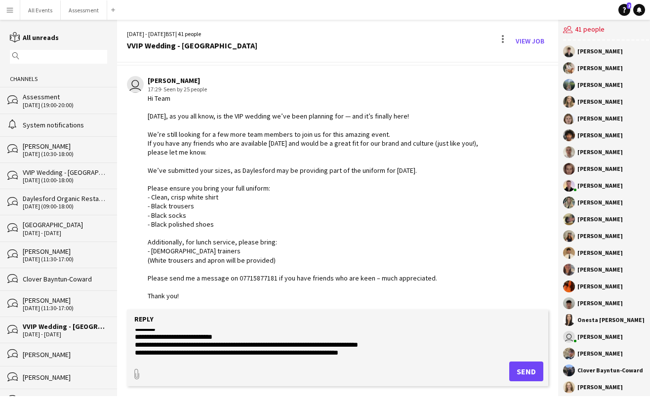
scroll to position [109, 0]
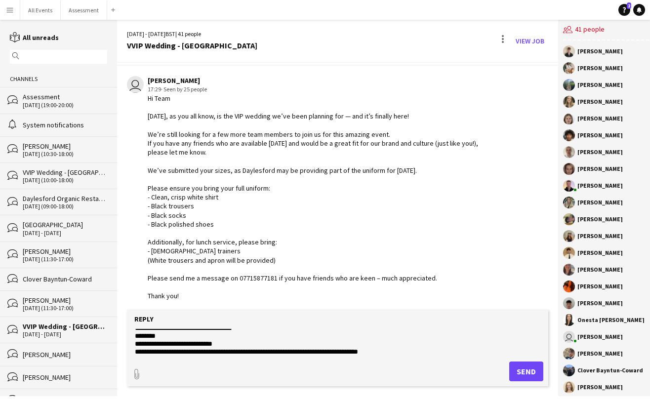
click at [135, 337] on textarea at bounding box center [338, 342] width 408 height 26
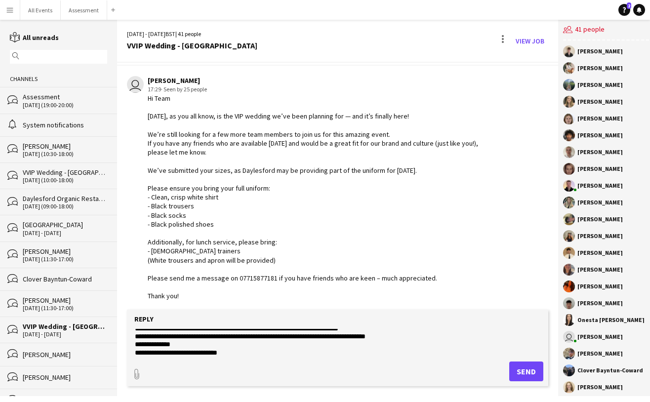
click at [135, 345] on textarea at bounding box center [338, 342] width 408 height 26
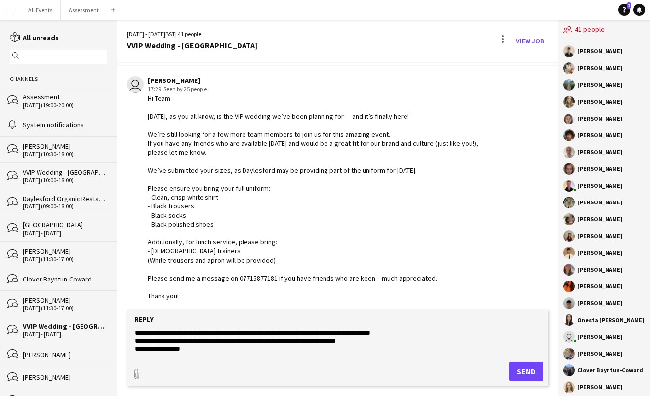
scroll to position [186, 0]
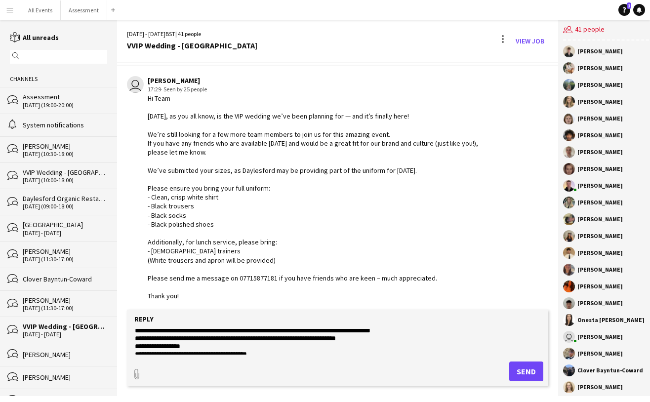
click at [135, 345] on textarea at bounding box center [338, 342] width 408 height 26
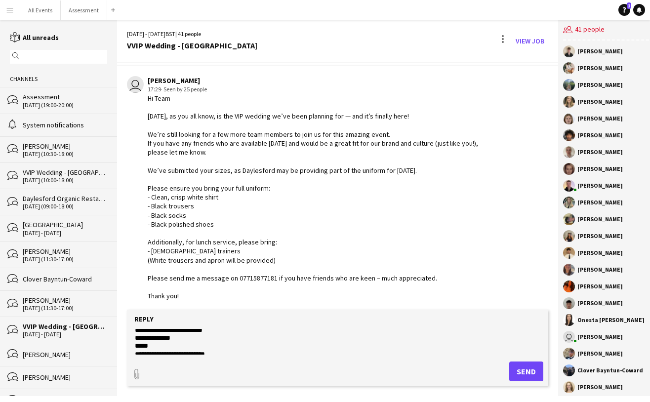
scroll to position [316, 0]
click at [132, 343] on form "Reply paperclip Send" at bounding box center [337, 348] width 421 height 77
click at [134, 343] on textarea at bounding box center [338, 342] width 408 height 26
click at [134, 342] on textarea at bounding box center [338, 342] width 408 height 26
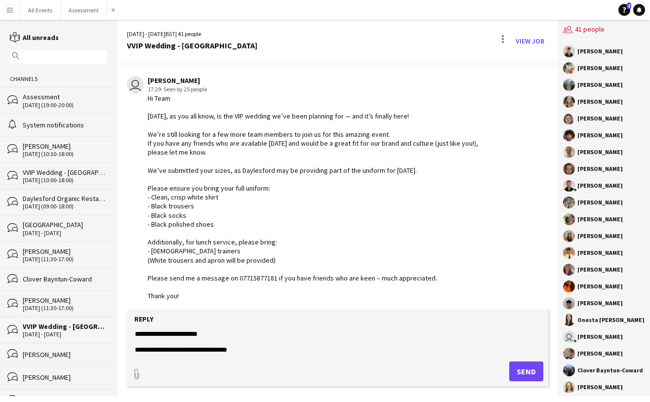
scroll to position [0, 0]
click at [267, 339] on textarea at bounding box center [338, 342] width 408 height 26
paste textarea "**********"
type textarea "**********"
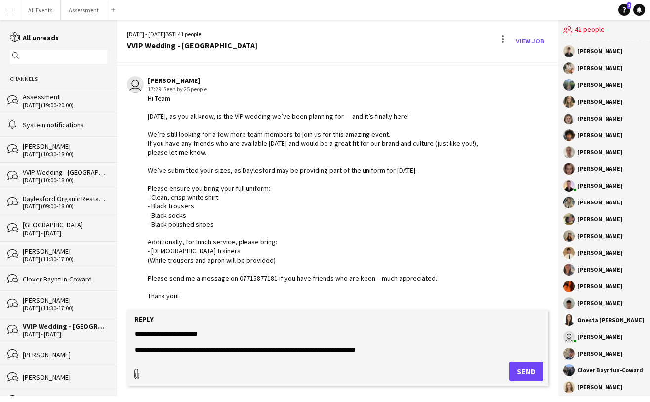
type input "**********"
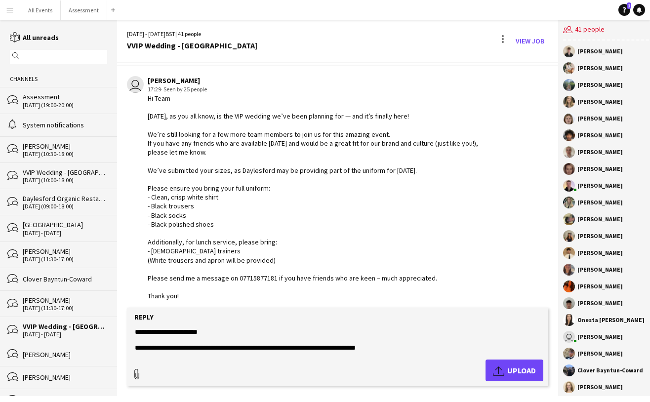
type input "**********"
click at [501, 372] on app-icon "Upload" at bounding box center [500, 371] width 14 height 12
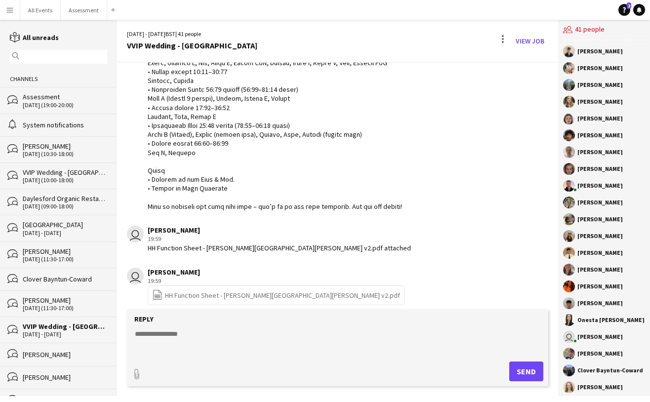
scroll to position [603, 0]
type input "**********"
click at [522, 376] on span "Upload Upload" at bounding box center [514, 371] width 43 height 12
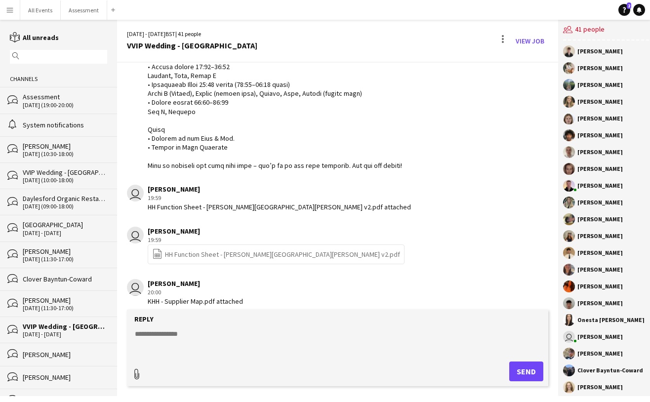
scroll to position [688, 0]
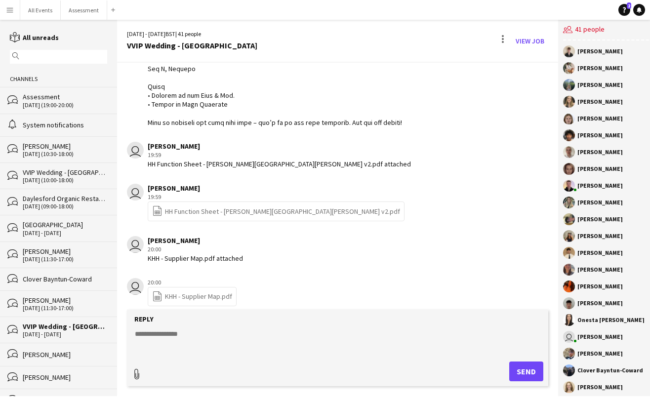
type input "**********"
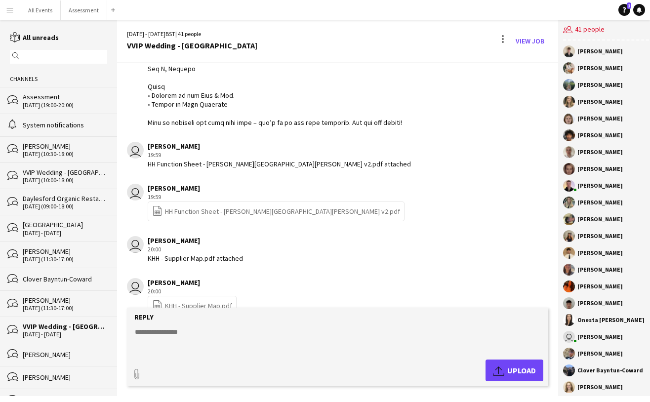
click at [510, 372] on span "Upload Upload" at bounding box center [514, 371] width 43 height 12
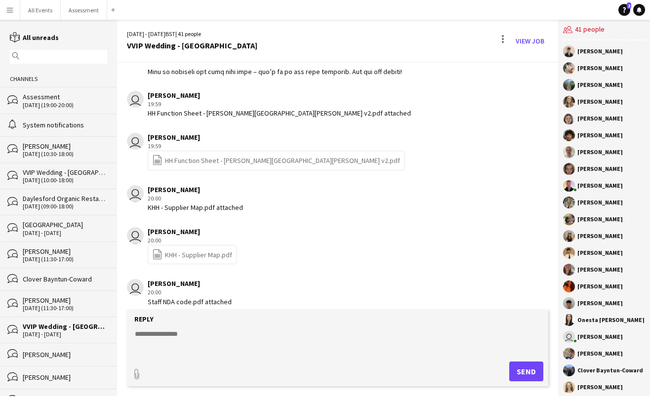
scroll to position [791, 0]
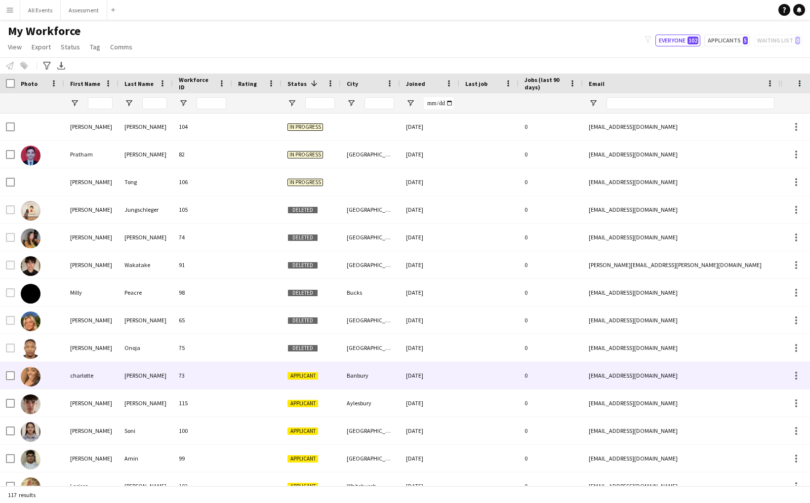
scroll to position [604, 0]
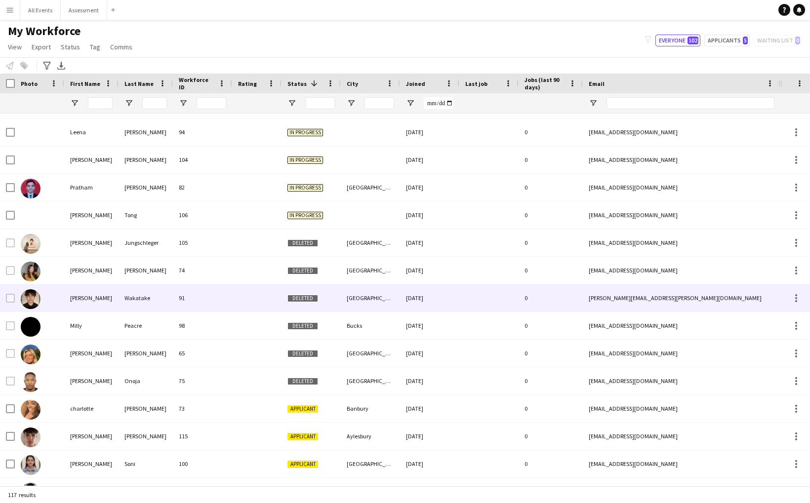
click at [156, 303] on div "Wakatake" at bounding box center [146, 298] width 54 height 27
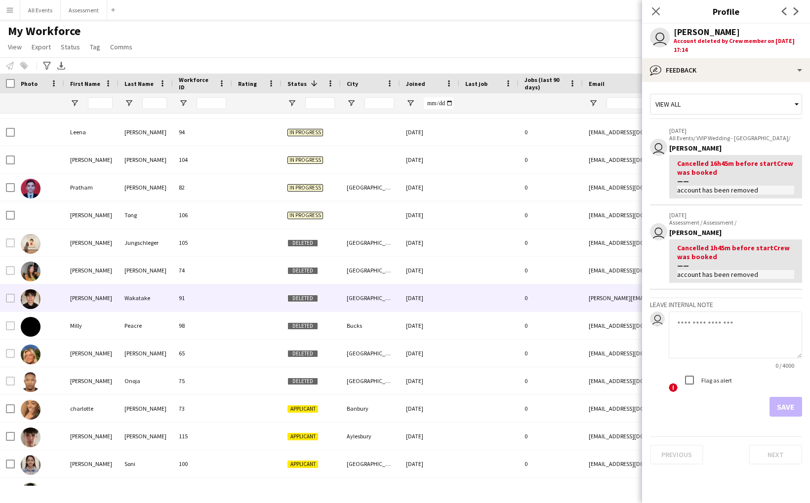
click at [554, 50] on div "My Workforce View Views Default view New view Update view Delete view Edit name…" at bounding box center [405, 41] width 810 height 34
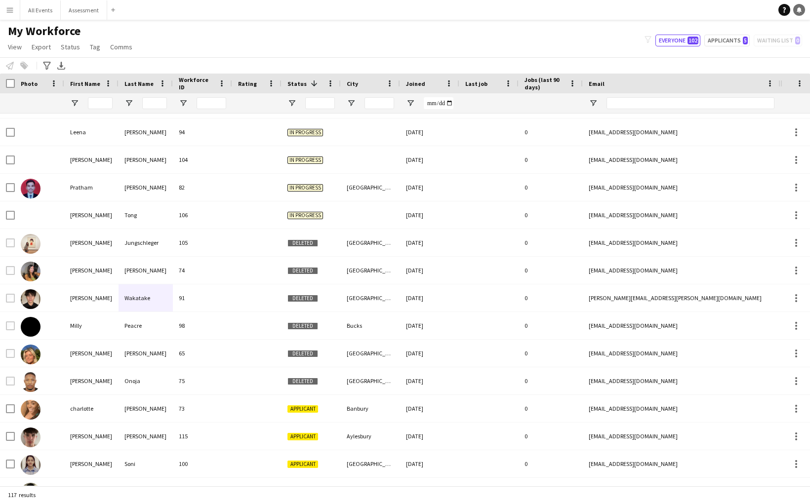
click at [794, 11] on link "Notifications" at bounding box center [799, 10] width 12 height 12
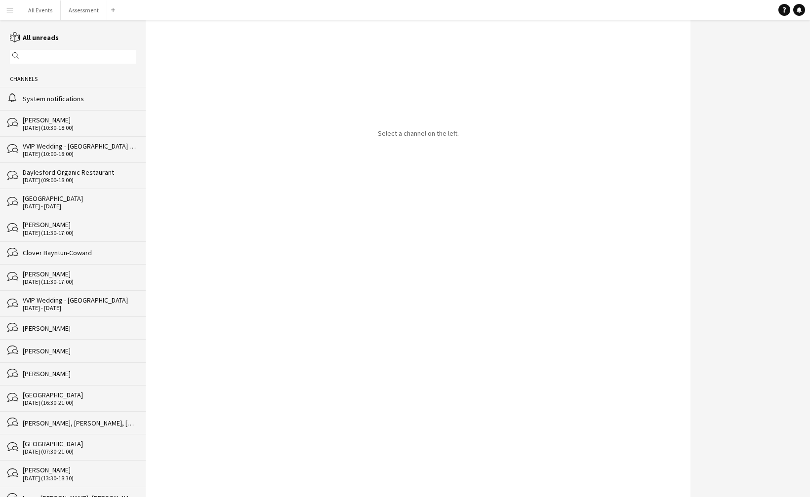
click at [89, 98] on div "System notifications" at bounding box center [79, 98] width 113 height 9
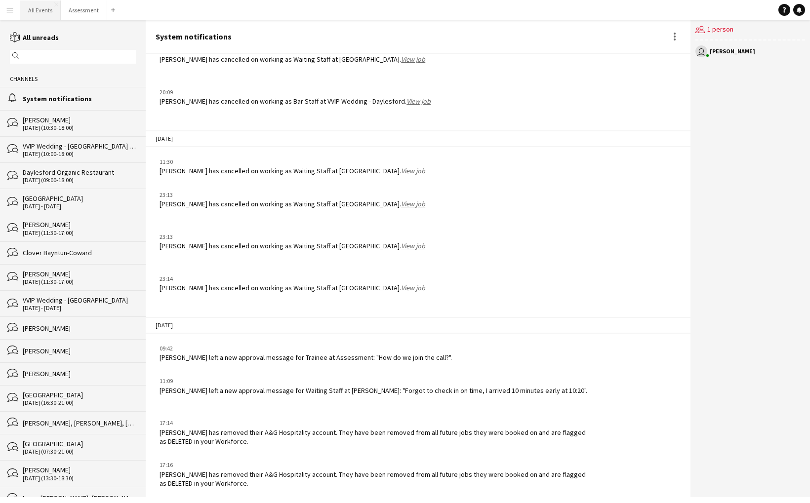
click at [40, 10] on button "All Events Close" at bounding box center [40, 9] width 41 height 19
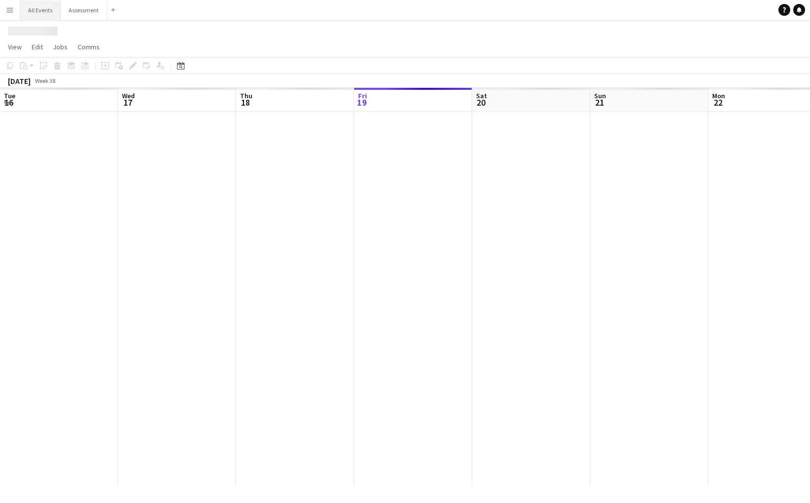
scroll to position [0, 236]
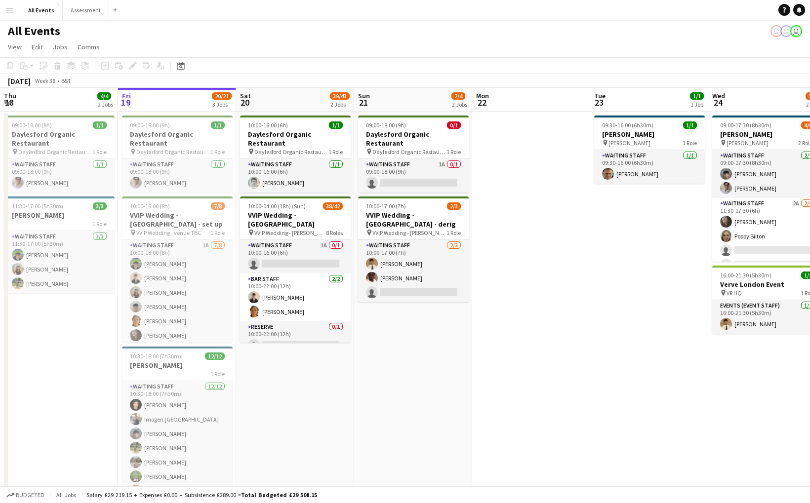
click at [15, 12] on button "Menu" at bounding box center [10, 10] width 20 height 20
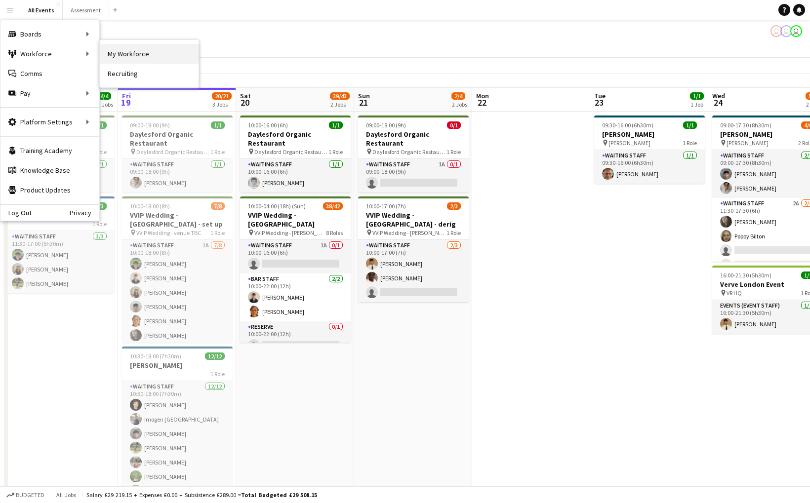
click at [133, 55] on link "My Workforce" at bounding box center [149, 54] width 99 height 20
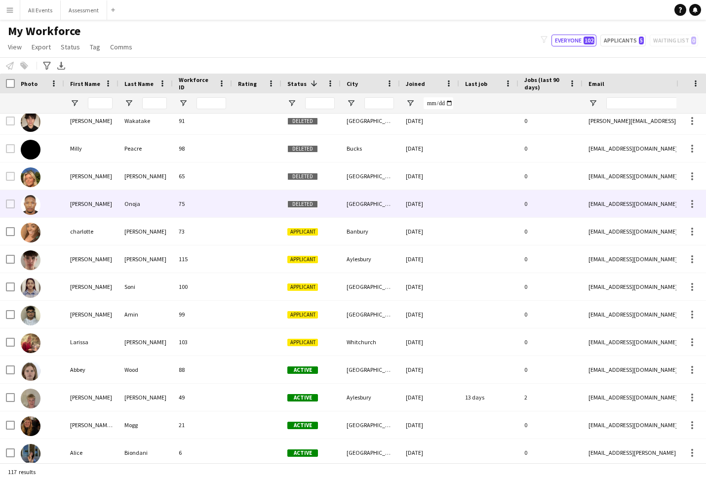
scroll to position [782, 0]
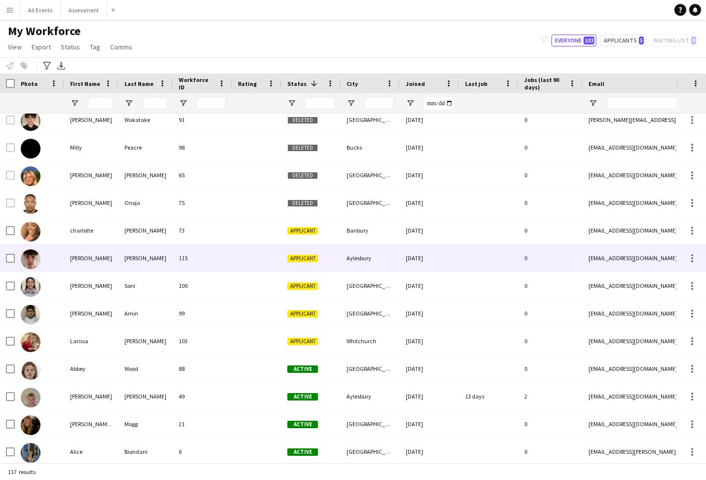
click at [96, 262] on div "elijah" at bounding box center [91, 258] width 54 height 27
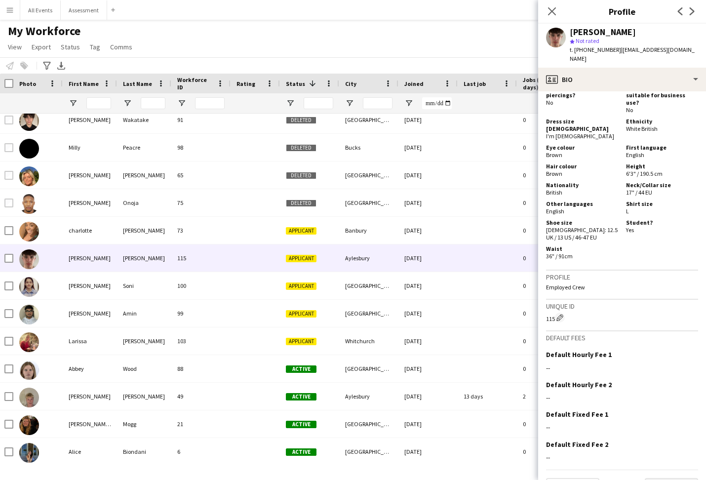
scroll to position [467, 0]
click at [682, 479] on button "Next" at bounding box center [671, 489] width 53 height 20
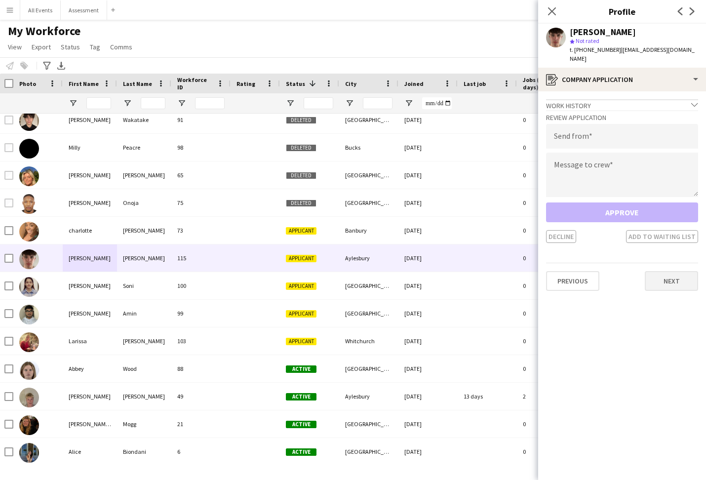
click at [664, 276] on button "Next" at bounding box center [671, 281] width 53 height 20
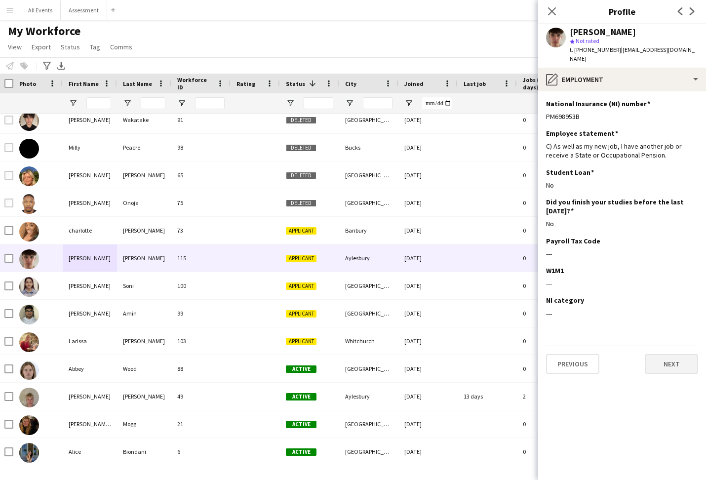
click at [668, 354] on button "Next" at bounding box center [671, 364] width 53 height 20
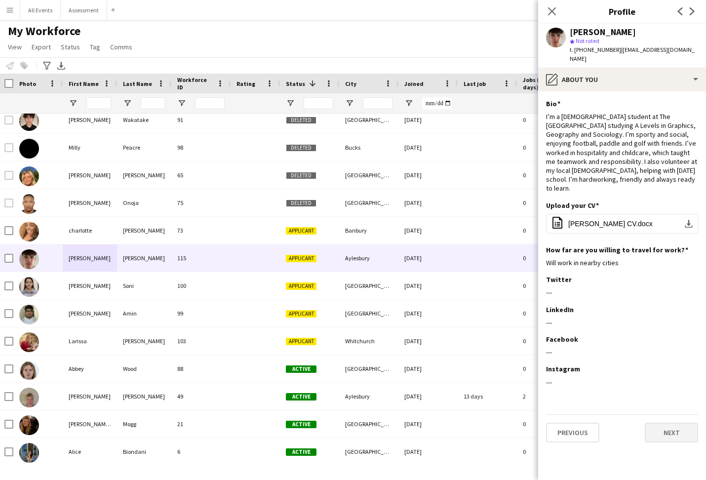
click at [668, 423] on button "Next" at bounding box center [671, 433] width 53 height 20
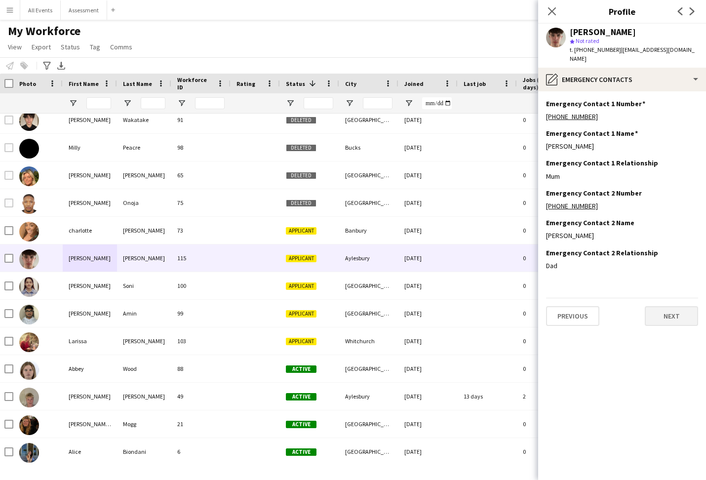
click at [677, 306] on button "Next" at bounding box center [671, 316] width 53 height 20
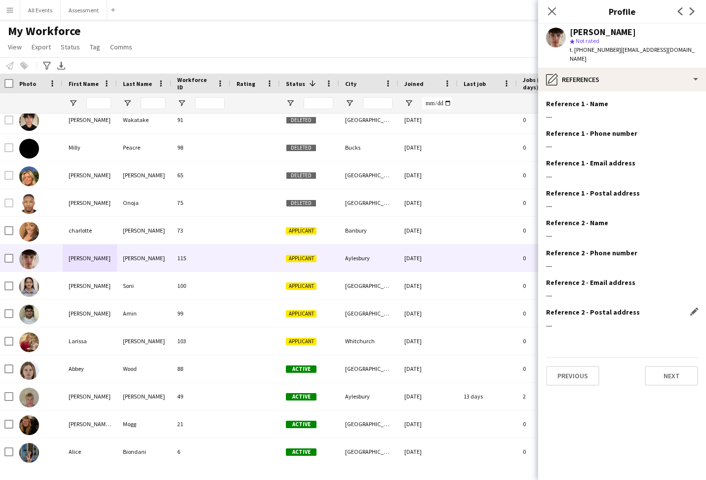
scroll to position [0, 0]
click at [668, 369] on button "Next" at bounding box center [671, 376] width 53 height 20
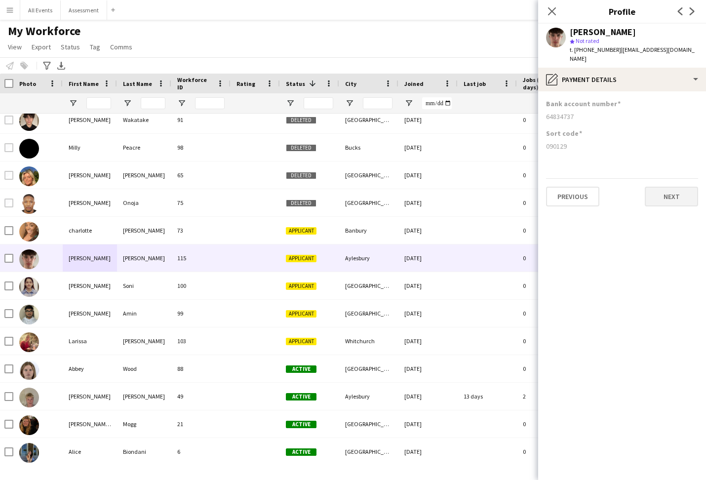
click at [682, 190] on button "Next" at bounding box center [671, 197] width 53 height 20
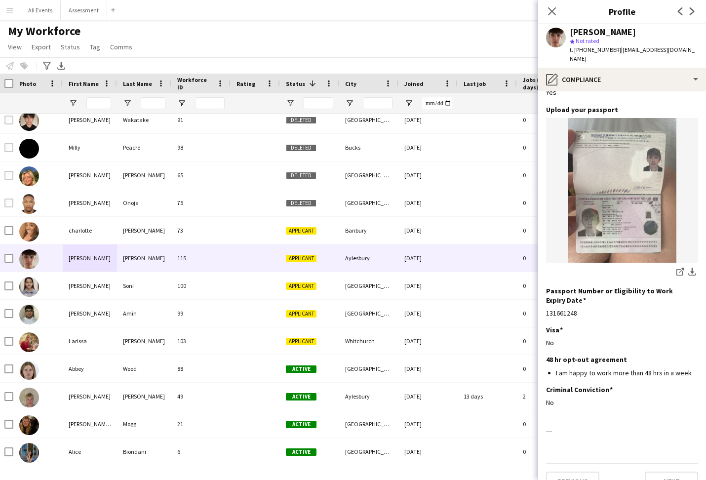
scroll to position [62, 0]
click at [675, 472] on button "Next" at bounding box center [671, 482] width 53 height 20
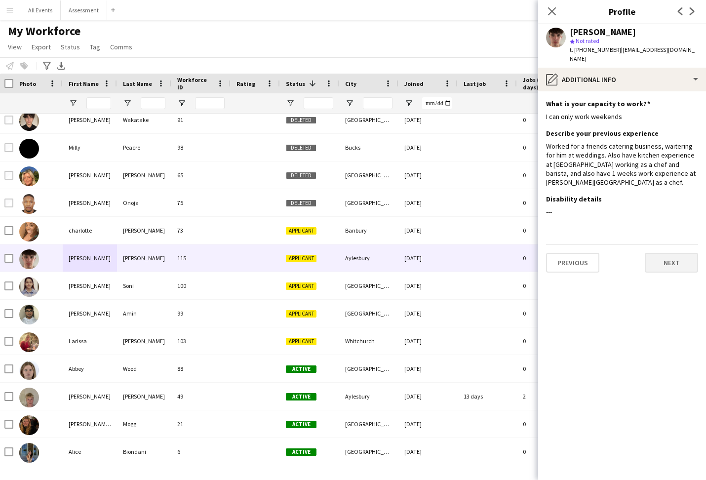
scroll to position [0, 0]
click at [669, 254] on button "Next" at bounding box center [671, 263] width 53 height 20
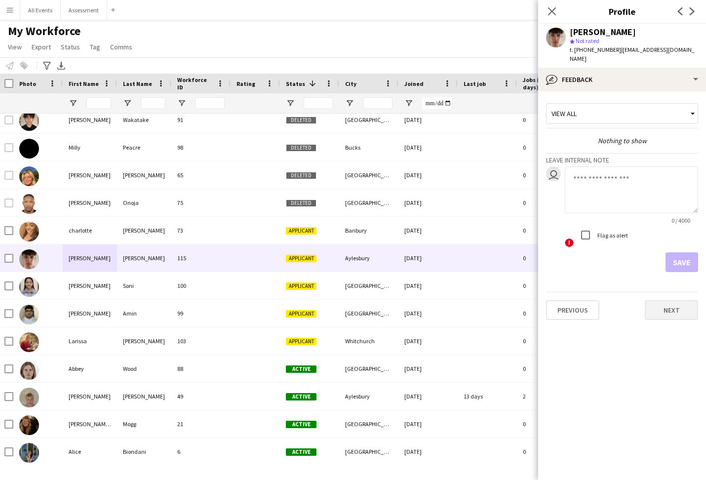
click at [668, 300] on button "Next" at bounding box center [671, 310] width 53 height 20
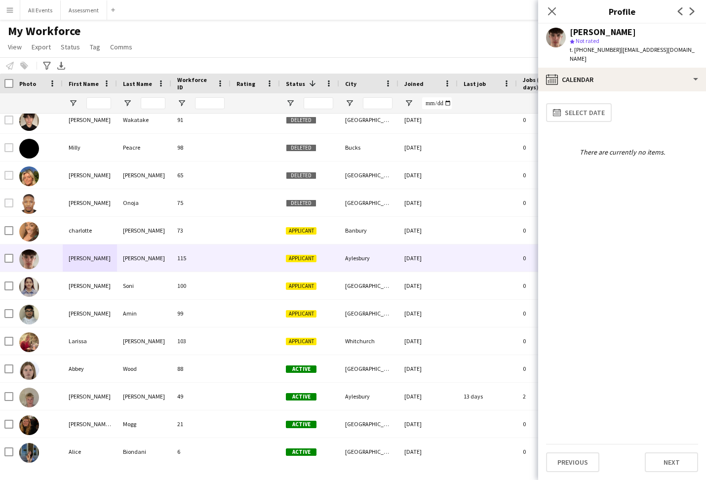
scroll to position [0, 0]
click at [669, 462] on button "Next" at bounding box center [671, 463] width 53 height 20
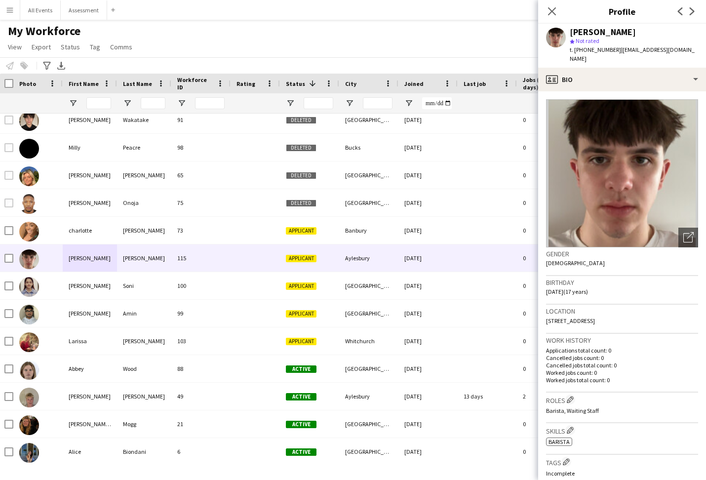
click at [669, 470] on p "Incomplete" at bounding box center [622, 473] width 152 height 7
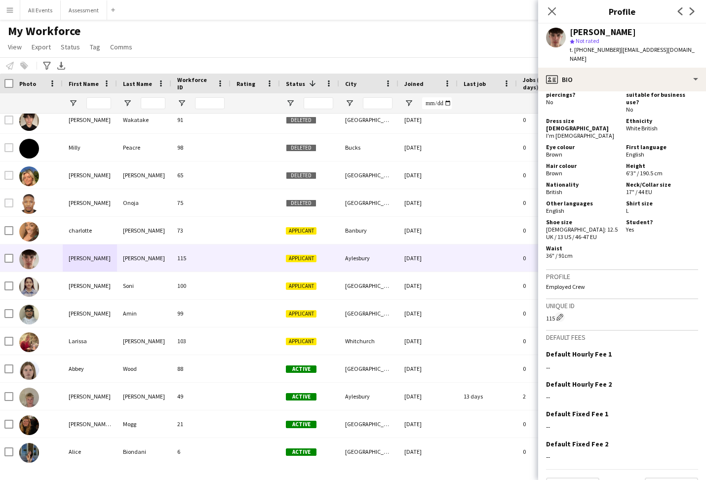
scroll to position [467, 0]
drag, startPoint x: 672, startPoint y: 450, endPoint x: 674, endPoint y: 458, distance: 8.1
click at [672, 470] on div "Previous Next" at bounding box center [622, 484] width 152 height 28
click at [675, 479] on button "Next" at bounding box center [671, 489] width 53 height 20
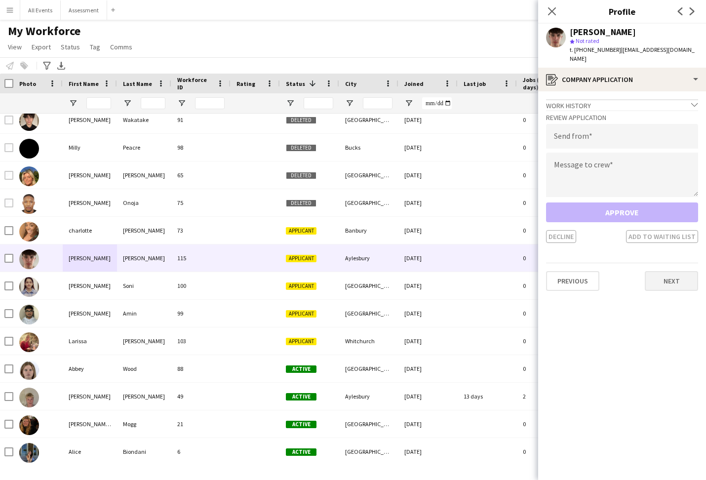
click at [669, 274] on button "Next" at bounding box center [671, 281] width 53 height 20
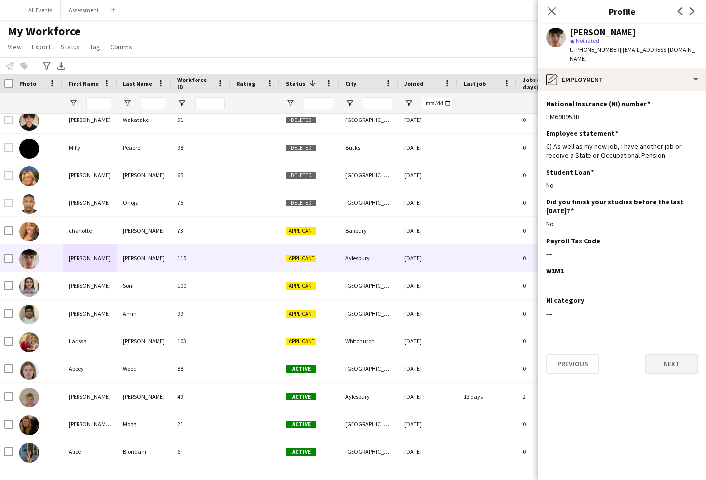
click at [671, 358] on button "Next" at bounding box center [671, 364] width 53 height 20
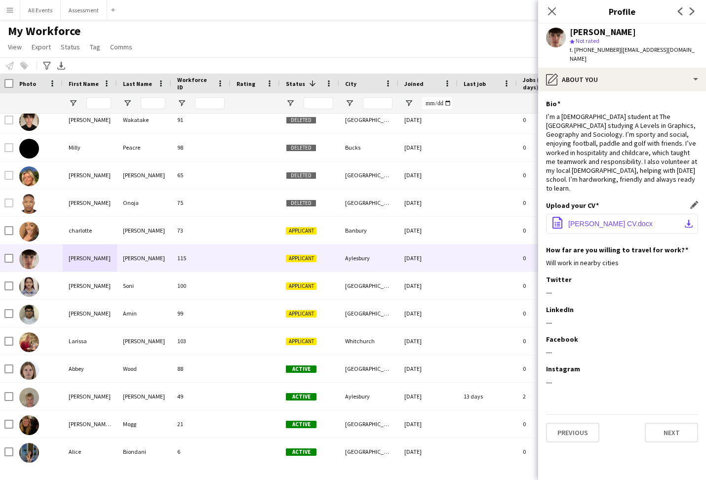
click at [619, 220] on span "Elijah Belson CV.docx" at bounding box center [611, 224] width 84 height 8
click at [582, 423] on button "Previous" at bounding box center [572, 433] width 53 height 20
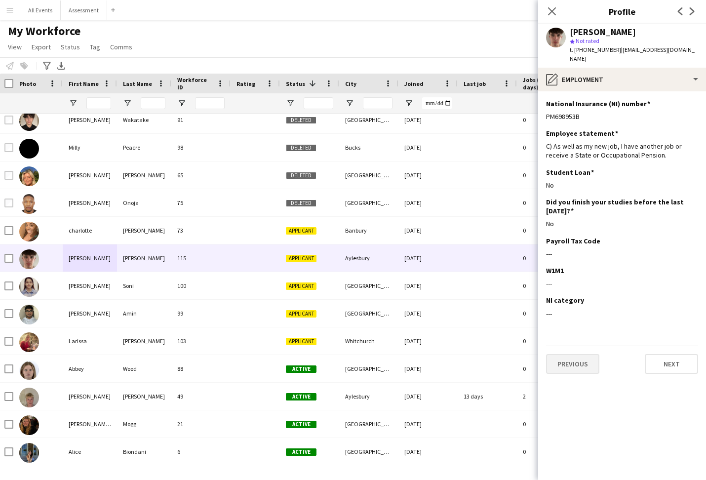
click at [578, 359] on button "Previous" at bounding box center [572, 364] width 53 height 20
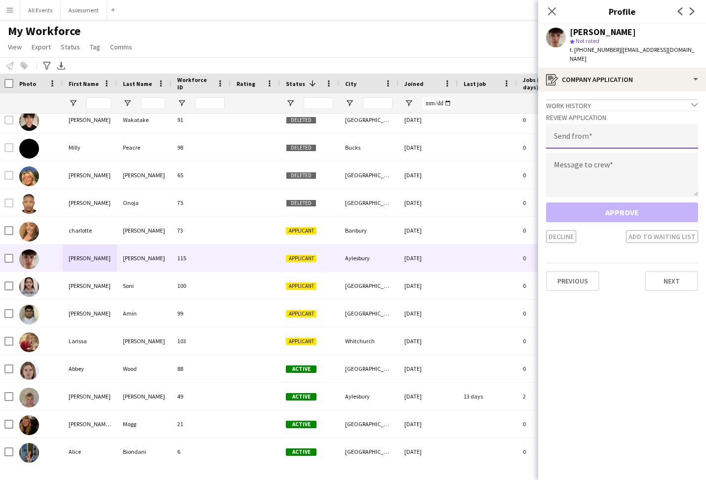
drag, startPoint x: 628, startPoint y: 118, endPoint x: 627, endPoint y: 127, distance: 9.5
click at [628, 124] on input "email" at bounding box center [622, 136] width 152 height 25
paste input "**********"
type input "**********"
click at [623, 174] on textarea at bounding box center [622, 175] width 152 height 44
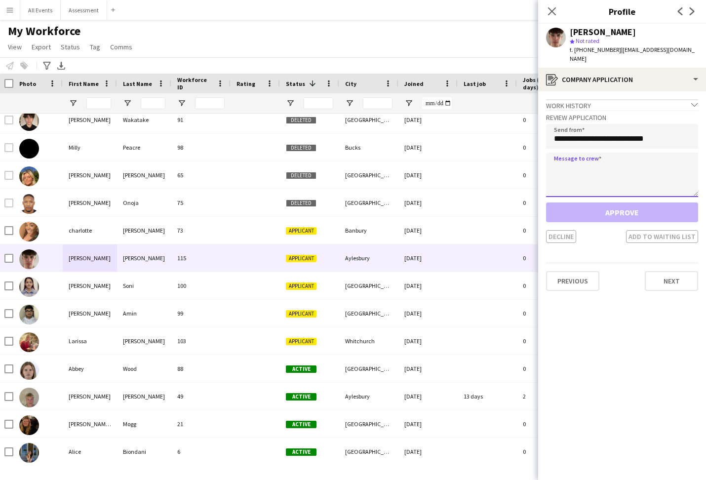
paste textarea "**********"
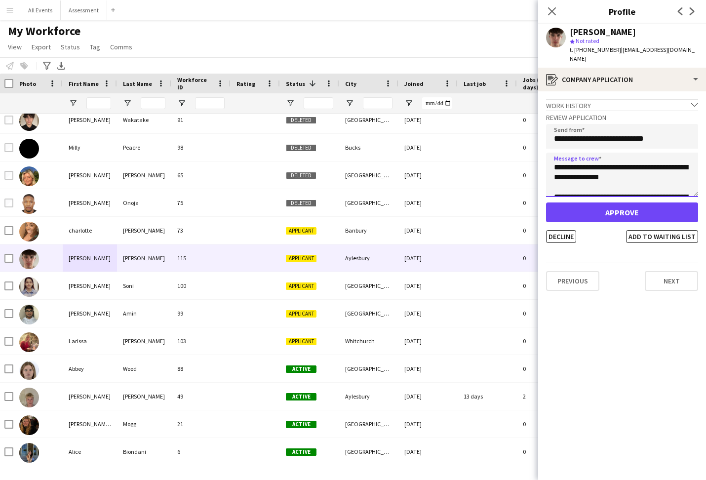
scroll to position [49, 0]
type textarea "**********"
click at [631, 332] on app-crew-profile-application "**********" at bounding box center [623, 285] width 168 height 389
click at [615, 203] on button "Approve" at bounding box center [622, 213] width 152 height 20
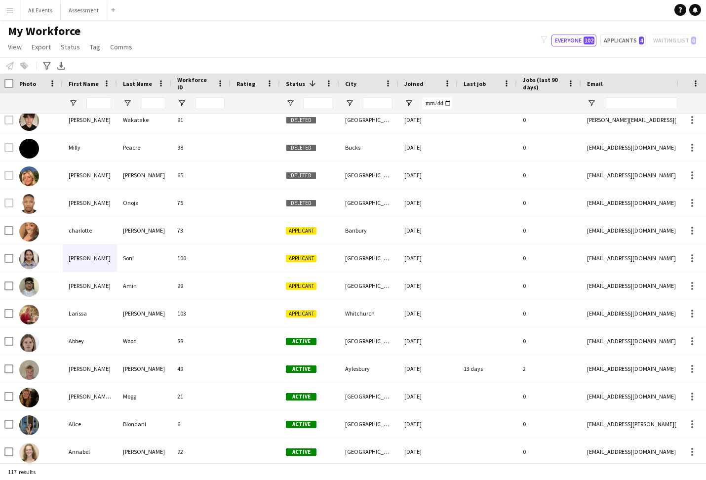
click at [276, 48] on div "My Workforce View Views Default view New view Update view Delete view Edit name…" at bounding box center [353, 41] width 706 height 34
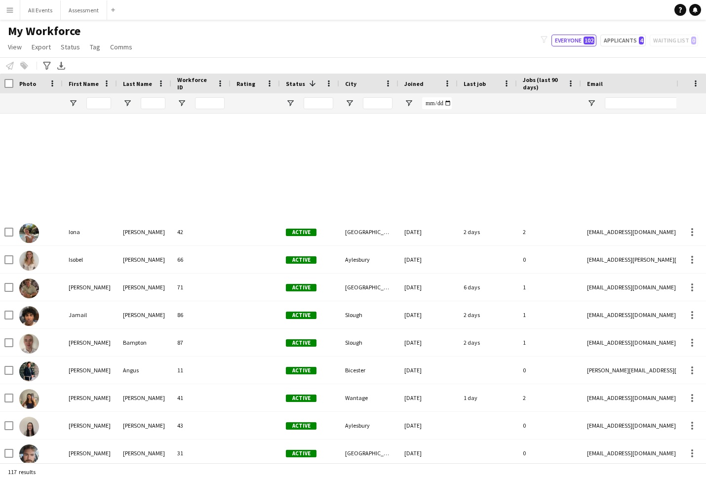
scroll to position [1459, 0]
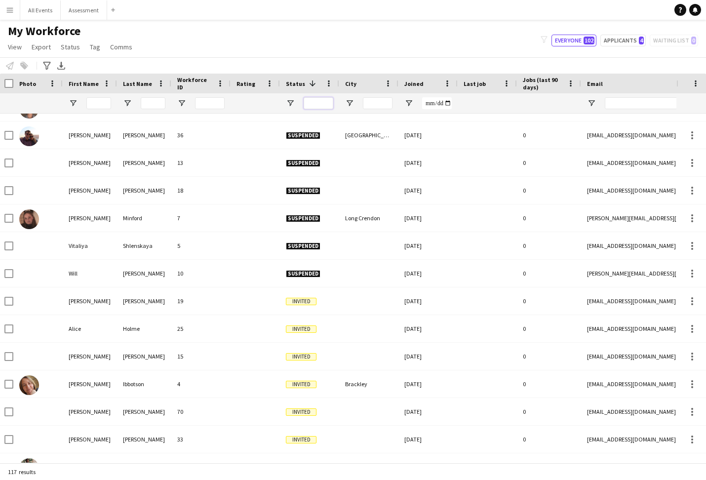
click at [314, 102] on input "Status Filter Input" at bounding box center [319, 103] width 30 height 12
click at [309, 86] on span at bounding box center [312, 83] width 9 height 9
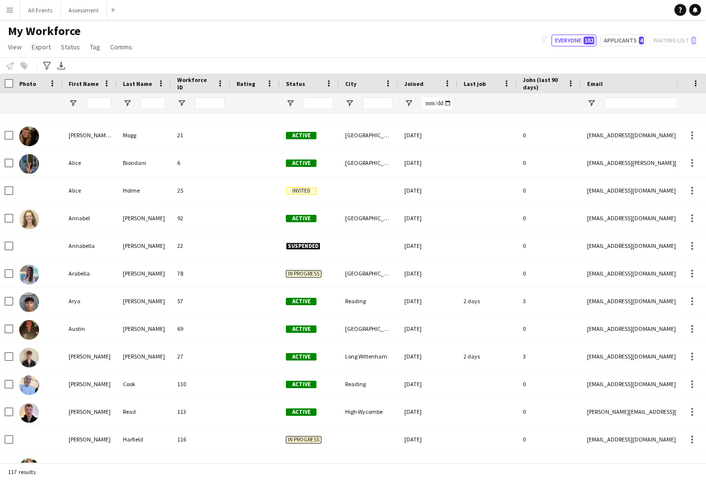
click at [303, 87] on div "Status" at bounding box center [304, 83] width 36 height 15
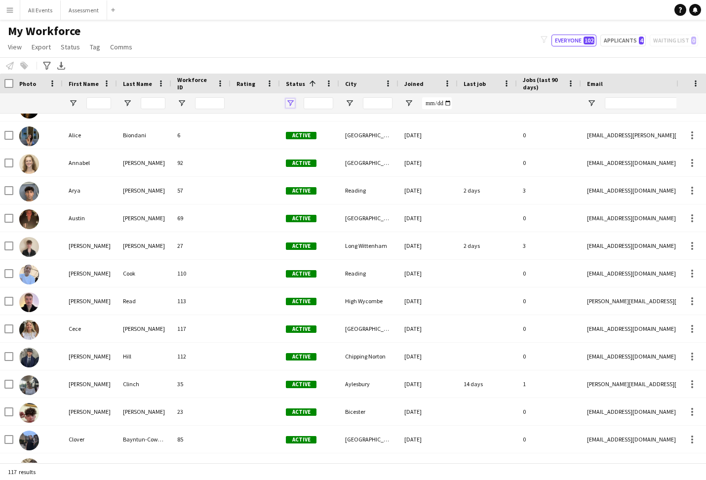
click at [289, 103] on span "Open Filter Menu" at bounding box center [290, 103] width 9 height 9
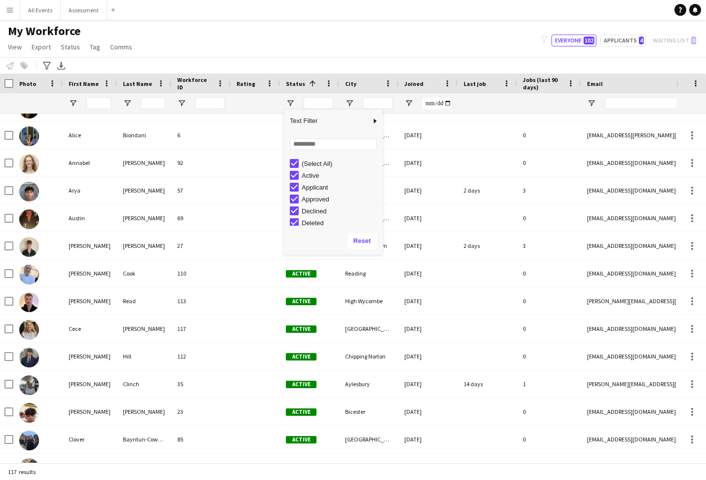
click at [321, 212] on div "Declined" at bounding box center [341, 211] width 78 height 7
click at [320, 223] on div "Deleted" at bounding box center [341, 222] width 78 height 7
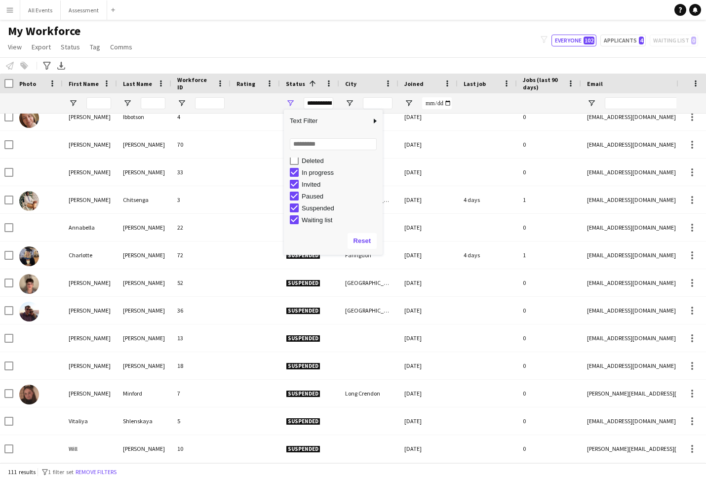
click at [316, 209] on div "Suspended" at bounding box center [341, 208] width 78 height 7
type input "**********"
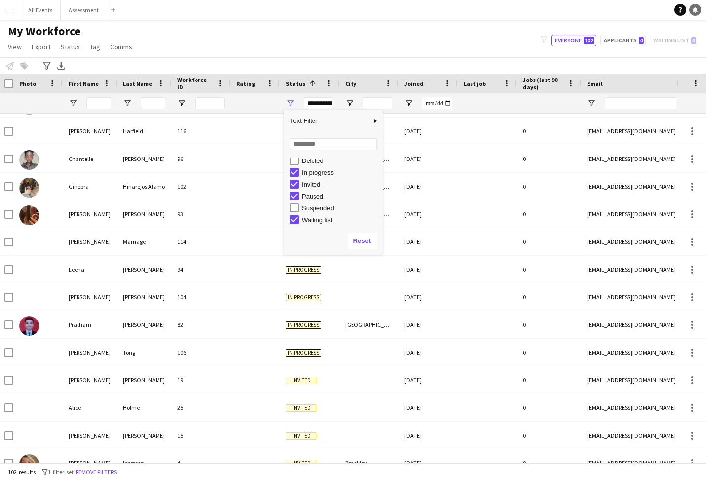
click at [696, 9] on icon at bounding box center [695, 9] width 5 height 5
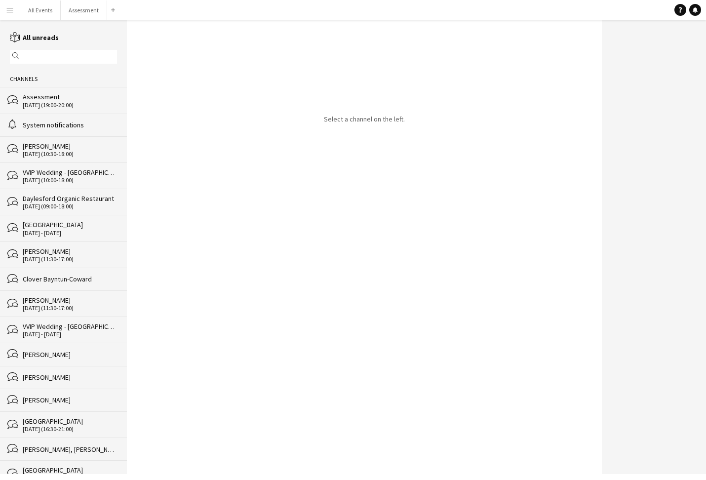
click at [72, 109] on div "bubbles Assessment 19-09-2025 (19:00-20:00)" at bounding box center [63, 100] width 127 height 26
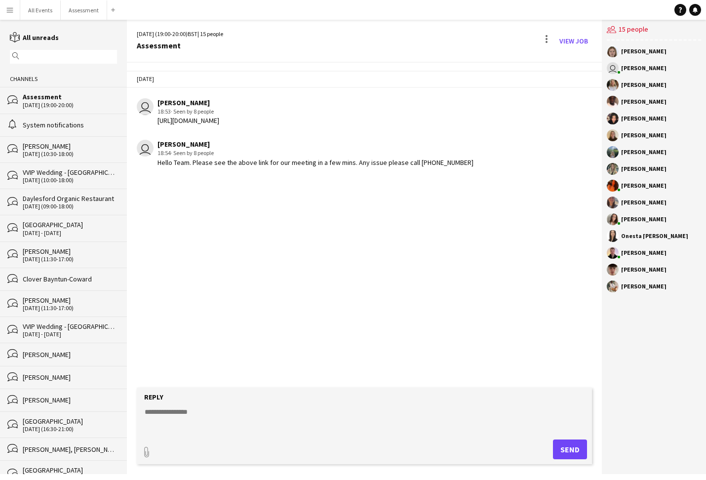
copy div "https://calendar.app.google/XhnYDe4Fw4xuMwjQA"
drag, startPoint x: 277, startPoint y: 123, endPoint x: 160, endPoint y: 125, distance: 117.1
click at [152, 123] on div "user Nathan Wong 18:53 · Seen by 8 people https://calendar.app.google/XhnYDe4Fw…" at bounding box center [327, 111] width 380 height 27
click at [368, 209] on div "Today user Nathan Wong 18:53 · Seen by 8 people https://calendar.app.google/Xhn…" at bounding box center [364, 225] width 475 height 325
click at [219, 121] on div "https://calendar.app.google/XhnYDe4Fw4xuMwjQA" at bounding box center [189, 120] width 62 height 9
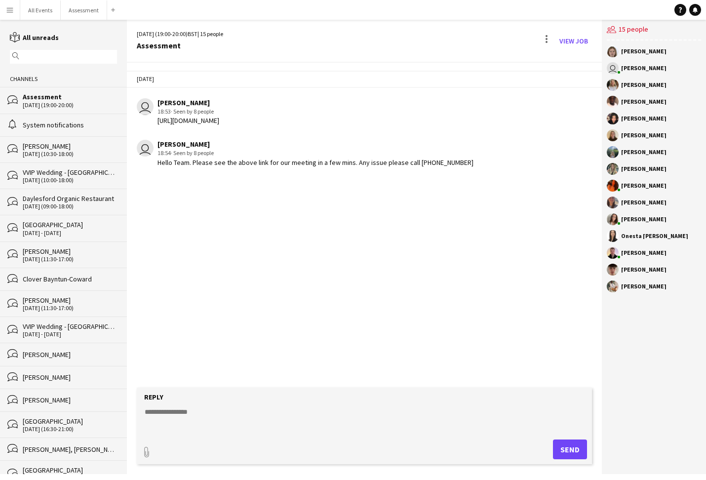
click at [219, 121] on div "https://calendar.app.google/XhnYDe4Fw4xuMwjQA" at bounding box center [189, 120] width 62 height 9
click at [367, 215] on div "Today user Nathan Wong 18:53 · Seen by 8 people https://calendar.app.google/Xhn…" at bounding box center [364, 225] width 475 height 325
click at [11, 5] on button "Menu" at bounding box center [10, 10] width 20 height 20
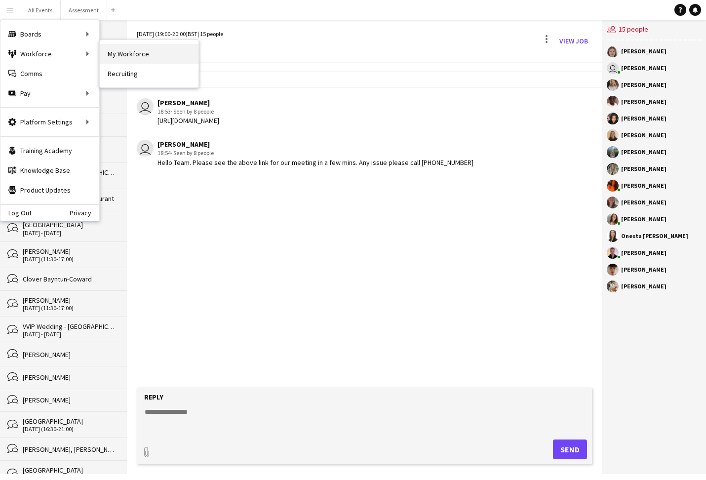
click at [121, 53] on link "My Workforce" at bounding box center [149, 54] width 99 height 20
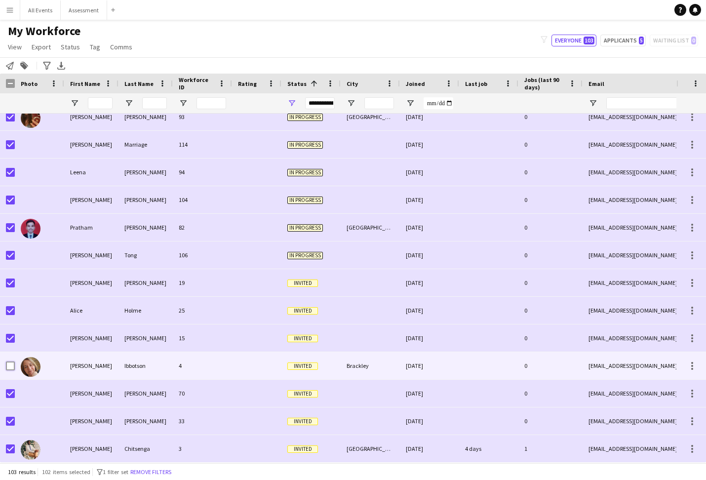
scroll to position [0, 0]
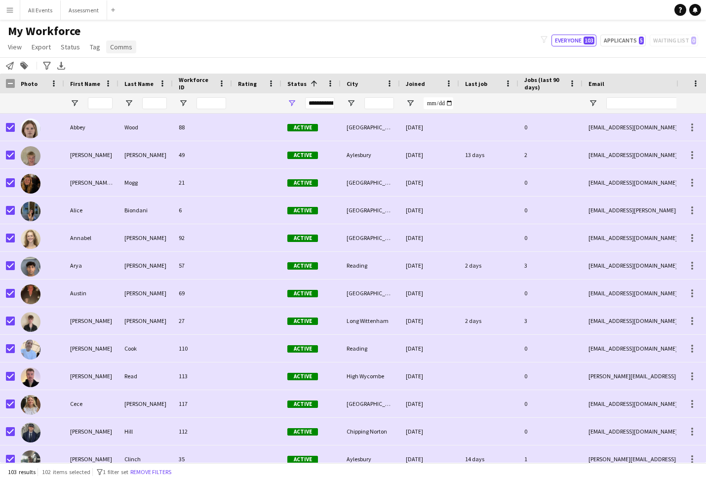
click at [118, 47] on span "Comms" at bounding box center [121, 46] width 22 height 9
click at [129, 70] on span "Send notification" at bounding box center [138, 68] width 50 height 9
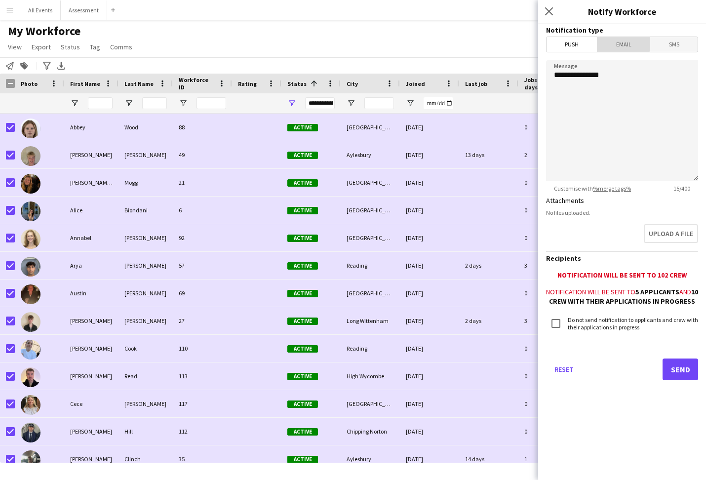
click at [622, 43] on span "Email" at bounding box center [624, 44] width 52 height 15
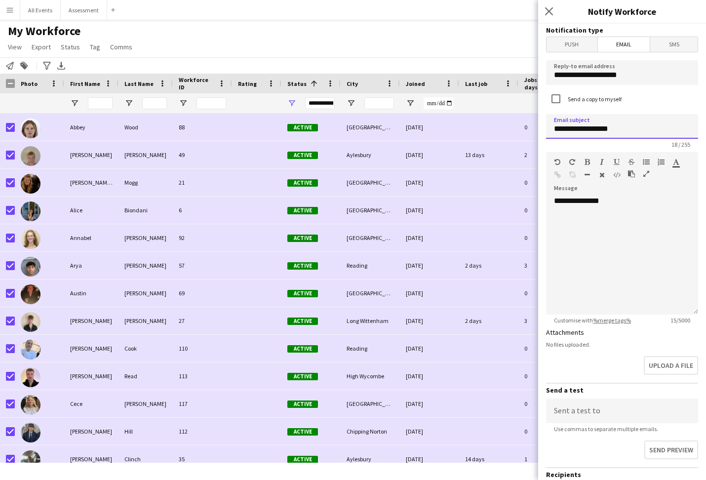
click at [571, 131] on input "**********" at bounding box center [622, 126] width 152 height 25
type input "**********"
click at [592, 234] on div "**********" at bounding box center [622, 255] width 152 height 119
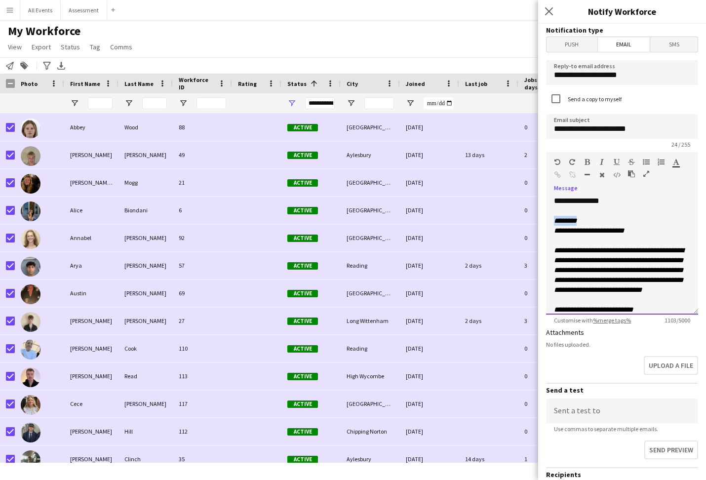
drag, startPoint x: 587, startPoint y: 220, endPoint x: 548, endPoint y: 218, distance: 39.6
click at [548, 218] on div "**********" at bounding box center [622, 255] width 152 height 119
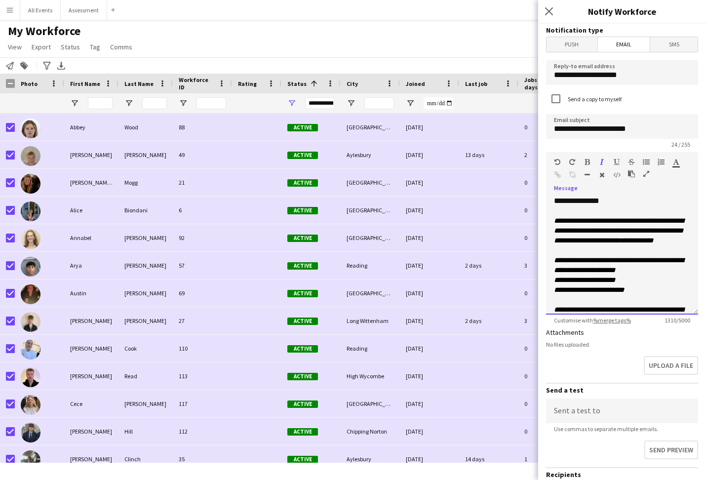
click at [656, 275] on p "**********" at bounding box center [622, 265] width 136 height 20
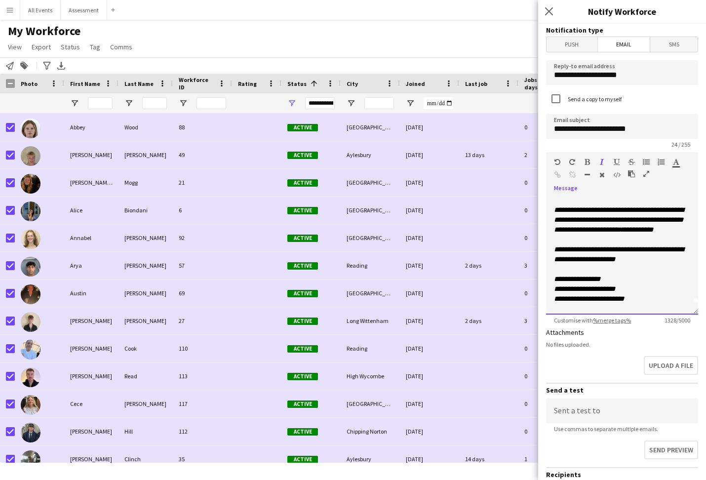
drag, startPoint x: 575, startPoint y: 294, endPoint x: 614, endPoint y: 303, distance: 39.4
click at [576, 292] on icon "**********" at bounding box center [584, 289] width 61 height 7
click at [642, 293] on p "**********" at bounding box center [622, 289] width 136 height 10
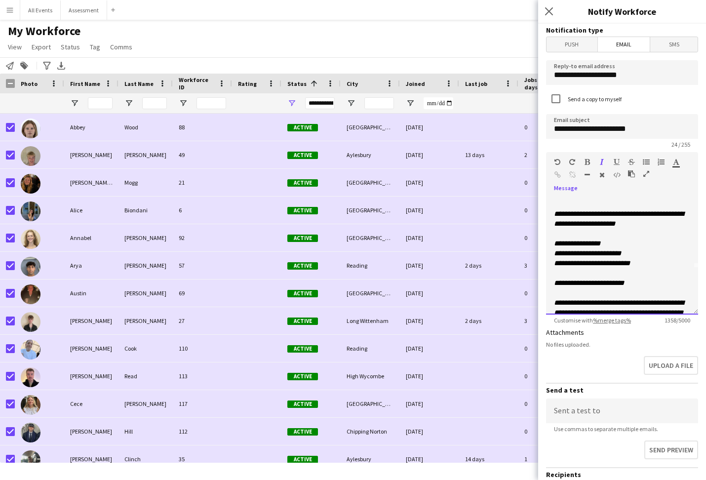
scroll to position [49, 0]
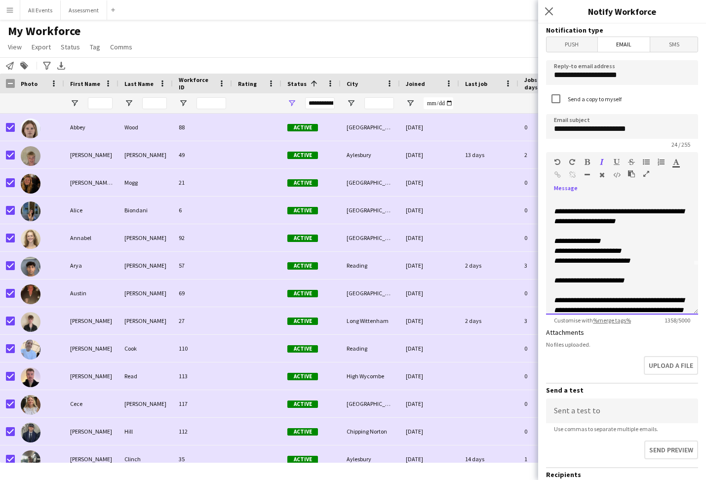
click at [608, 283] on span "**********" at bounding box center [589, 280] width 70 height 7
click at [635, 255] on p "**********" at bounding box center [622, 251] width 136 height 10
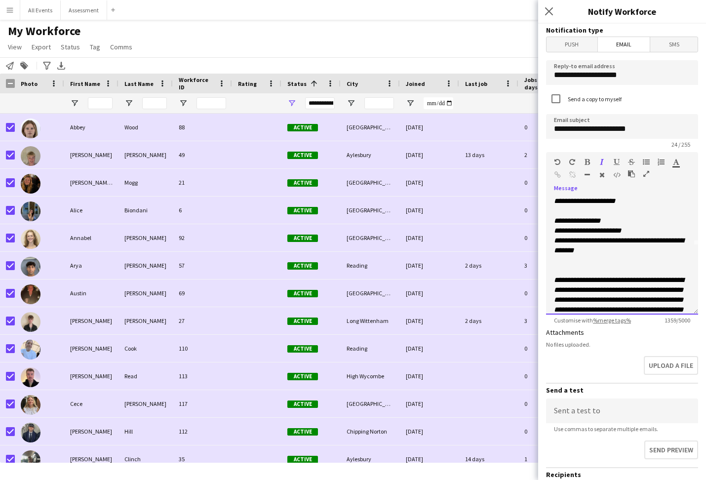
click at [609, 275] on p at bounding box center [622, 270] width 136 height 10
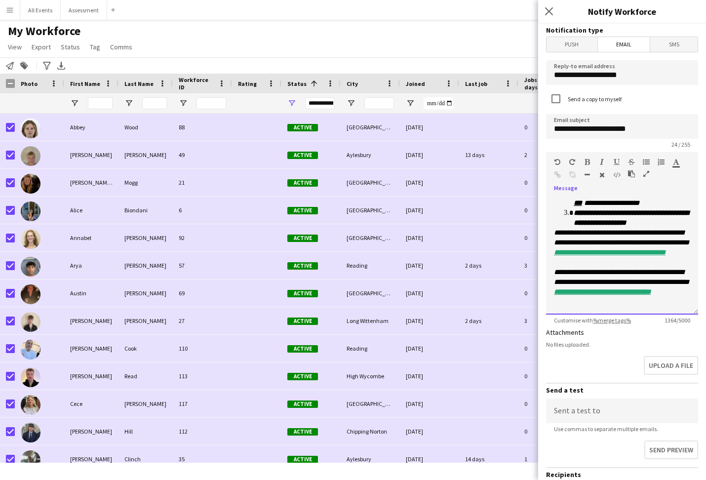
scroll to position [4, 0]
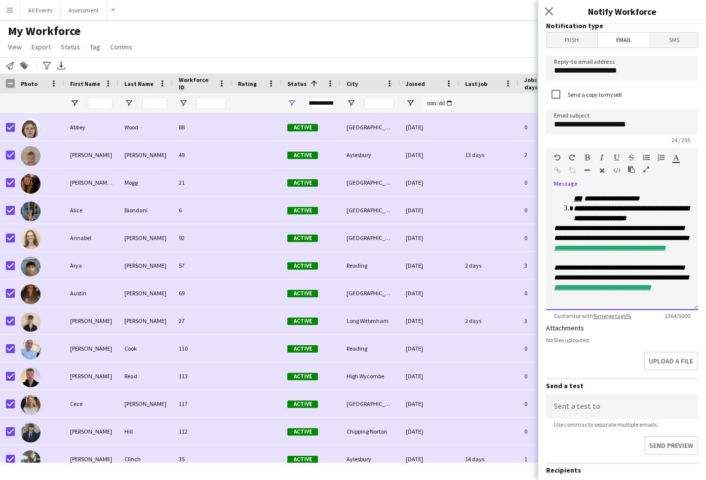
click at [605, 301] on div "**********" at bounding box center [622, 70] width 136 height 464
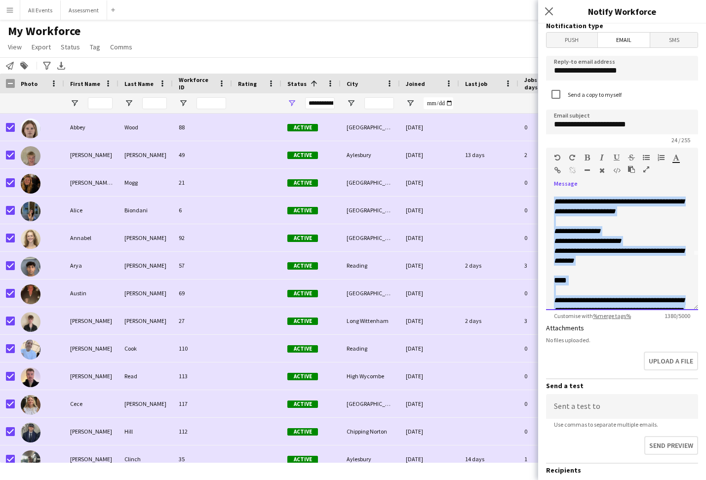
scroll to position [0, 0]
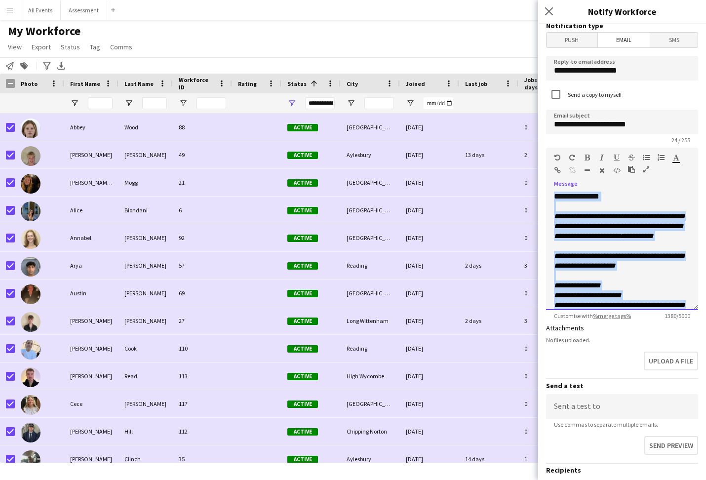
drag, startPoint x: 623, startPoint y: 298, endPoint x: 503, endPoint y: 103, distance: 228.6
click at [503, 103] on body "Menu Boards Boards Boards All jobs Status Workforce Workforce My Workforce Recr…" at bounding box center [353, 240] width 706 height 480
copy div "**********"
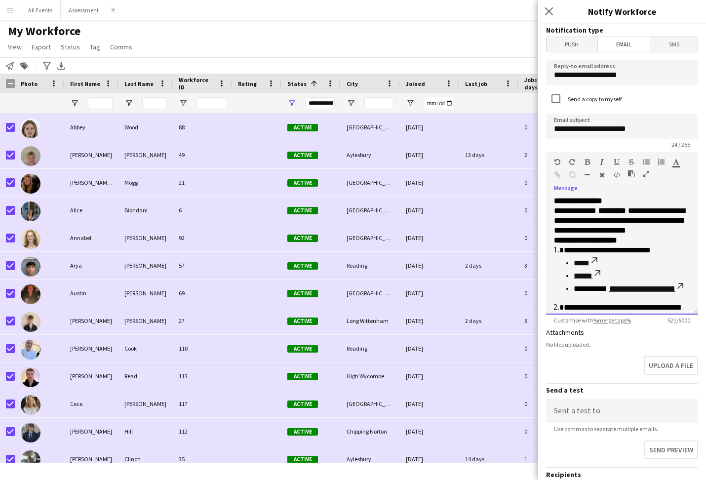
click at [633, 201] on p "**********" at bounding box center [622, 201] width 136 height 10
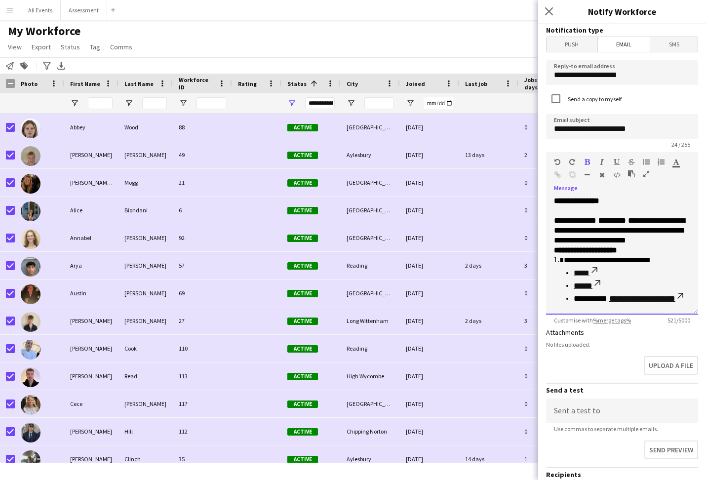
click at [568, 222] on p "**********" at bounding box center [622, 231] width 136 height 30
click at [605, 222] on p "**********" at bounding box center [622, 231] width 136 height 30
click at [605, 223] on p "**********" at bounding box center [622, 231] width 136 height 30
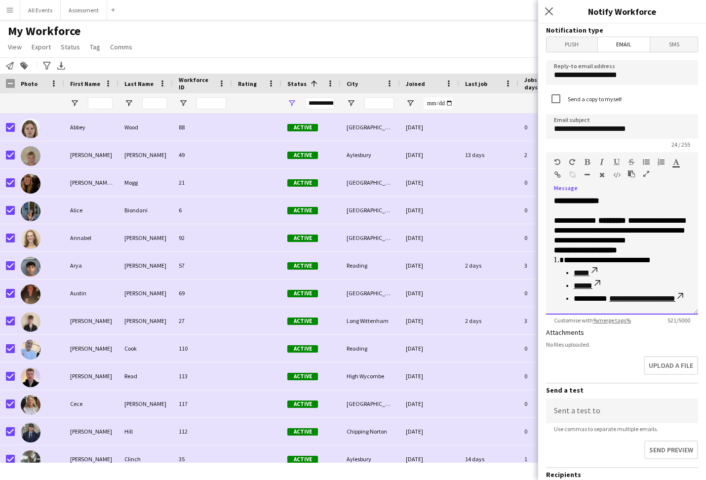
click at [584, 222] on p "**********" at bounding box center [622, 231] width 136 height 30
drag, startPoint x: 584, startPoint y: 222, endPoint x: 600, endPoint y: 221, distance: 15.4
click at [598, 222] on p "**********" at bounding box center [622, 231] width 136 height 30
click at [600, 221] on p "**********" at bounding box center [622, 231] width 136 height 30
click at [606, 220] on p "**********" at bounding box center [622, 231] width 136 height 30
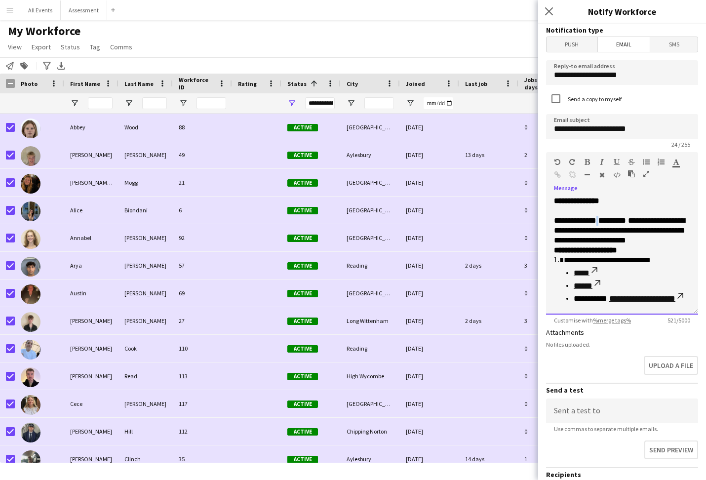
click at [606, 220] on p "**********" at bounding box center [622, 231] width 136 height 30
drag, startPoint x: 610, startPoint y: 233, endPoint x: 622, endPoint y: 238, distance: 12.4
click at [610, 233] on p "**********" at bounding box center [622, 231] width 136 height 30
click at [590, 243] on p "**********" at bounding box center [622, 231] width 136 height 30
click at [661, 224] on p "**********" at bounding box center [622, 231] width 136 height 30
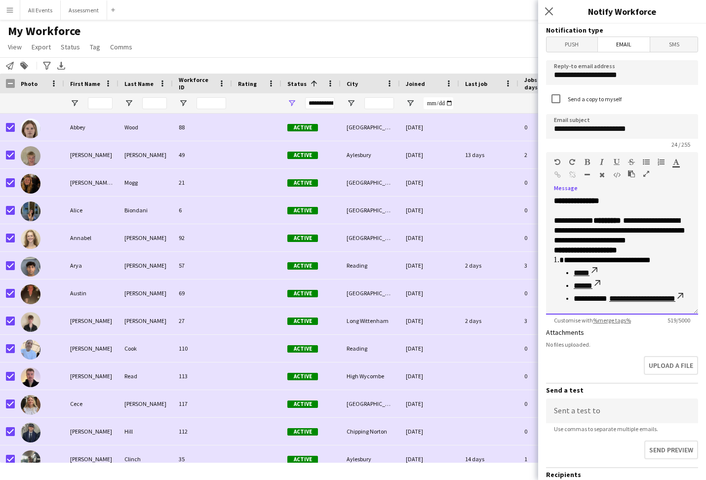
click at [670, 232] on p "**********" at bounding box center [622, 231] width 136 height 30
click at [646, 242] on p "**********" at bounding box center [622, 231] width 136 height 30
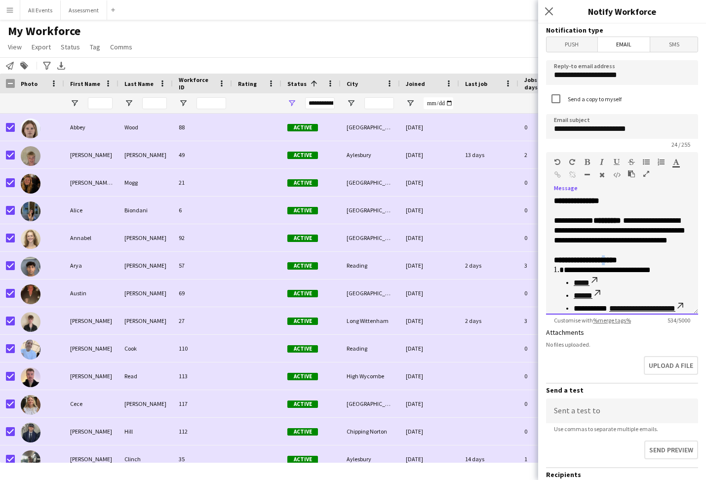
click at [608, 262] on strong "**********" at bounding box center [585, 259] width 63 height 7
click at [637, 264] on p "**********" at bounding box center [622, 260] width 136 height 10
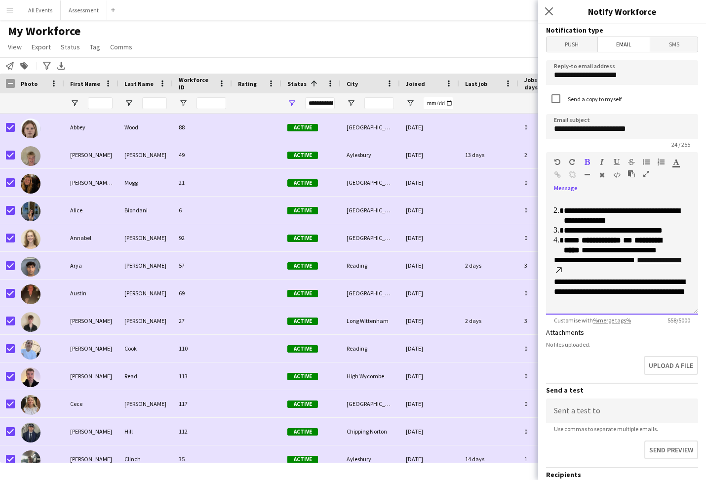
scroll to position [134, 0]
click at [678, 250] on p "**********" at bounding box center [627, 246] width 126 height 20
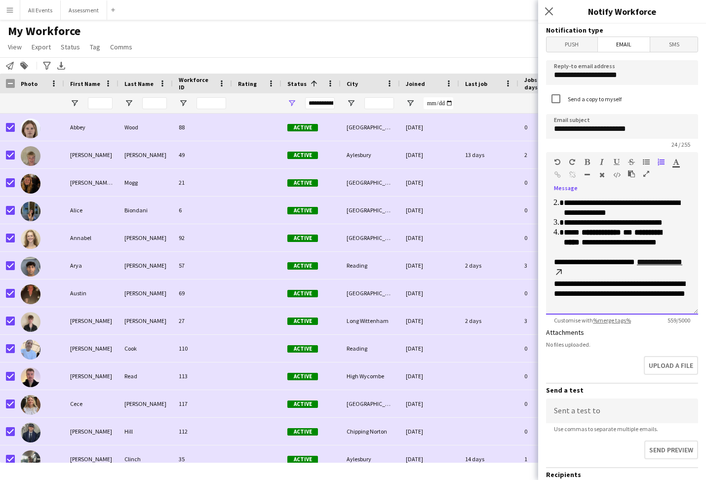
scroll to position [136, 0]
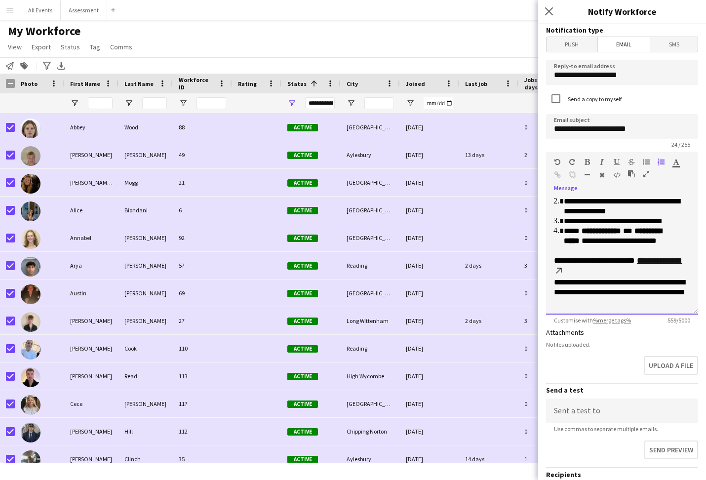
click at [613, 278] on p "**********" at bounding box center [622, 267] width 136 height 22
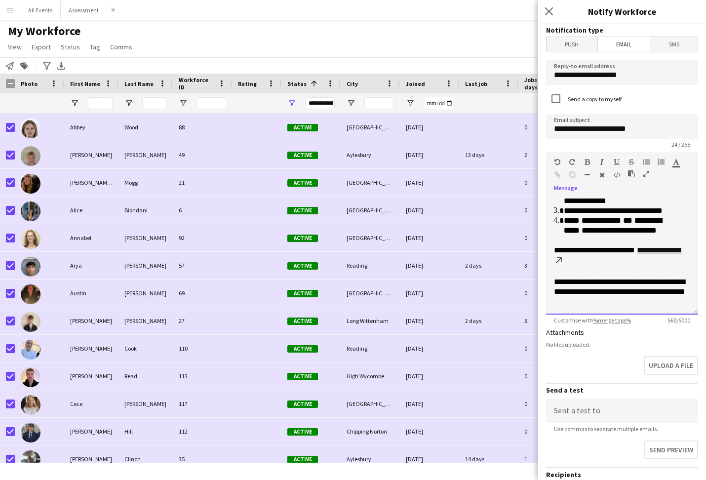
scroll to position [6, 0]
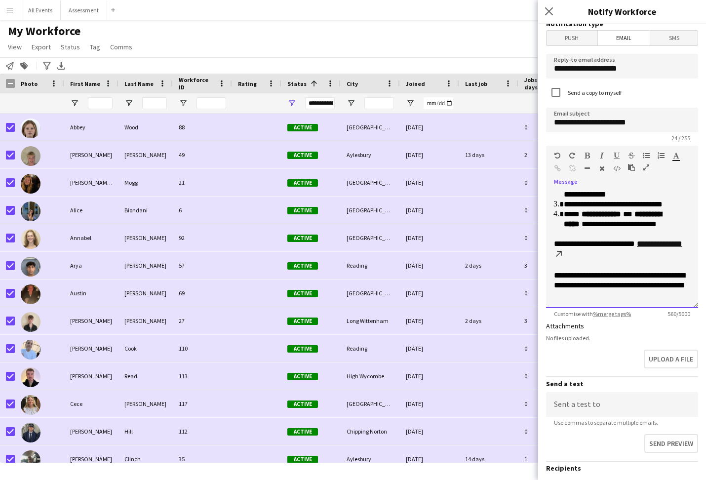
click at [653, 276] on p "**********" at bounding box center [622, 286] width 136 height 30
click at [560, 287] on p "**********" at bounding box center [622, 286] width 136 height 30
click at [563, 287] on p "**********" at bounding box center [622, 286] width 136 height 30
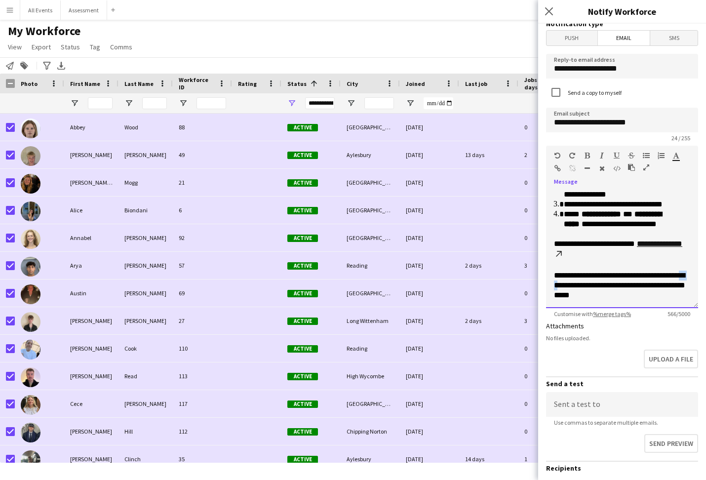
click at [557, 287] on p "**********" at bounding box center [622, 286] width 136 height 30
click at [590, 296] on p "**********" at bounding box center [622, 286] width 136 height 30
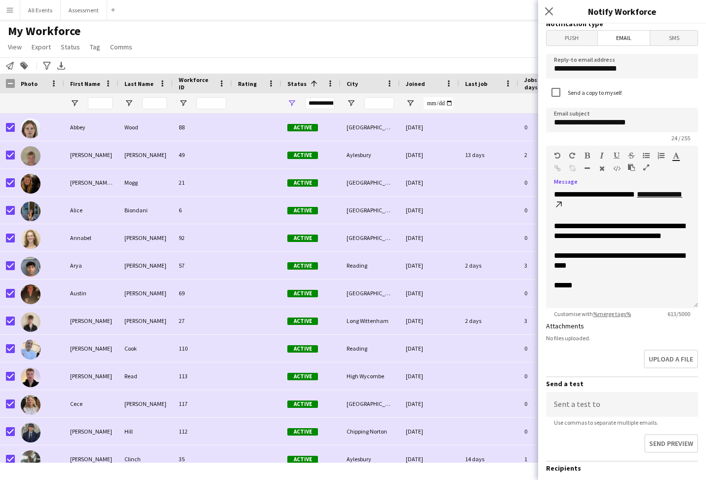
scroll to position [204, 0]
click at [600, 406] on input at bounding box center [622, 404] width 152 height 25
click at [591, 404] on input at bounding box center [622, 404] width 152 height 25
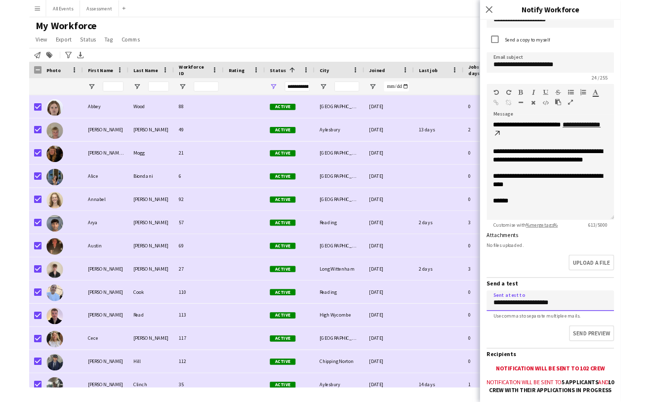
scroll to position [64, 0]
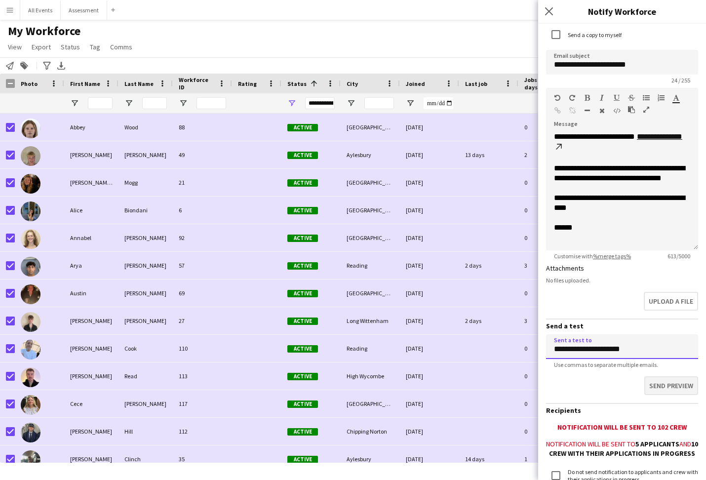
type input "**********"
click at [689, 384] on button "Send preview" at bounding box center [672, 385] width 54 height 19
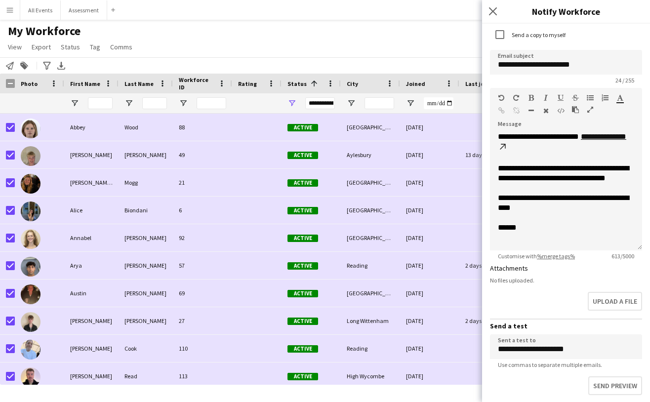
scroll to position [197, 0]
click at [599, 206] on p "**********" at bounding box center [566, 203] width 136 height 20
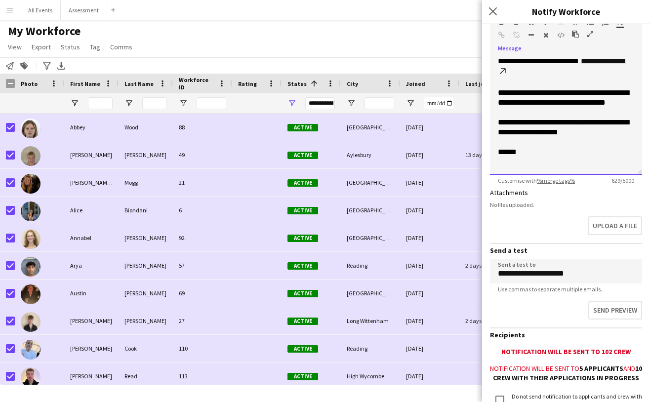
scroll to position [150, 0]
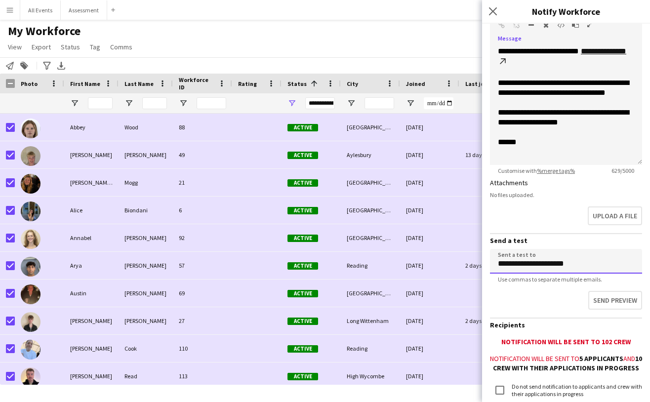
click at [592, 252] on input "**********" at bounding box center [566, 261] width 152 height 25
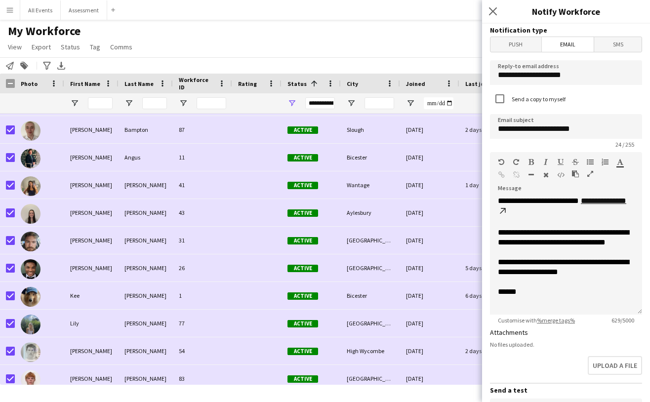
scroll to position [1611, 0]
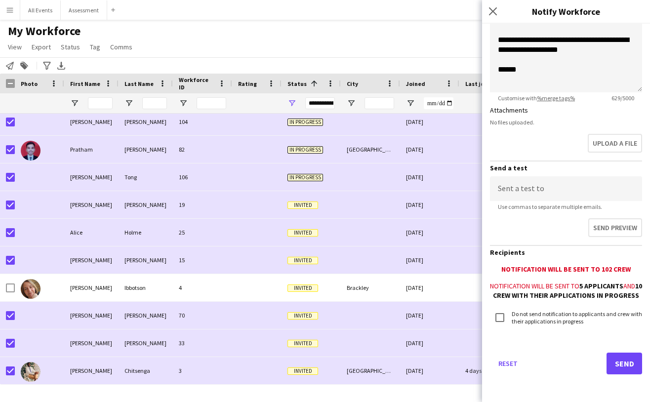
click at [627, 366] on button "Send" at bounding box center [625, 364] width 36 height 22
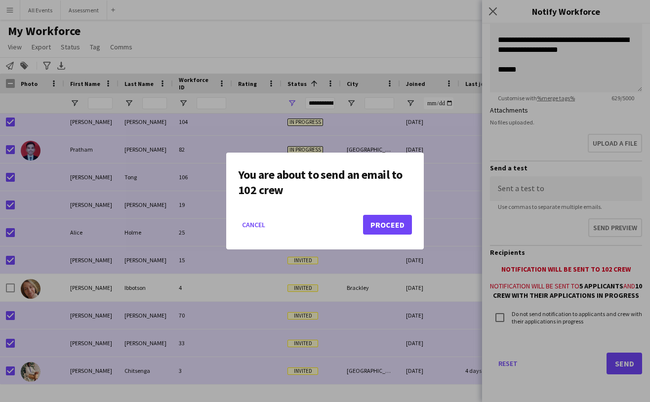
click at [389, 229] on button "Proceed" at bounding box center [387, 225] width 49 height 20
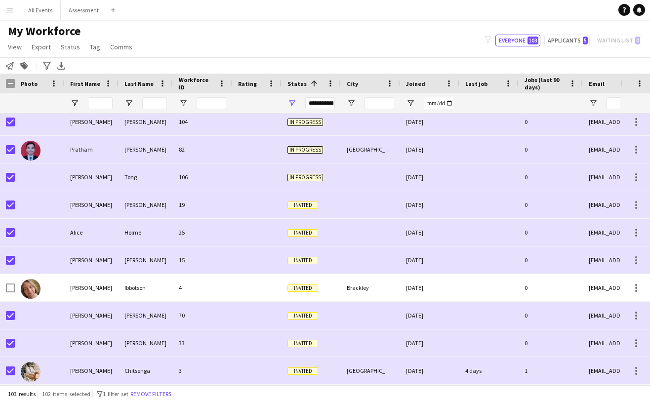
click at [298, 84] on span "Status" at bounding box center [297, 83] width 19 height 7
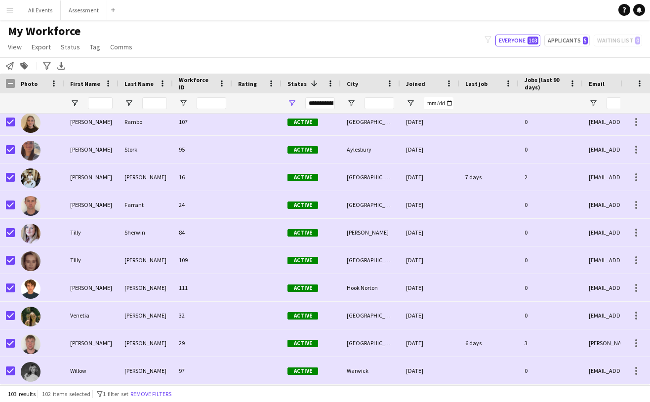
click at [298, 84] on span "Status" at bounding box center [297, 83] width 19 height 7
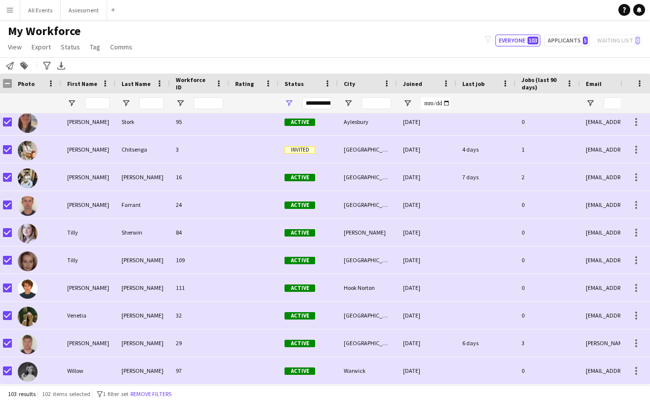
click at [303, 80] on div "Status" at bounding box center [303, 83] width 36 height 15
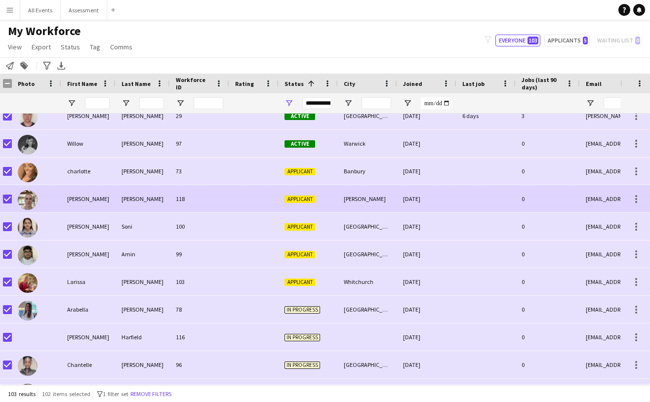
click at [133, 196] on div "Hon Frederick Howard" at bounding box center [143, 198] width 54 height 27
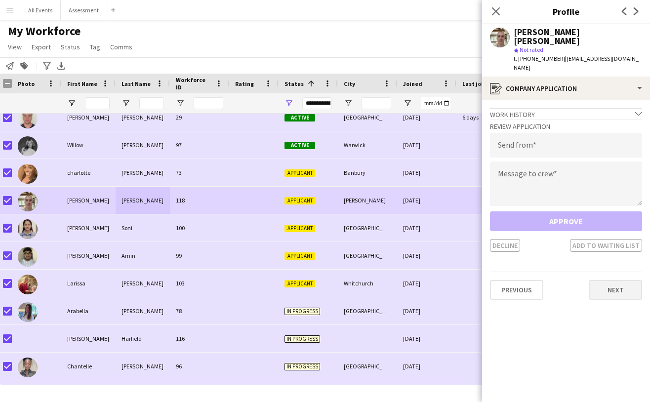
click at [624, 280] on button "Next" at bounding box center [615, 290] width 53 height 20
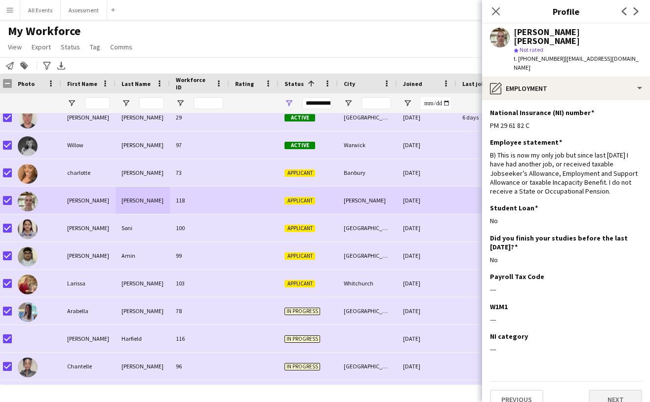
click at [617, 390] on button "Next" at bounding box center [615, 400] width 53 height 20
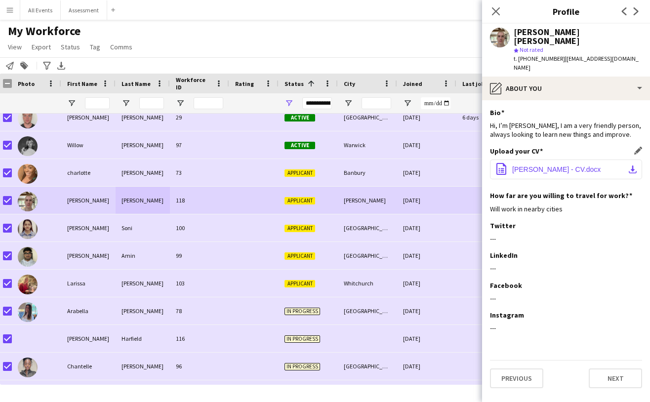
click at [581, 166] on span "Frederick Howard - CV.docx" at bounding box center [556, 170] width 88 height 8
click at [615, 369] on button "Next" at bounding box center [615, 379] width 53 height 20
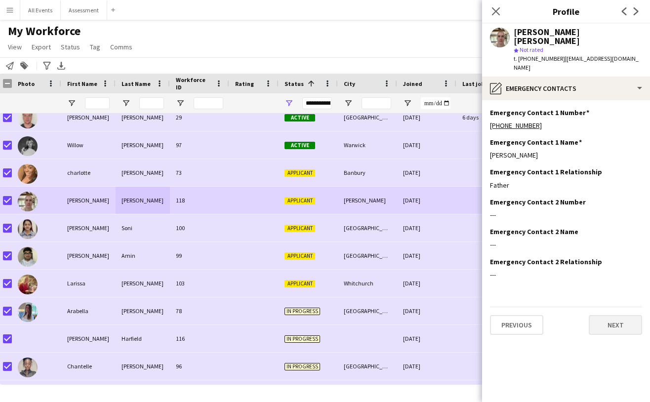
click at [618, 315] on button "Next" at bounding box center [615, 325] width 53 height 20
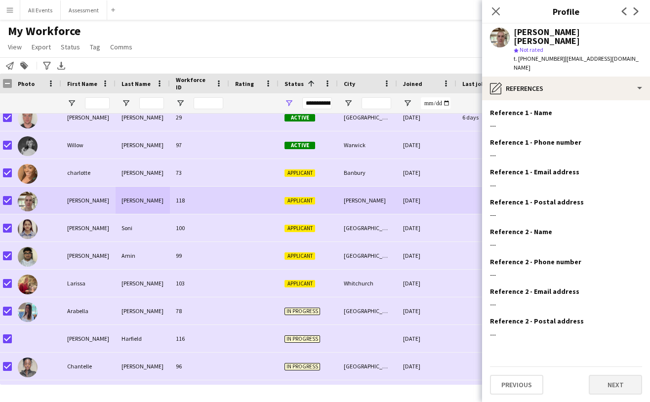
click at [622, 375] on button "Next" at bounding box center [615, 385] width 53 height 20
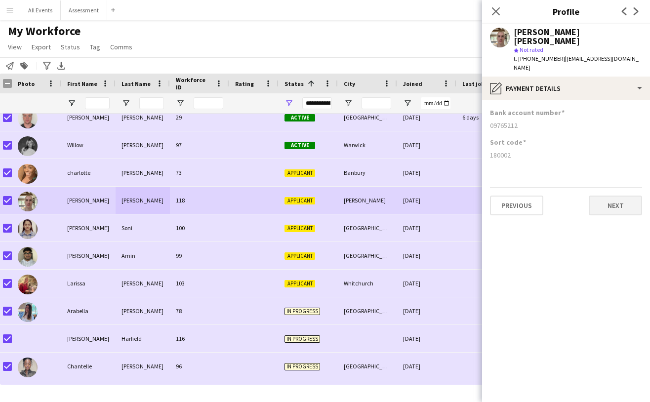
click at [614, 196] on button "Next" at bounding box center [615, 206] width 53 height 20
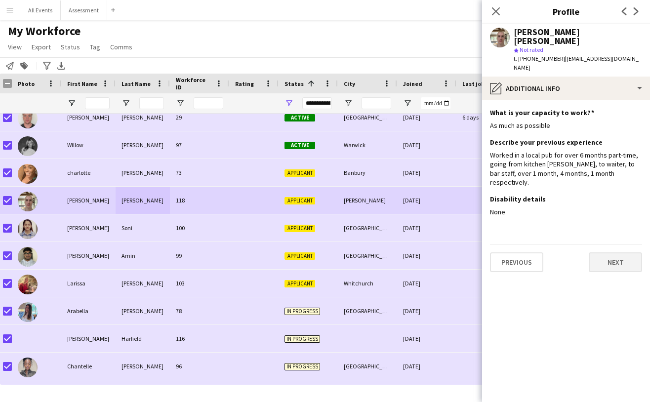
click at [614, 252] on button "Next" at bounding box center [615, 262] width 53 height 20
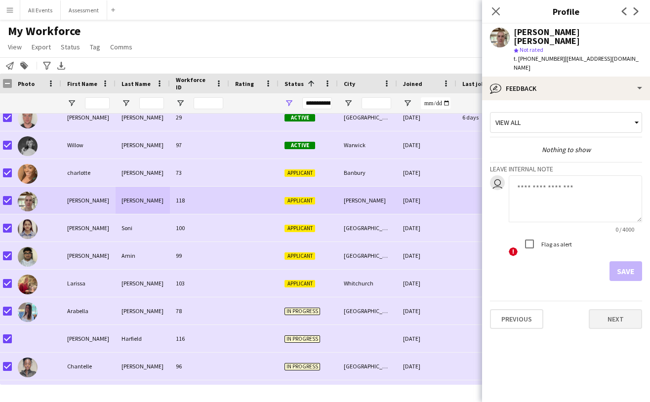
click at [618, 309] on button "Next" at bounding box center [615, 319] width 53 height 20
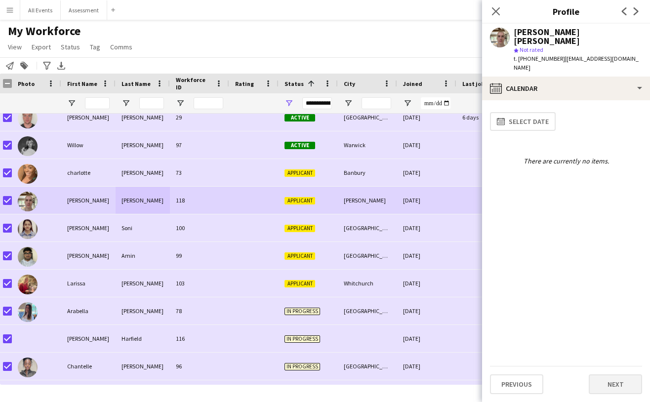
click at [623, 388] on button "Next" at bounding box center [615, 384] width 53 height 20
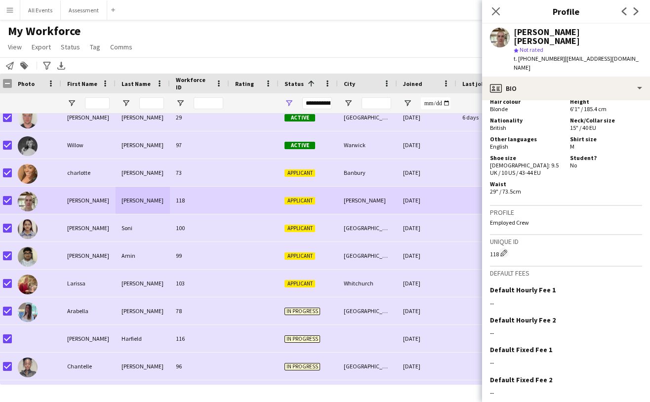
scroll to position [630, 0]
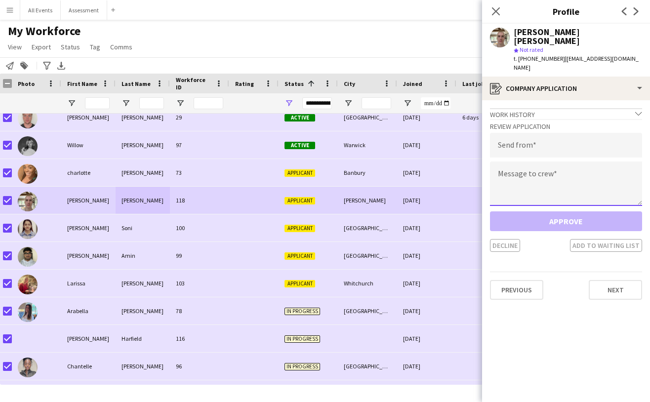
click at [538, 162] on textarea at bounding box center [566, 184] width 152 height 44
paste textarea "**********"
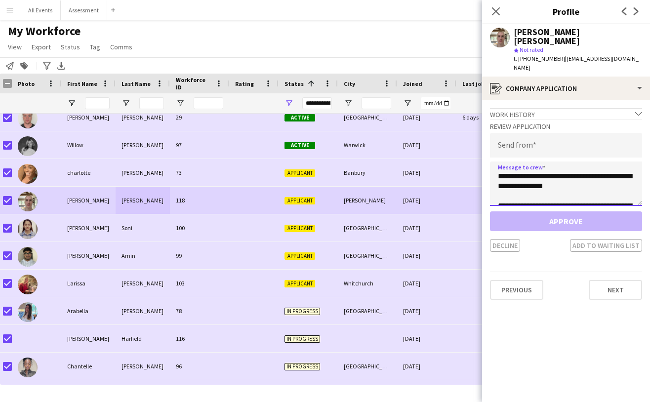
scroll to position [49, 0]
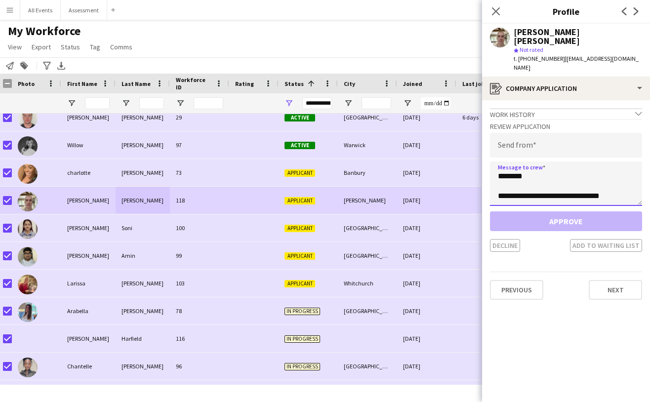
type textarea "**********"
click at [555, 133] on input "email" at bounding box center [566, 145] width 152 height 25
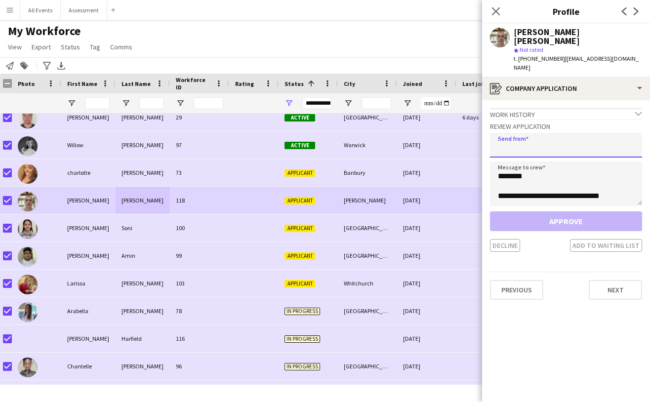
paste input "**********"
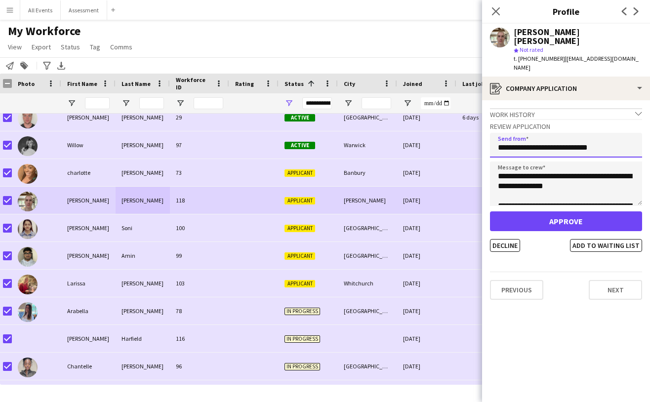
scroll to position [0, 0]
type input "**********"
click at [581, 211] on button "Approve" at bounding box center [566, 221] width 152 height 20
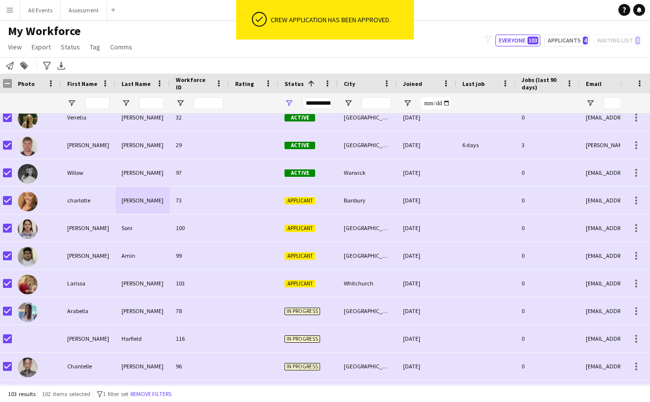
click at [360, 49] on div "My Workforce View Views Default view New view Update view Delete view Edit name…" at bounding box center [325, 41] width 650 height 34
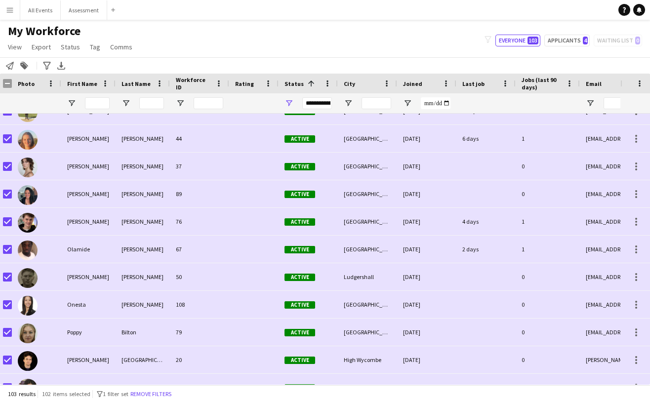
scroll to position [1560, 0]
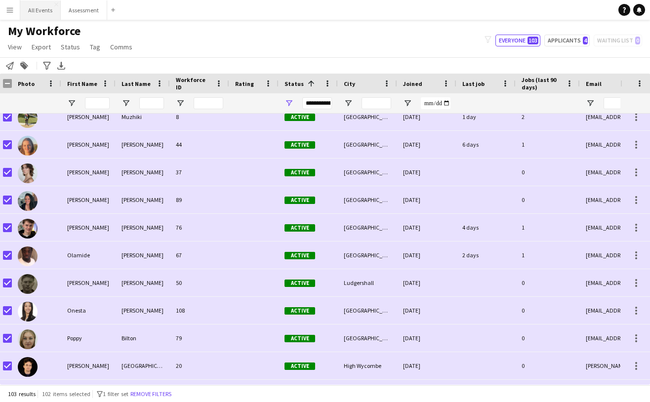
click at [35, 8] on button "All Events Close" at bounding box center [40, 9] width 41 height 19
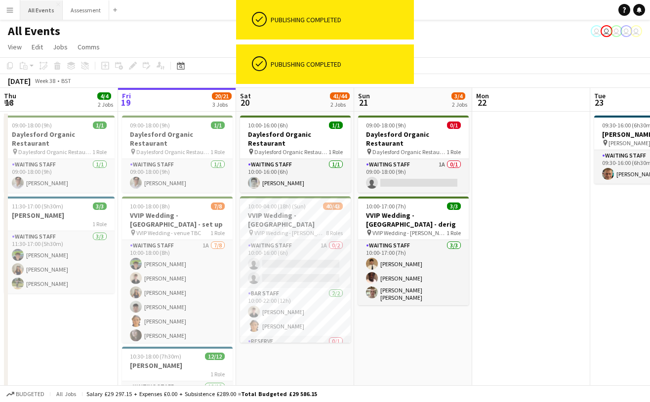
scroll to position [0, 0]
click at [11, 12] on app-icon "Menu" at bounding box center [10, 10] width 8 height 8
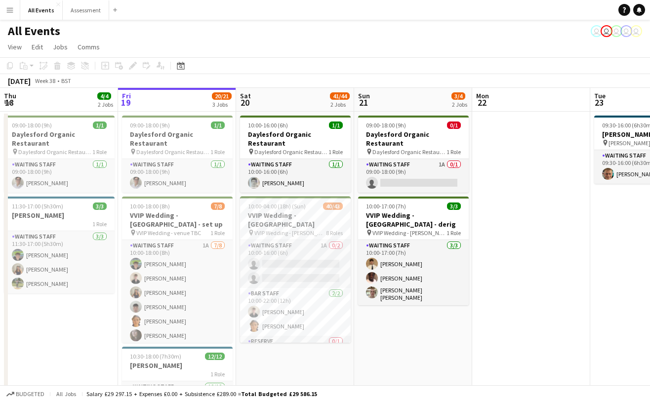
scroll to position [0, 0]
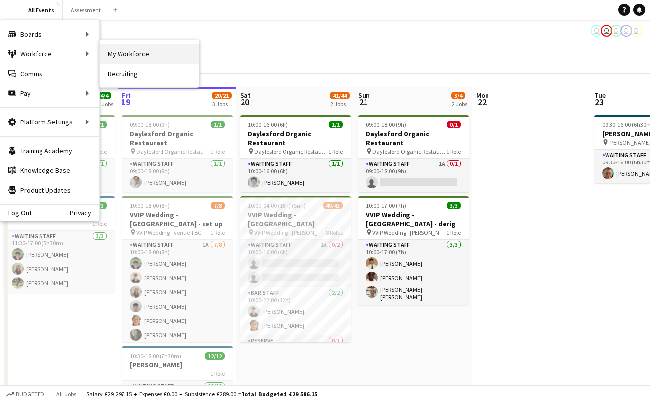
click at [111, 54] on link "My Workforce" at bounding box center [149, 54] width 99 height 20
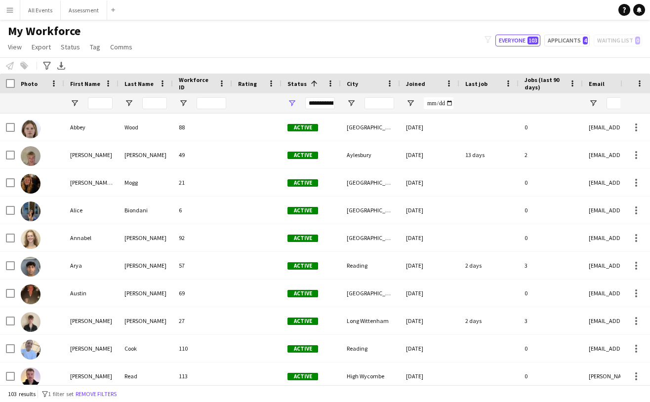
click at [310, 85] on span at bounding box center [314, 83] width 9 height 9
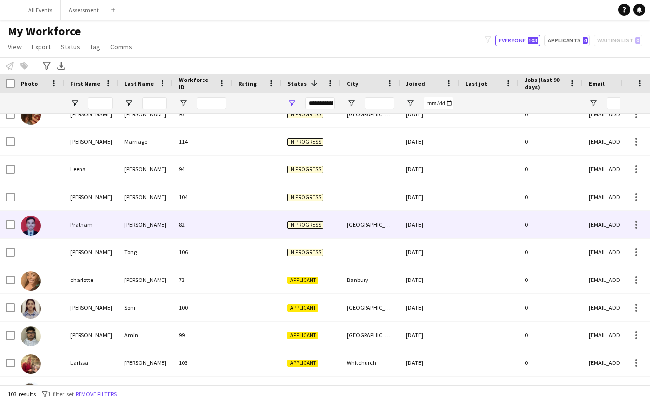
scroll to position [319, 0]
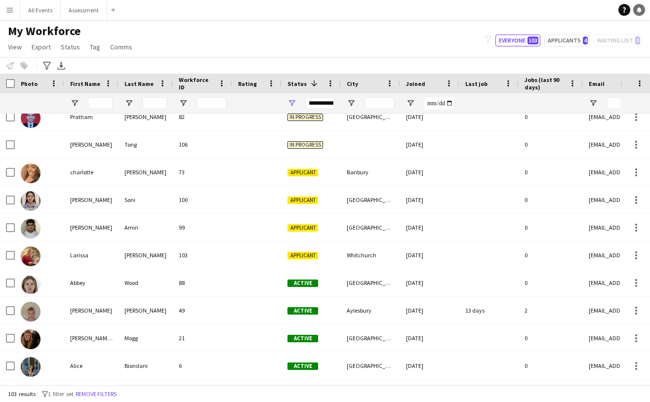
click at [636, 10] on icon "Notifications" at bounding box center [639, 10] width 6 height 6
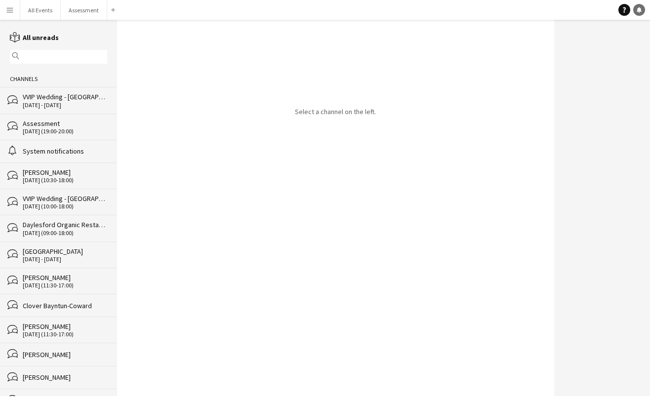
click at [639, 12] on icon "Notifications" at bounding box center [639, 10] width 6 height 6
click at [64, 101] on div "VVIP Wedding - [GEOGRAPHIC_DATA]" at bounding box center [65, 96] width 84 height 9
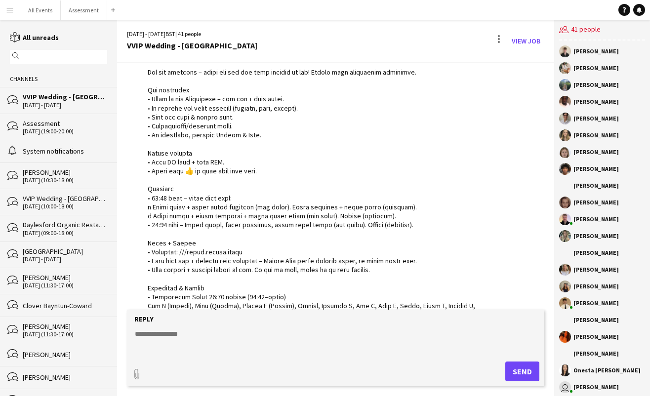
scroll to position [349, 0]
